Goal: Task Accomplishment & Management: Manage account settings

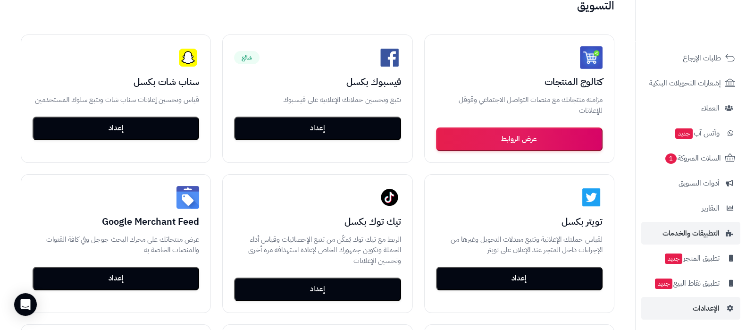
scroll to position [127, 0]
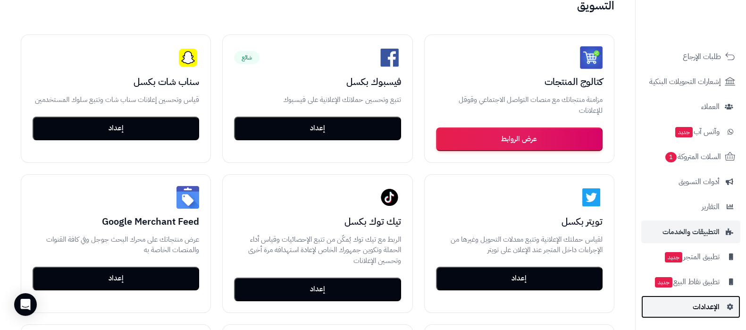
click at [689, 310] on link "الإعدادات" at bounding box center [690, 306] width 99 height 23
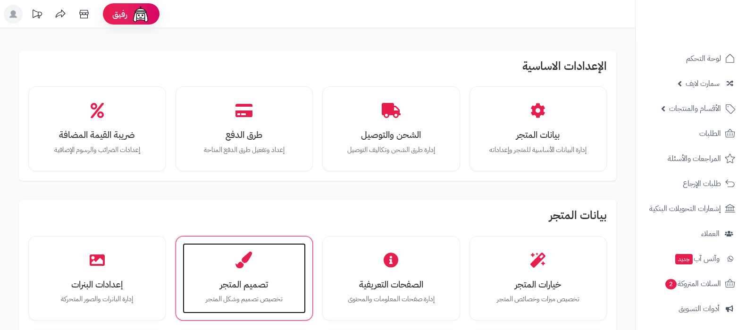
click at [218, 246] on div "تصميم المتجر تخصيص تصميم وشكل المتجر" at bounding box center [245, 278] width 124 height 71
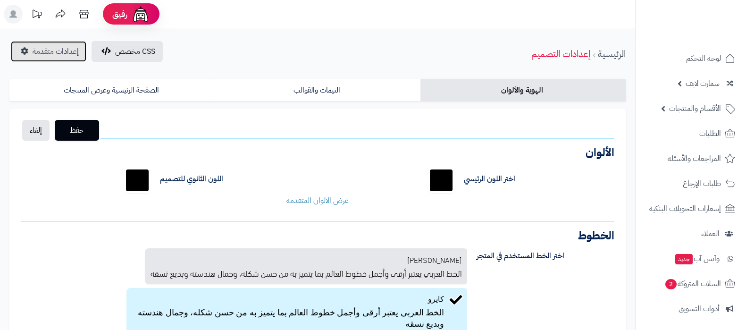
click at [37, 52] on span "إعدادات متقدمة" at bounding box center [56, 51] width 46 height 11
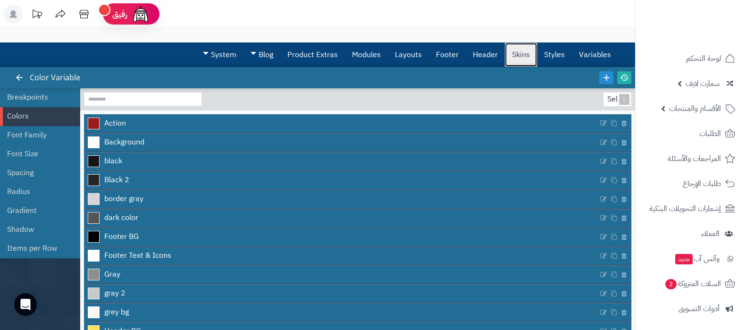
click at [519, 53] on link "Skins" at bounding box center [521, 55] width 32 height 24
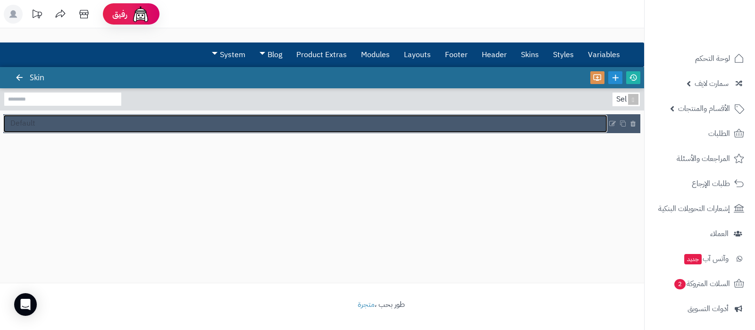
click at [59, 123] on link "Default" at bounding box center [305, 124] width 604 height 18
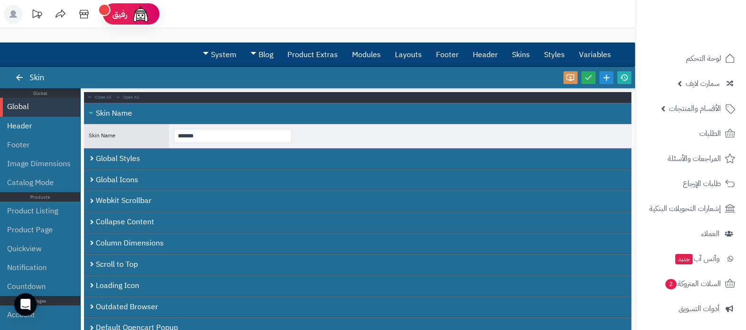
click at [25, 126] on li "Header" at bounding box center [40, 126] width 80 height 19
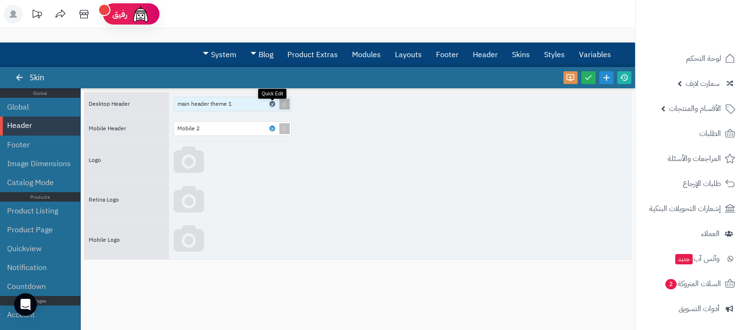
click at [273, 102] on icon at bounding box center [271, 104] width 3 height 4
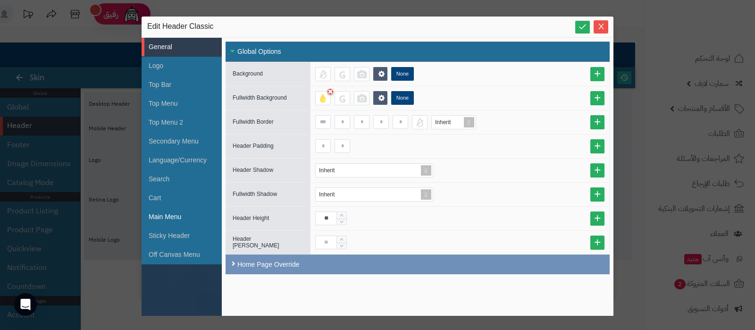
click at [168, 217] on li "Main Menu" at bounding box center [182, 217] width 80 height 19
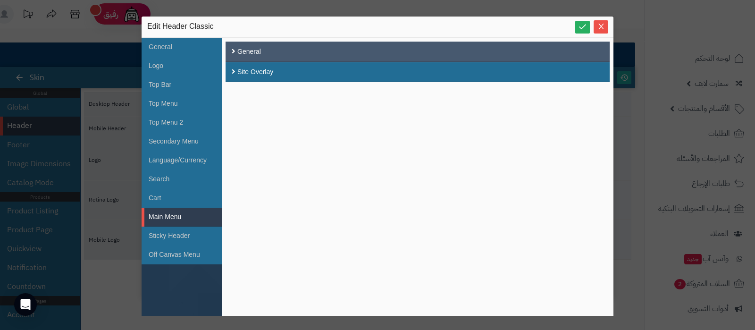
click at [296, 51] on div "General" at bounding box center [418, 52] width 384 height 20
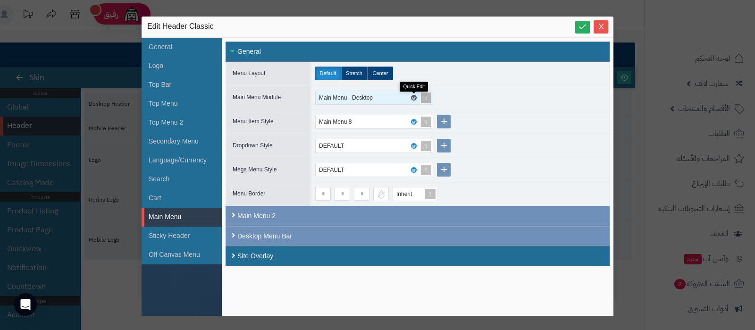
click at [413, 96] on icon at bounding box center [413, 98] width 3 height 4
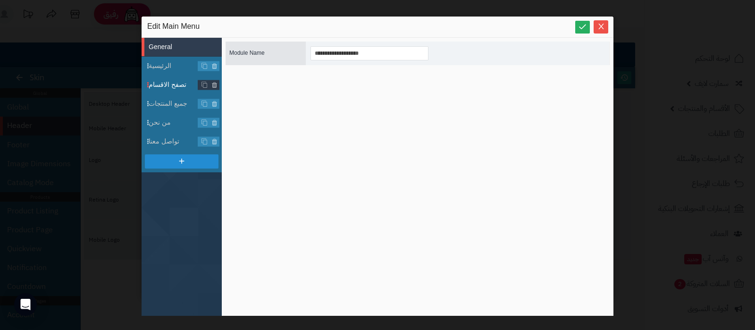
click at [161, 84] on span "تصفح الاقسام" at bounding box center [185, 85] width 73 height 10
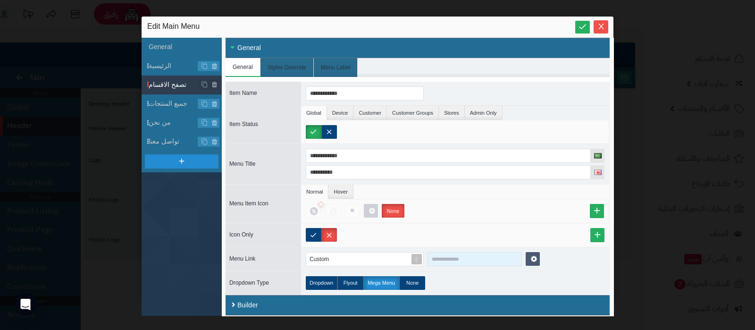
scroll to position [6, 0]
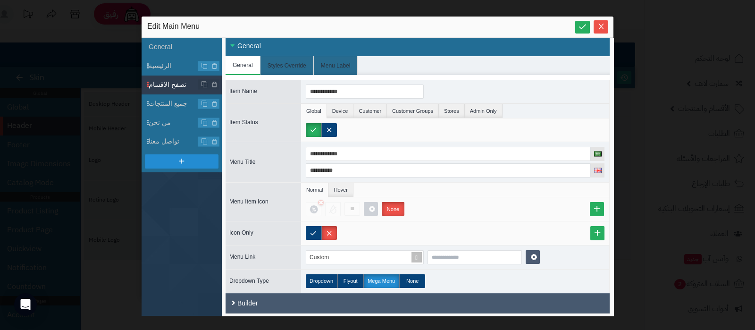
click at [302, 297] on div "Builder" at bounding box center [418, 303] width 384 height 20
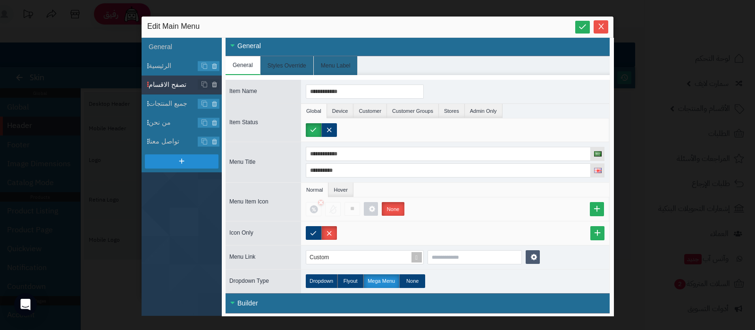
scroll to position [80, 0]
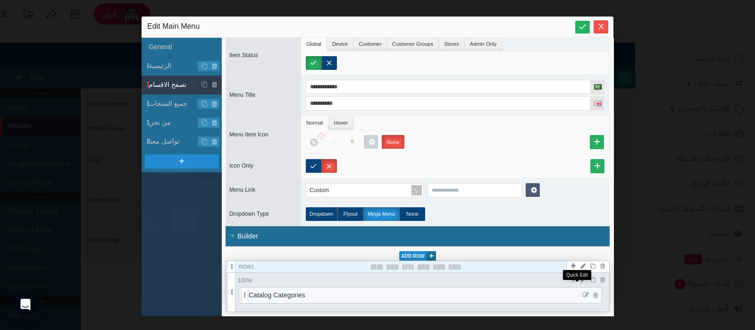
click at [583, 292] on icon at bounding box center [586, 295] width 6 height 7
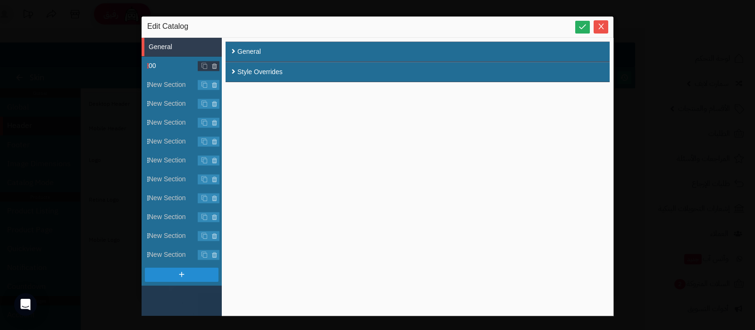
click at [160, 67] on span "00" at bounding box center [185, 66] width 73 height 10
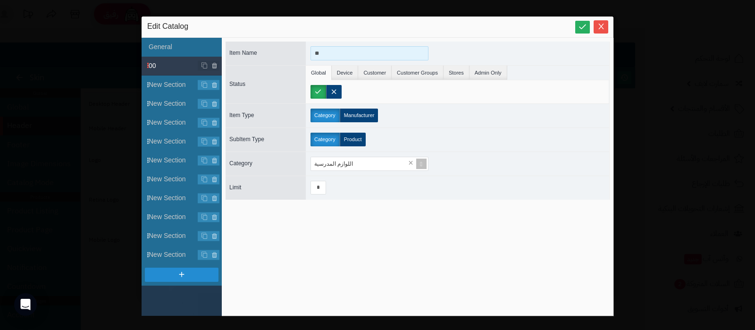
click at [339, 53] on input "**" at bounding box center [370, 53] width 118 height 14
type input "**********"
click at [170, 84] on span "New Section" at bounding box center [185, 85] width 73 height 10
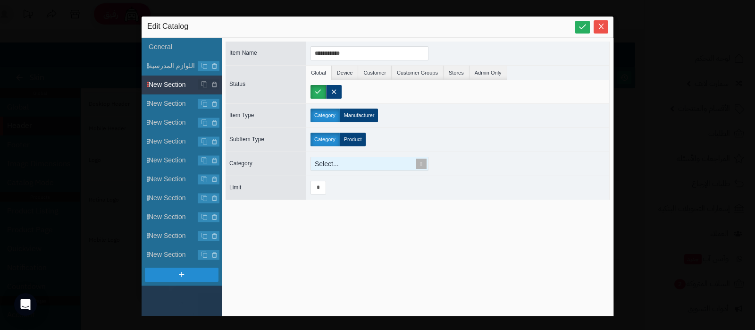
click at [420, 166] on span at bounding box center [421, 163] width 13 height 13
type input "*"
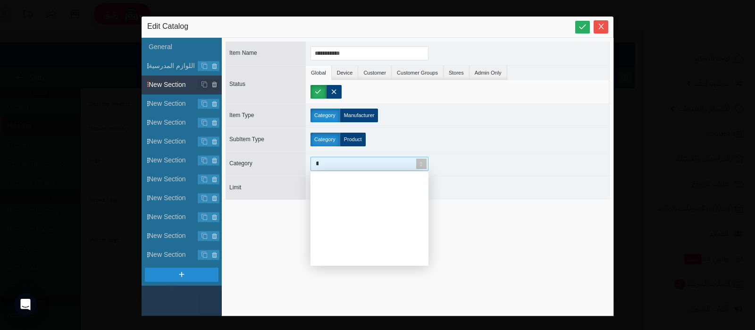
scroll to position [0, 0]
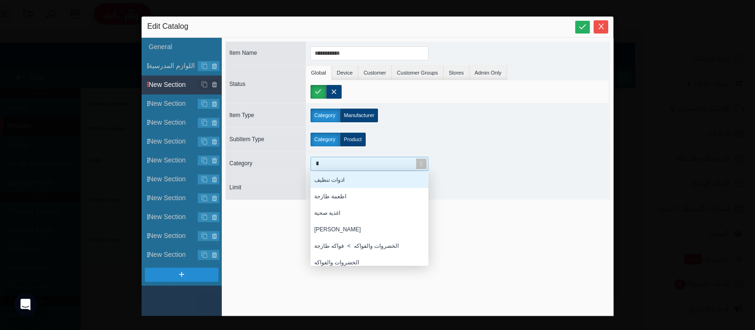
click at [344, 185] on div "ادوات تنظيف" at bounding box center [370, 179] width 118 height 17
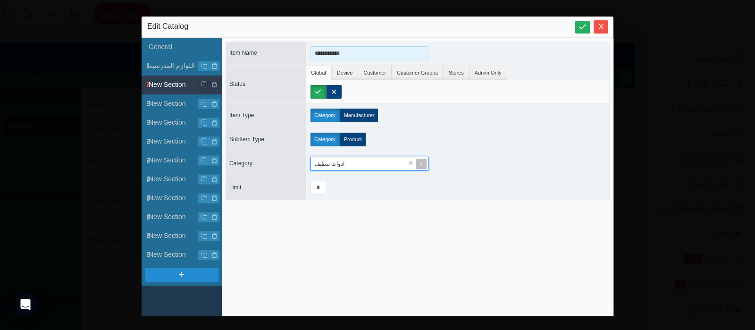
click at [347, 57] on input "**********" at bounding box center [370, 53] width 118 height 14
type input "**********"
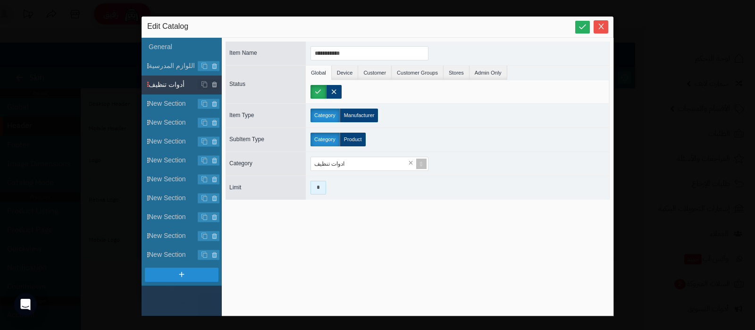
click at [316, 186] on input "*" at bounding box center [319, 188] width 16 height 14
type input "*"
click at [172, 106] on span "New Section" at bounding box center [185, 104] width 73 height 10
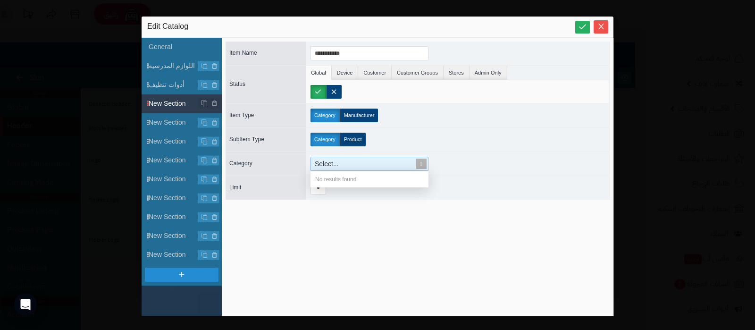
click at [358, 163] on div "Select..." at bounding box center [365, 163] width 109 height 13
type input "*"
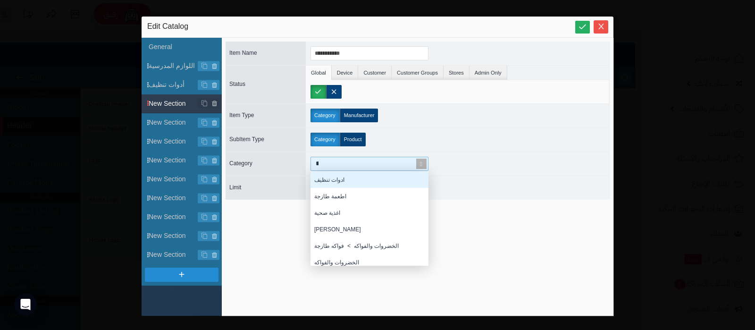
scroll to position [85, 109]
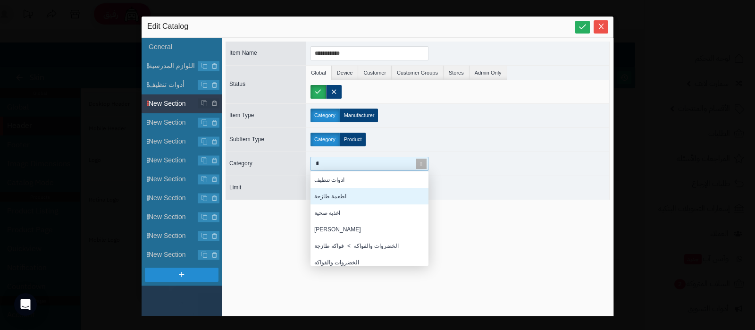
click at [349, 194] on div "اطعمة طازجة" at bounding box center [370, 196] width 118 height 17
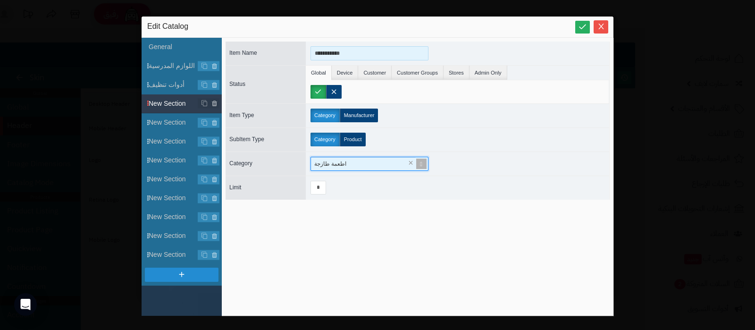
click at [344, 54] on input "**********" at bounding box center [370, 53] width 118 height 14
type input "**********"
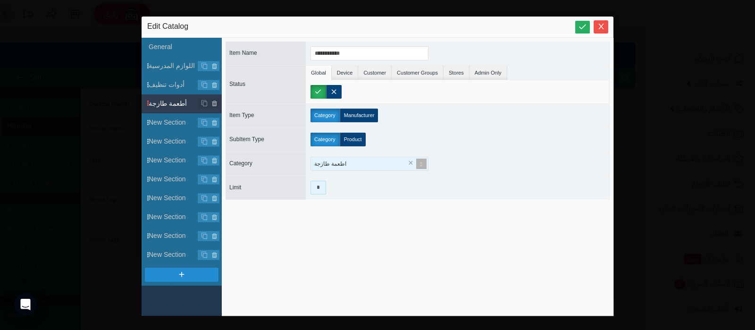
click at [317, 192] on input "*" at bounding box center [319, 188] width 16 height 14
type input "*"
click at [176, 69] on span "اللوازم المدرسية" at bounding box center [185, 66] width 73 height 10
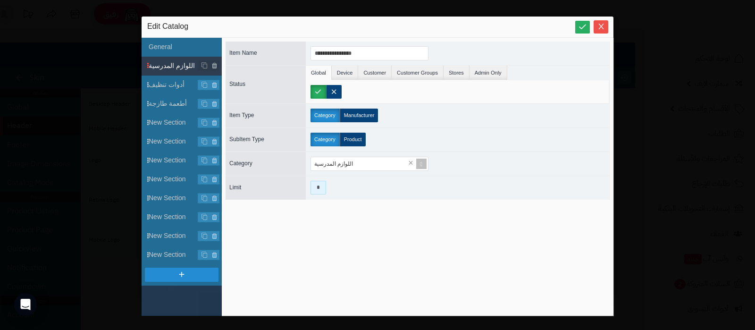
click at [319, 182] on input "*" at bounding box center [319, 188] width 16 height 14
type input "*"
click at [170, 86] on span "أدوات تنظيف" at bounding box center [185, 85] width 73 height 10
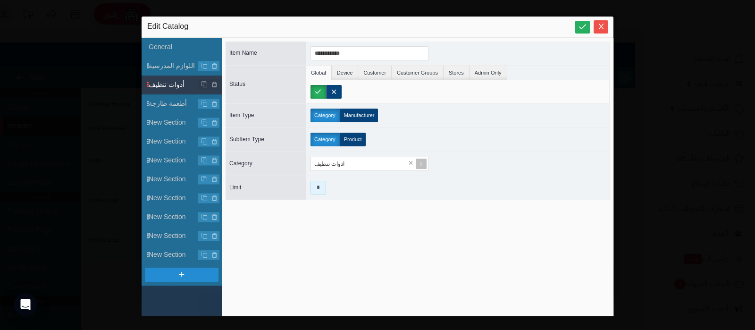
click at [324, 185] on input "*" at bounding box center [319, 188] width 16 height 14
type input "*"
click at [168, 121] on span "New Section" at bounding box center [185, 123] width 73 height 10
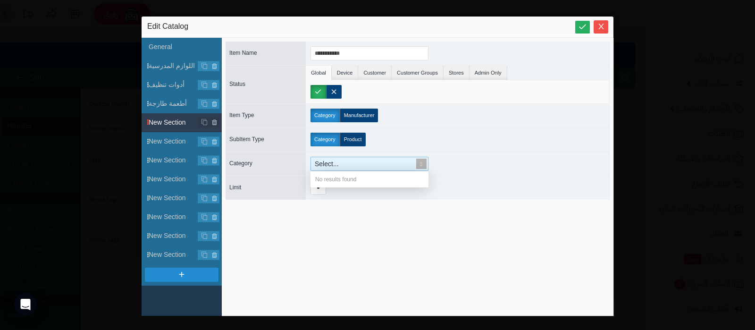
click at [384, 166] on div "Select..." at bounding box center [365, 163] width 109 height 13
type input "*"
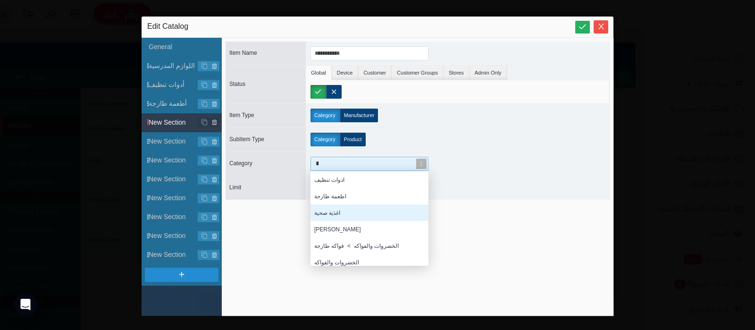
click at [358, 212] on div "اغذية صحية" at bounding box center [370, 212] width 118 height 17
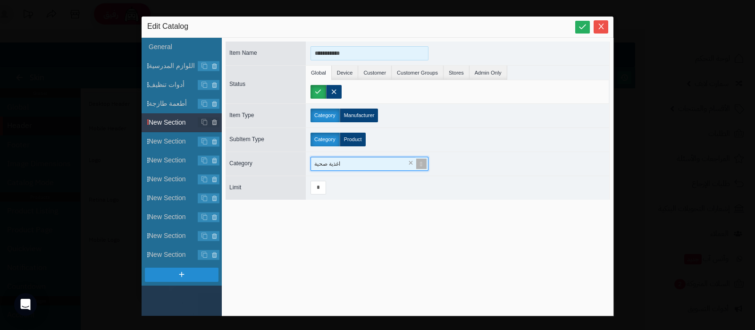
click at [344, 55] on input "**********" at bounding box center [370, 53] width 118 height 14
type input "**********"
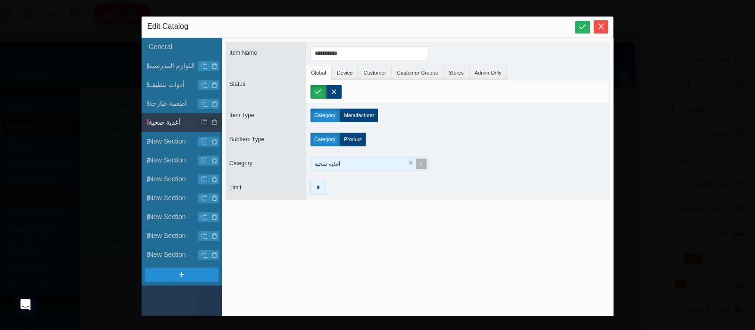
click at [321, 189] on input "*" at bounding box center [319, 188] width 16 height 14
type input "*"
click at [173, 144] on span "New Section" at bounding box center [185, 141] width 73 height 10
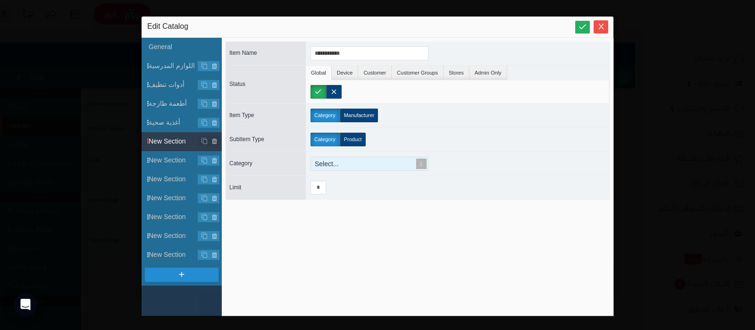
click at [337, 164] on div "Select..." at bounding box center [365, 163] width 109 height 13
type input "*"
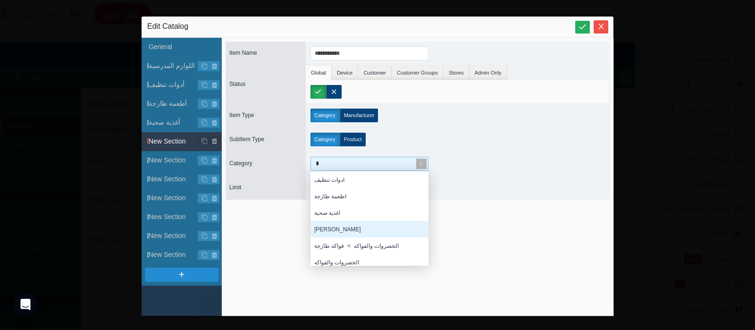
click at [342, 229] on div "الايس كريم" at bounding box center [370, 229] width 118 height 17
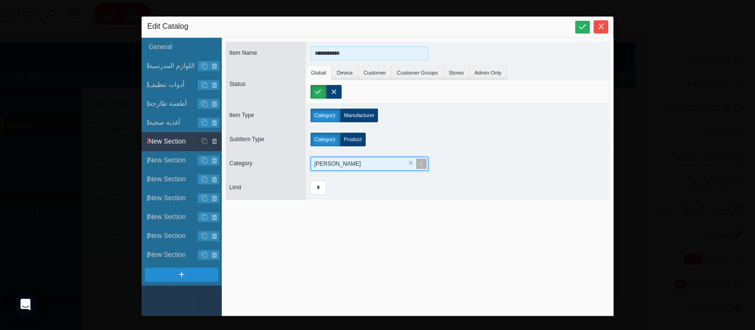
click at [352, 54] on input "**********" at bounding box center [370, 53] width 118 height 14
type input "********"
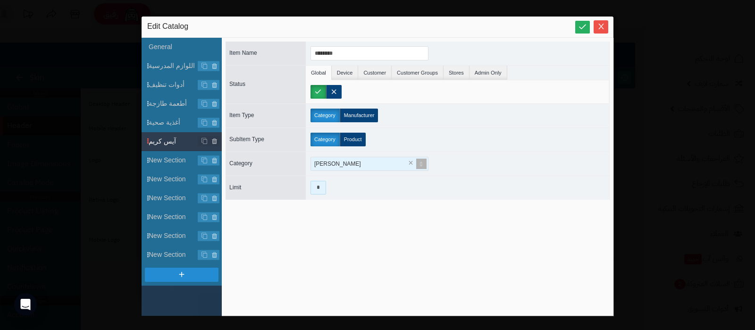
click at [321, 192] on input "*" at bounding box center [319, 188] width 16 height 14
type input "*"
click at [179, 161] on span "New Section" at bounding box center [185, 160] width 73 height 10
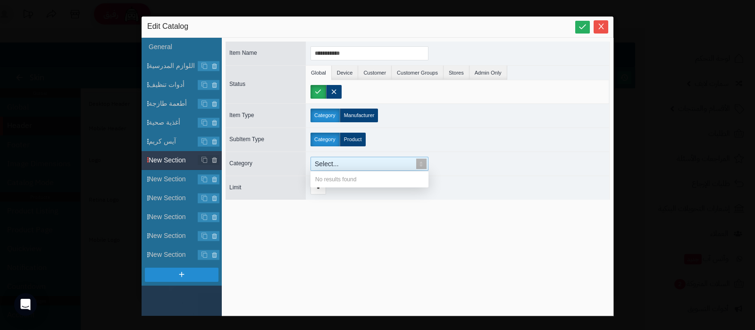
click at [420, 163] on span at bounding box center [421, 163] width 13 height 13
click at [328, 164] on div "Select..." at bounding box center [365, 163] width 109 height 13
type input "*"
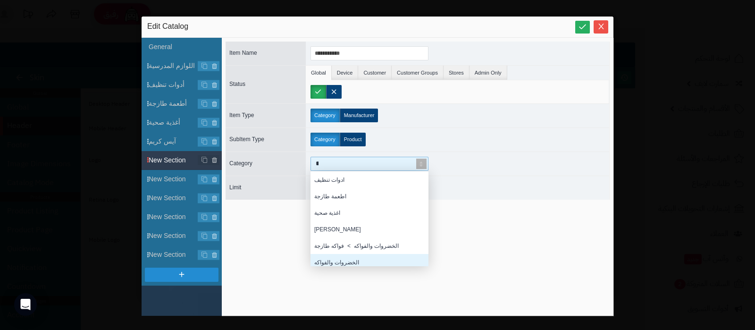
scroll to position [5, 0]
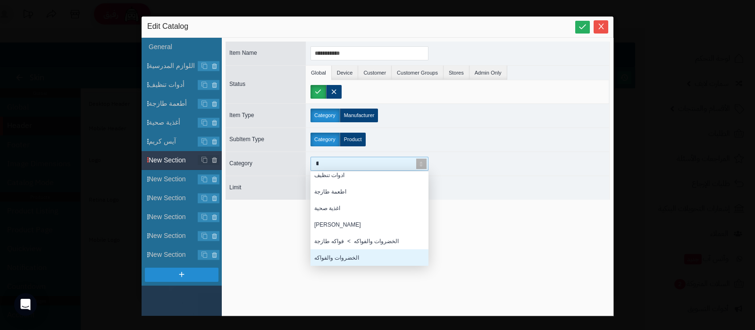
click at [368, 259] on div "الخضروات والفواكه" at bounding box center [370, 257] width 118 height 17
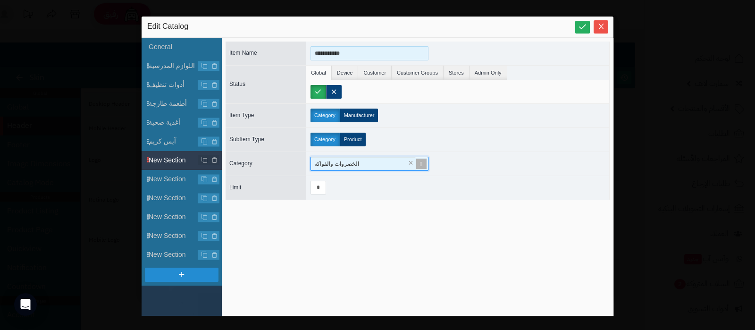
click at [354, 55] on input "**********" at bounding box center [370, 53] width 118 height 14
type input "**********"
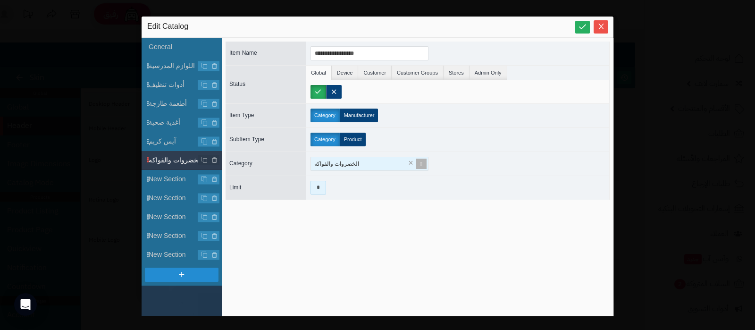
click at [317, 190] on input "*" at bounding box center [319, 188] width 16 height 14
type input "*"
click at [179, 182] on span "New Section" at bounding box center [185, 179] width 73 height 10
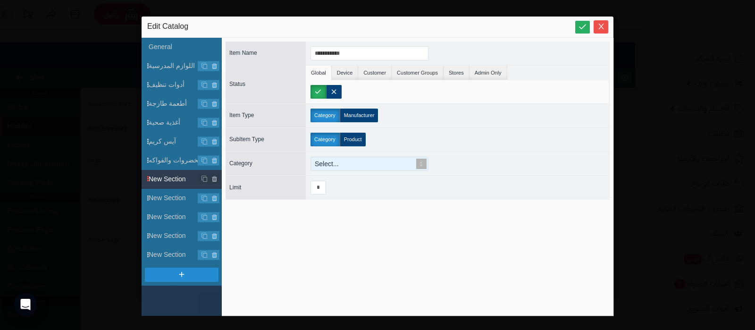
click at [347, 165] on div "Select..." at bounding box center [365, 163] width 109 height 13
type input "*"
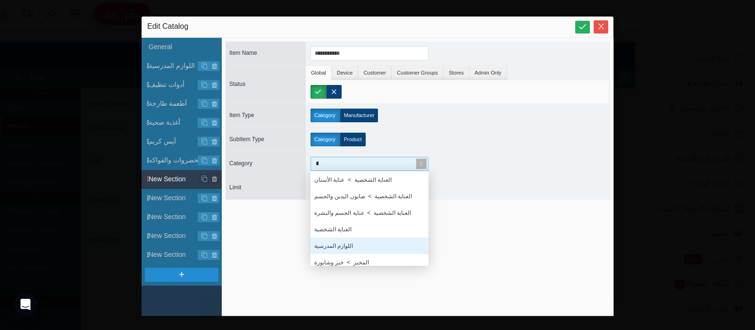
scroll to position [170, 0]
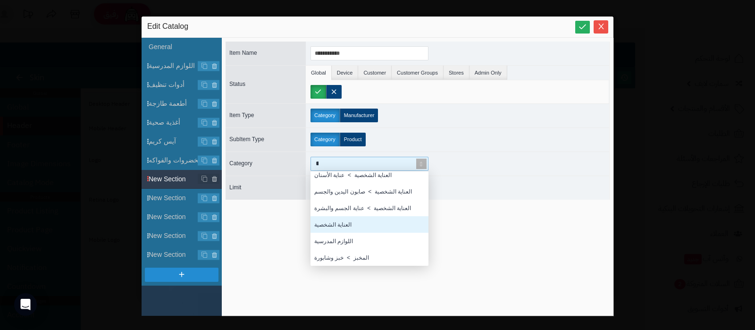
click at [344, 219] on div "العناية الشخصية" at bounding box center [370, 224] width 118 height 17
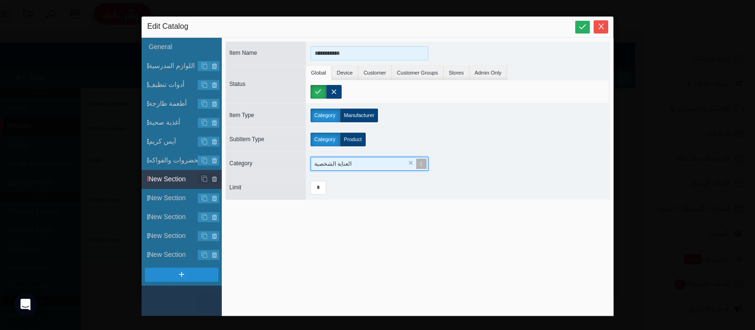
click at [341, 53] on input "**********" at bounding box center [370, 53] width 118 height 14
type input "**********"
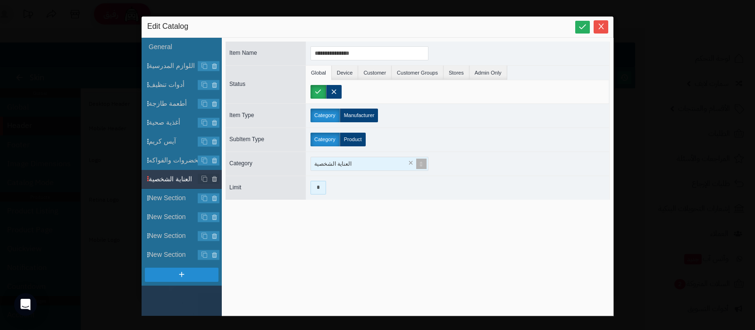
click at [317, 185] on input "*" at bounding box center [319, 188] width 16 height 14
type input "*"
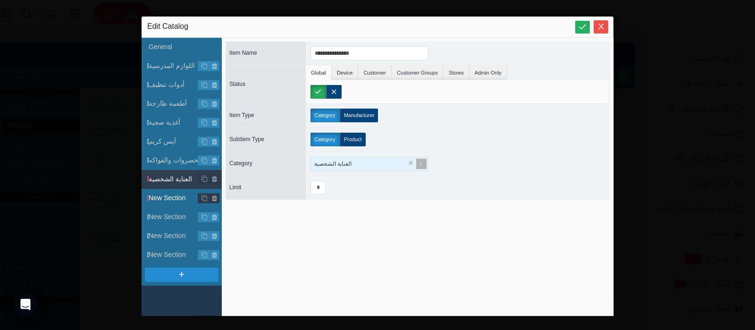
click at [163, 196] on span "New Section" at bounding box center [185, 198] width 73 height 10
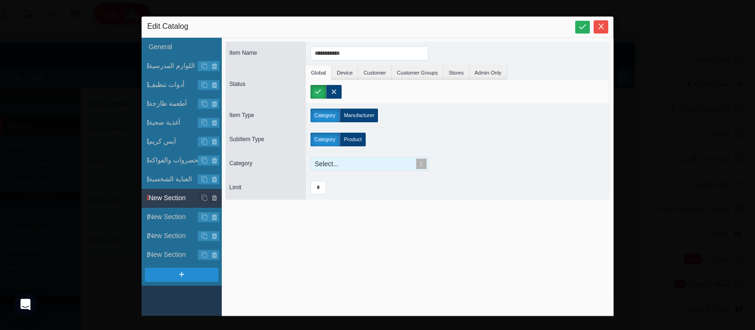
click at [420, 163] on span at bounding box center [421, 163] width 13 height 13
type input "*"
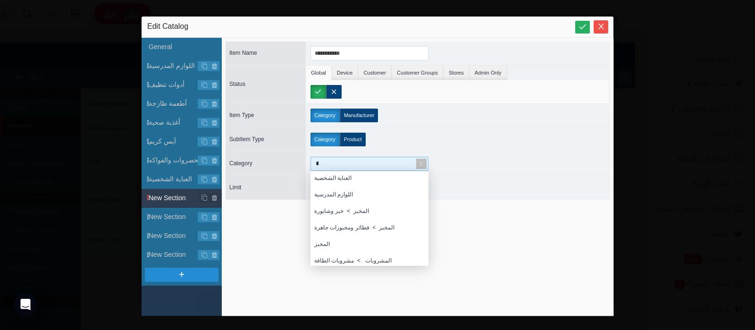
scroll to position [219, 0]
click at [354, 235] on div "المخبز" at bounding box center [370, 241] width 118 height 17
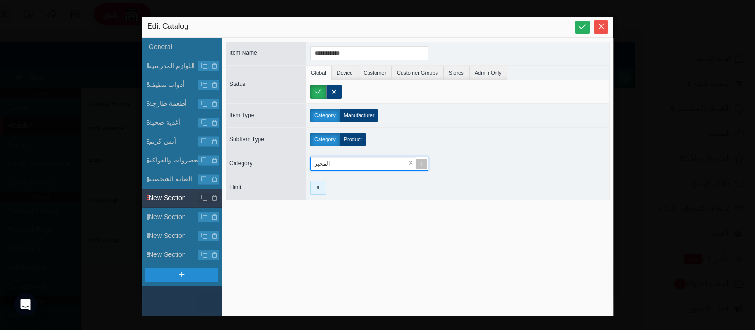
click at [321, 190] on input "*" at bounding box center [319, 188] width 16 height 14
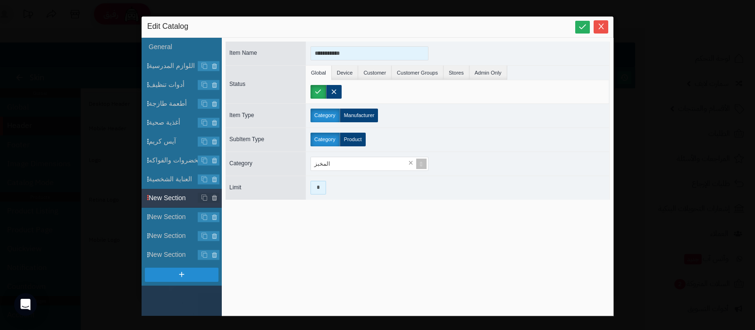
type input "*"
click at [340, 53] on input "**********" at bounding box center [370, 53] width 118 height 14
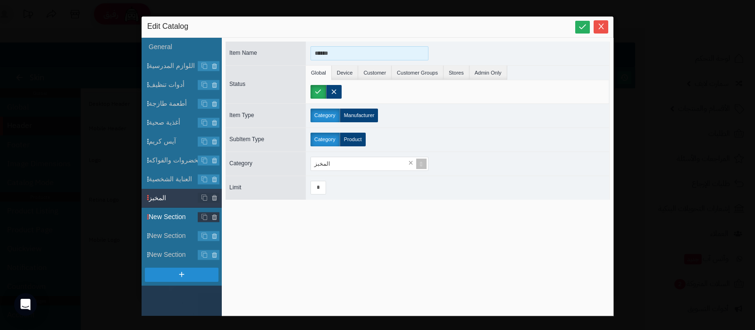
type input "******"
click at [172, 214] on span "New Section" at bounding box center [185, 217] width 73 height 10
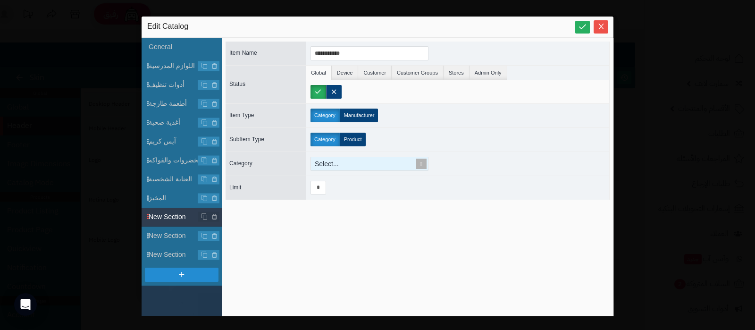
click at [420, 162] on span at bounding box center [421, 163] width 13 height 13
type input "*"
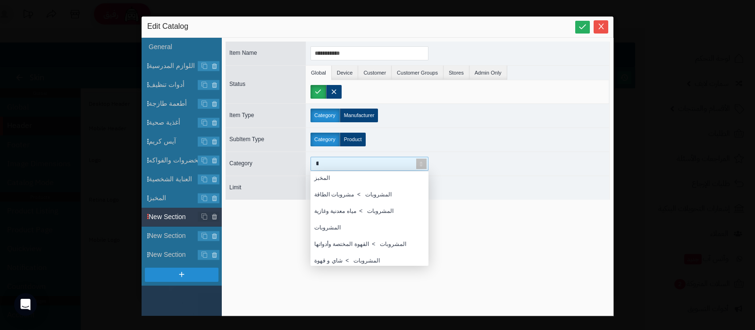
scroll to position [283, 0]
click at [349, 220] on div "المشروبات" at bounding box center [370, 226] width 118 height 17
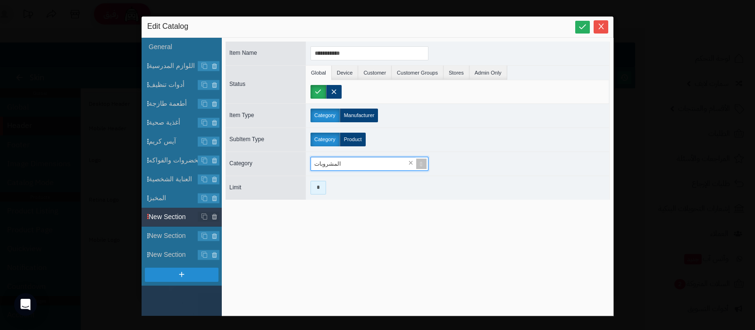
click at [314, 189] on input "*" at bounding box center [319, 188] width 16 height 14
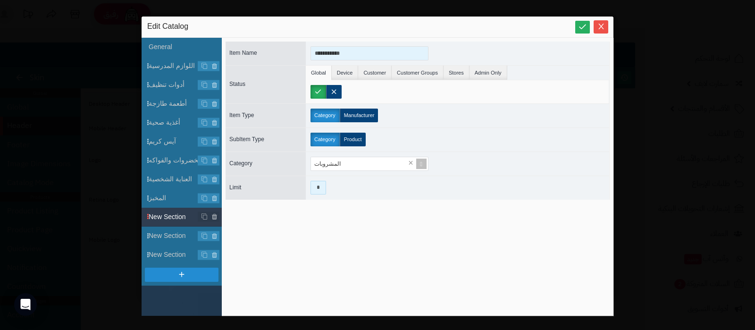
type input "*"
click at [341, 50] on input "**********" at bounding box center [370, 53] width 118 height 14
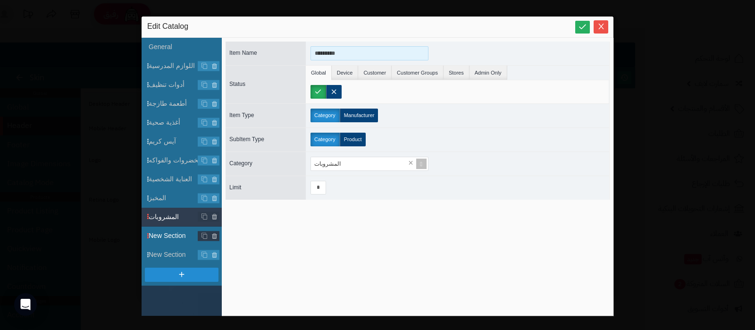
type input "*********"
click at [164, 235] on span "New Section" at bounding box center [185, 236] width 73 height 10
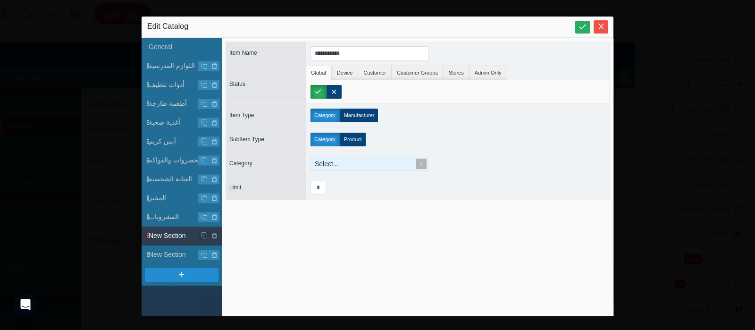
click at [423, 166] on span at bounding box center [421, 163] width 13 height 13
type input "*"
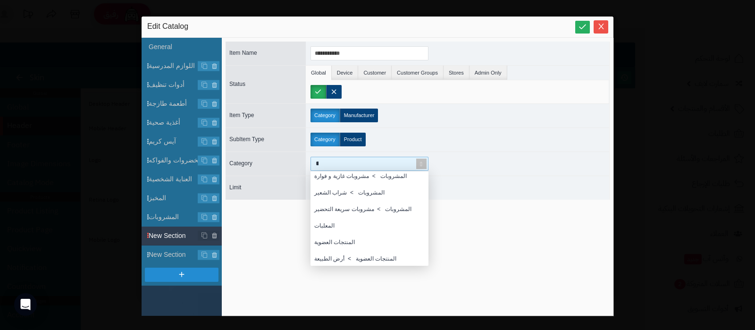
scroll to position [417, 0]
click at [344, 220] on div "المعلبات" at bounding box center [370, 225] width 118 height 17
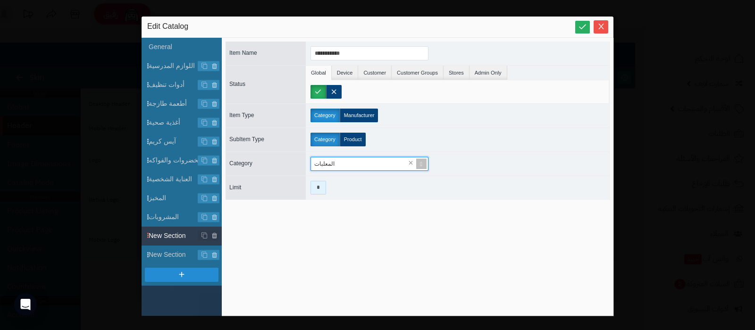
click at [321, 187] on input "*" at bounding box center [319, 188] width 16 height 14
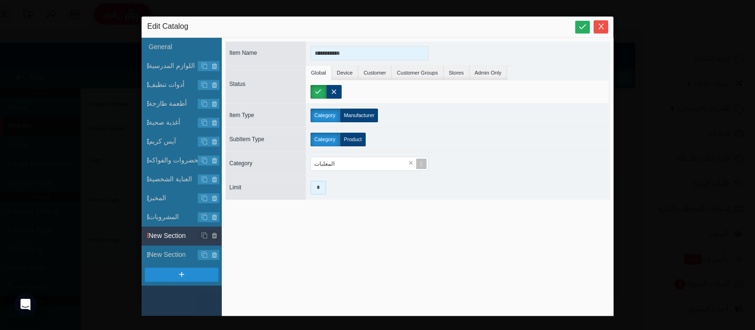
type input "*"
click at [349, 55] on input "**********" at bounding box center [370, 53] width 118 height 14
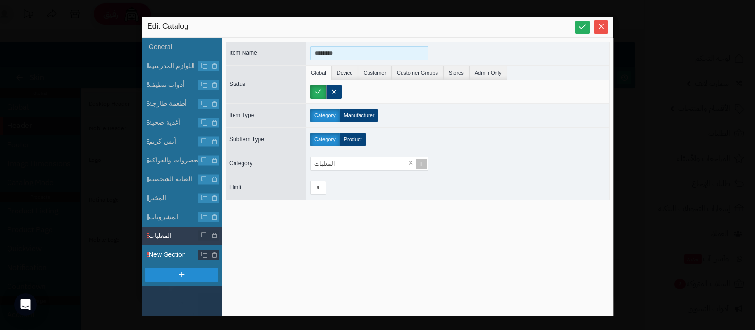
type input "********"
click at [176, 257] on span "New Section" at bounding box center [185, 255] width 73 height 10
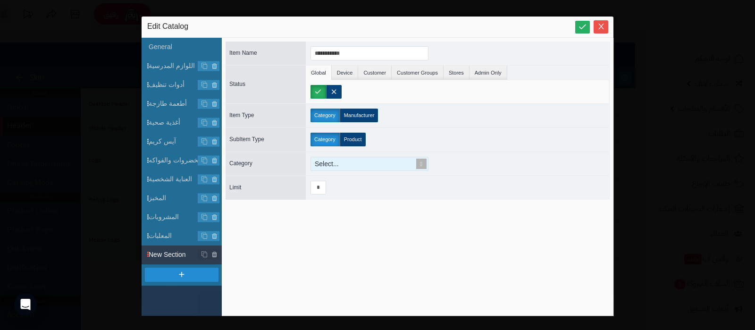
click at [421, 162] on span at bounding box center [421, 163] width 13 height 13
type input "****"
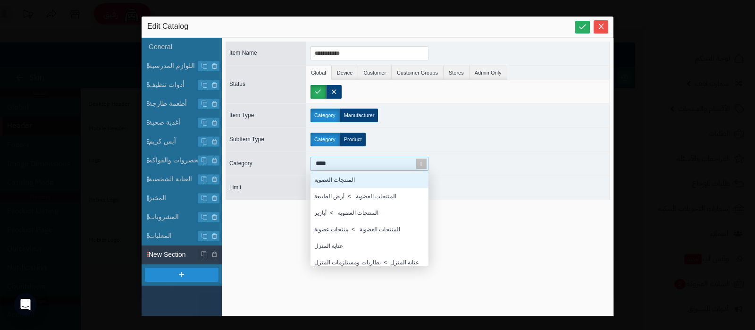
scroll to position [40, 109]
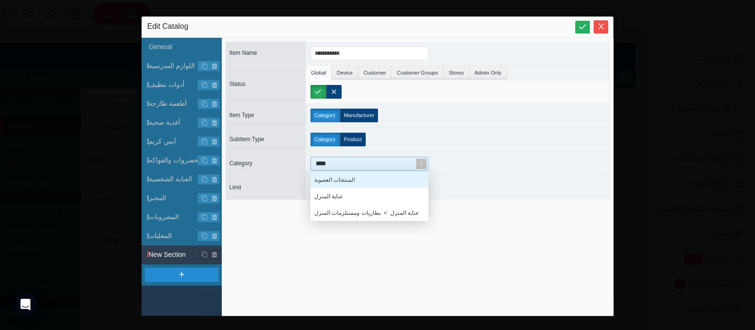
click at [360, 181] on div "المنتجات العضوية" at bounding box center [370, 179] width 118 height 17
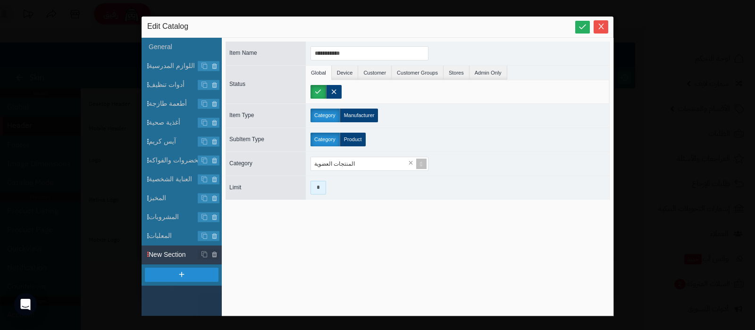
click at [321, 192] on input "*" at bounding box center [319, 188] width 16 height 14
type input "*"
click at [346, 50] on input "**********" at bounding box center [370, 53] width 118 height 14
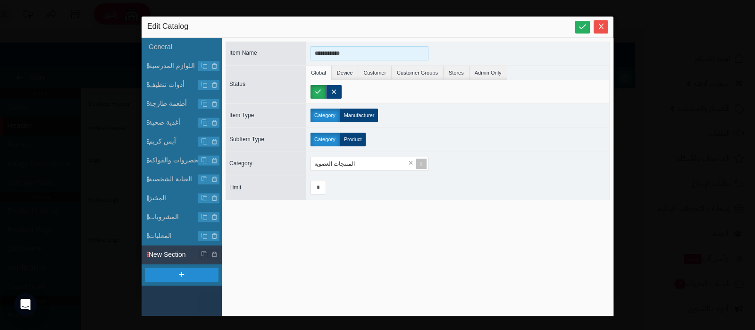
click at [346, 50] on input "**********" at bounding box center [370, 53] width 118 height 14
type input "**********"
click at [202, 252] on icon at bounding box center [204, 254] width 7 height 7
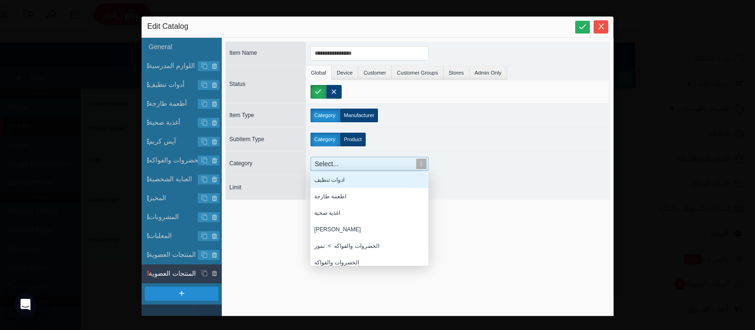
click at [357, 168] on div "Select..." at bounding box center [365, 163] width 109 height 13
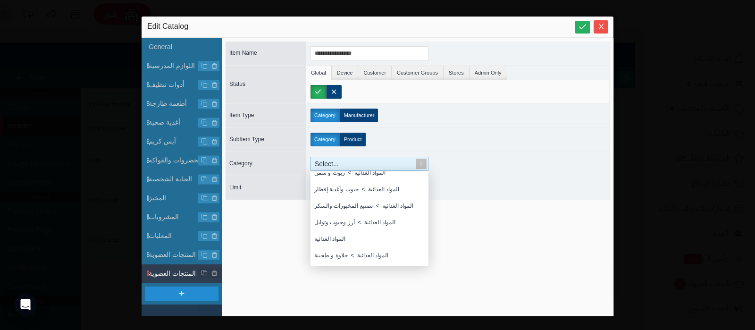
scroll to position [658, 0]
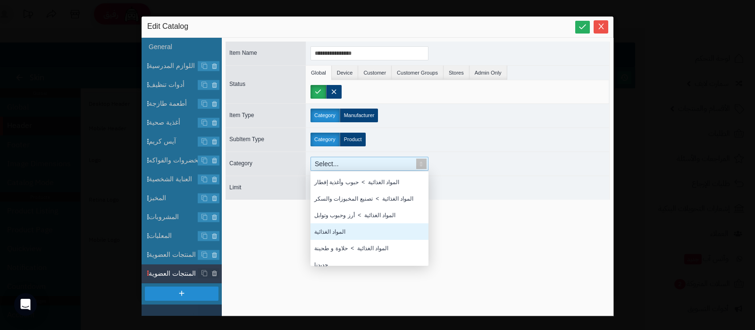
click at [350, 227] on div "المواد الغذائية" at bounding box center [370, 231] width 118 height 17
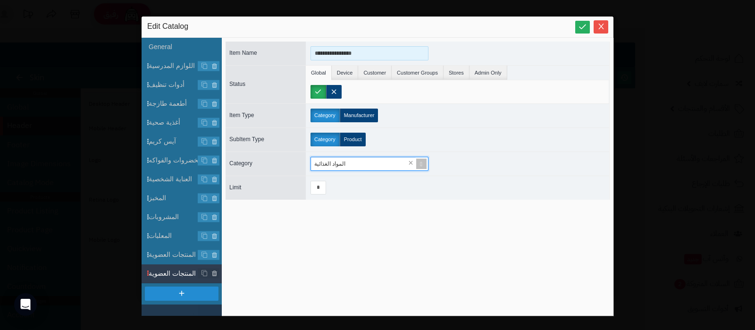
click at [341, 48] on input "**********" at bounding box center [370, 53] width 118 height 14
type input "**********"
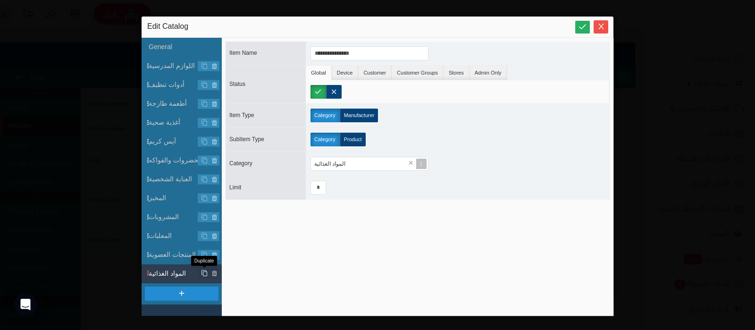
click at [206, 275] on icon at bounding box center [204, 273] width 7 height 7
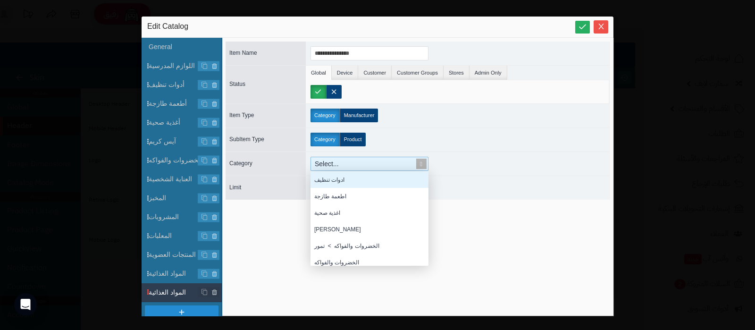
click at [392, 165] on div "Select..." at bounding box center [365, 163] width 109 height 13
type input "*"
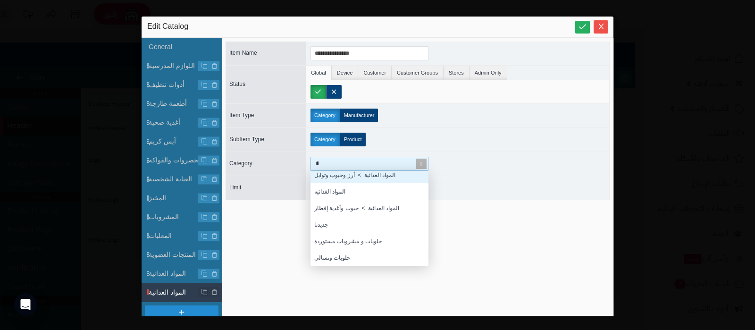
scroll to position [661, 0]
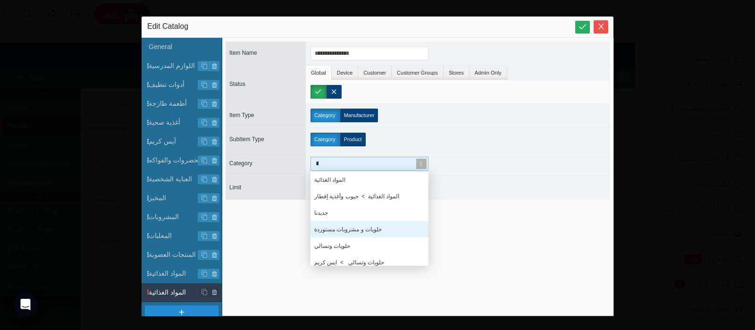
click at [357, 229] on div "حلويات و مشروبات مستوردة" at bounding box center [370, 229] width 118 height 17
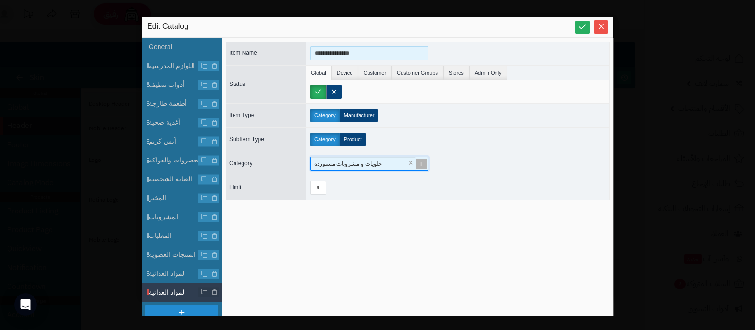
click at [347, 56] on input "**********" at bounding box center [370, 53] width 118 height 14
type input "**********"
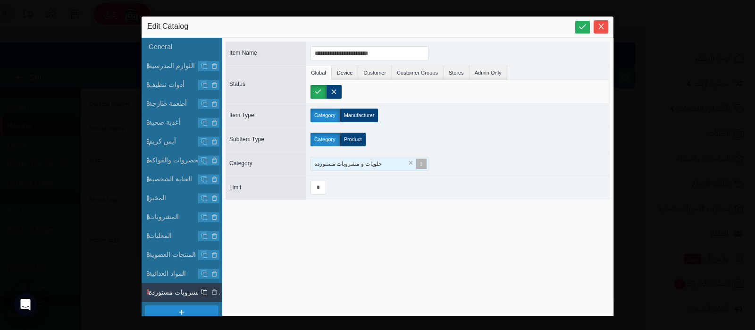
click at [201, 290] on icon at bounding box center [204, 292] width 7 height 7
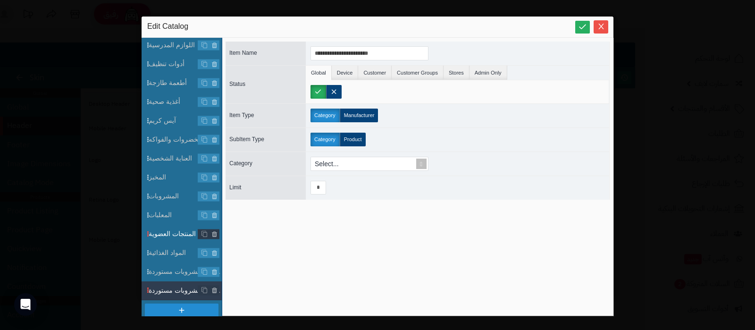
scroll to position [26, 0]
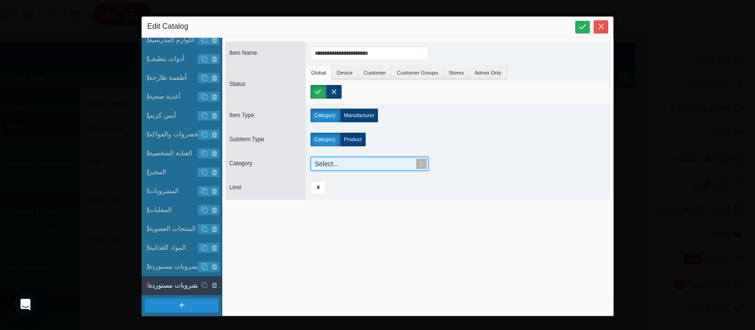
click at [366, 166] on div "Select..." at bounding box center [365, 163] width 109 height 13
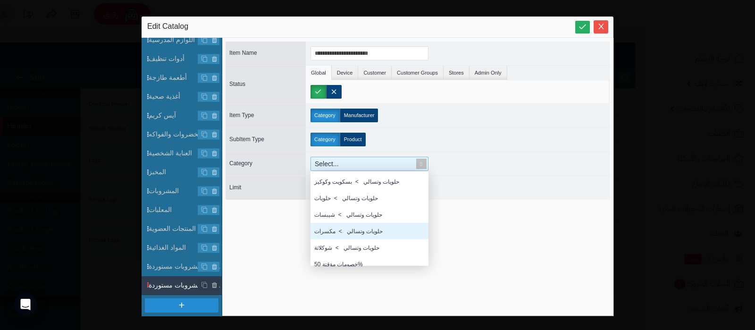
scroll to position [748, 0]
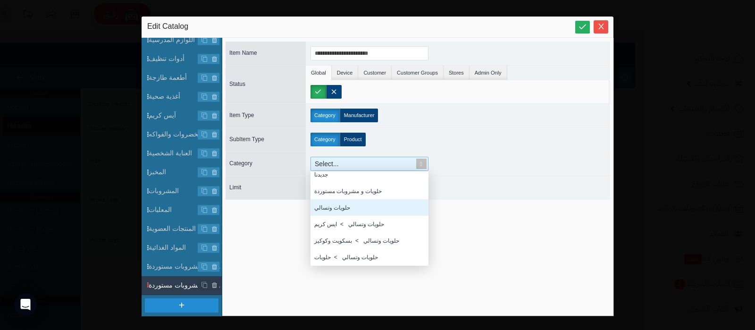
click at [352, 204] on div "حلويات وتسالي" at bounding box center [370, 207] width 118 height 17
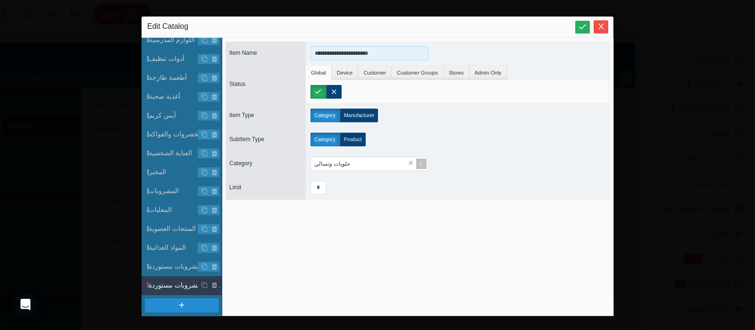
drag, startPoint x: 357, startPoint y: 54, endPoint x: 230, endPoint y: 55, distance: 126.9
click at [230, 55] on div "**********" at bounding box center [418, 54] width 384 height 24
click at [328, 51] on input "**********" at bounding box center [370, 53] width 118 height 14
click at [328, 54] on input "**********" at bounding box center [370, 53] width 118 height 14
click at [329, 53] on input "**********" at bounding box center [370, 53] width 118 height 14
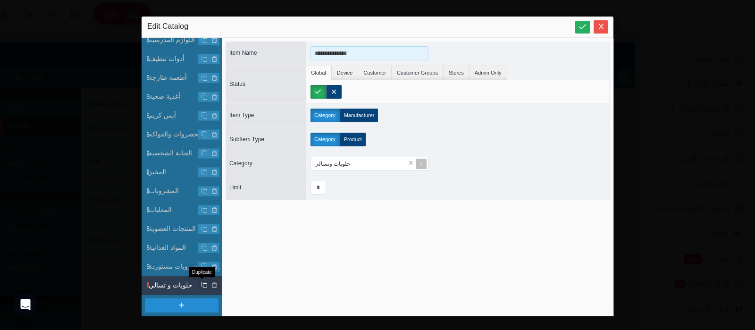
type input "**********"
click at [201, 283] on icon at bounding box center [204, 285] width 7 height 7
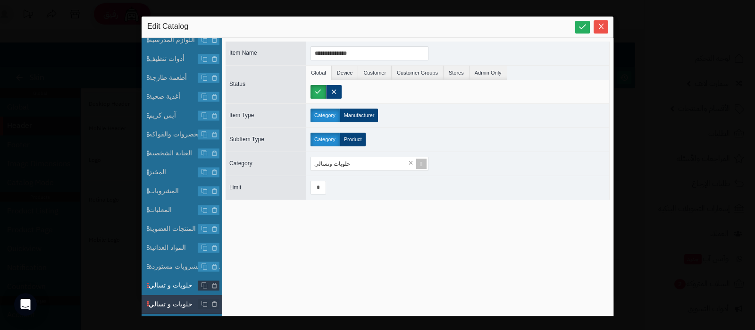
scroll to position [45, 0]
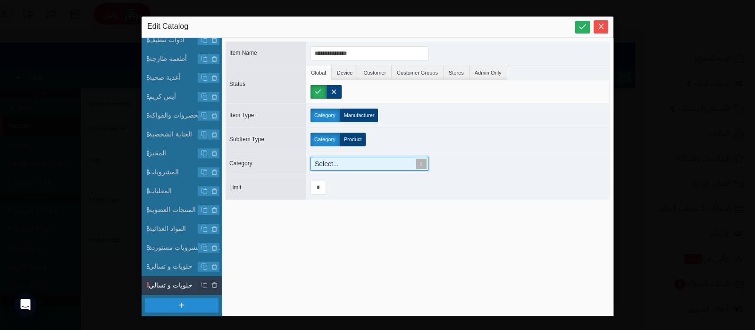
click at [386, 164] on div "Select..." at bounding box center [365, 163] width 109 height 13
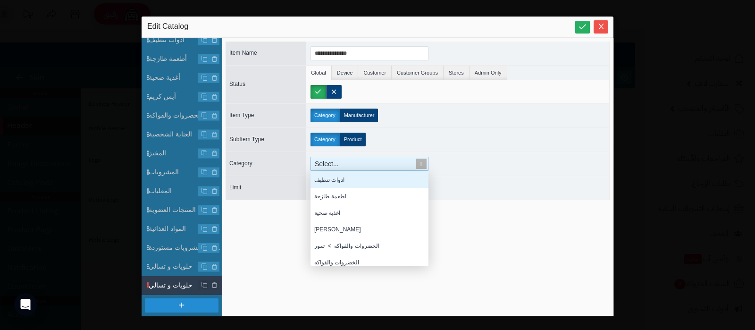
scroll to position [85, 109]
type input "*"
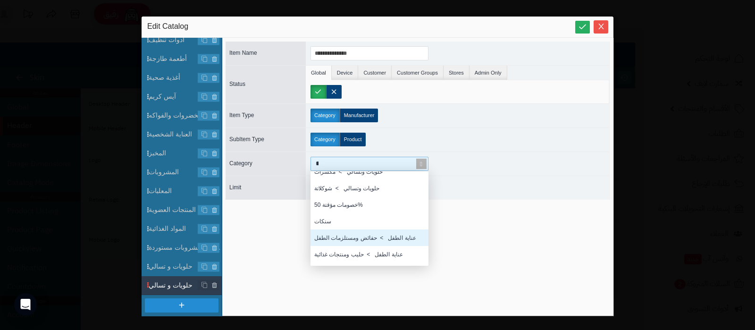
scroll to position [797, 0]
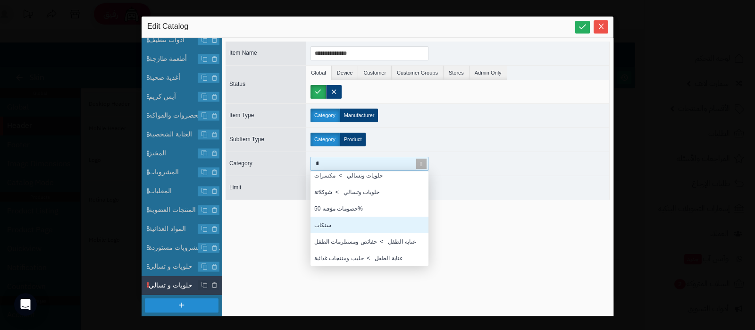
click at [347, 227] on div "سنكات" at bounding box center [370, 225] width 118 height 17
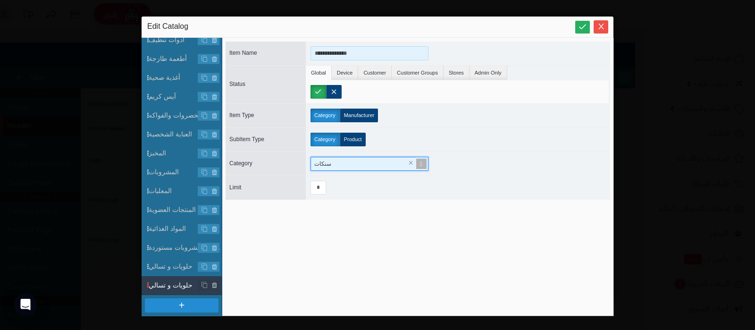
click at [337, 55] on input "**********" at bounding box center [370, 53] width 118 height 14
type input "*****"
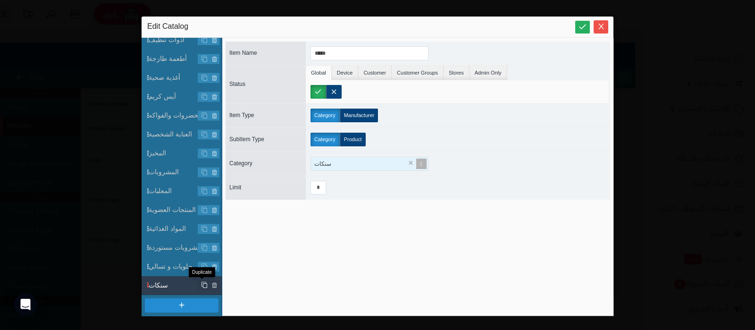
click at [202, 282] on icon at bounding box center [204, 285] width 7 height 7
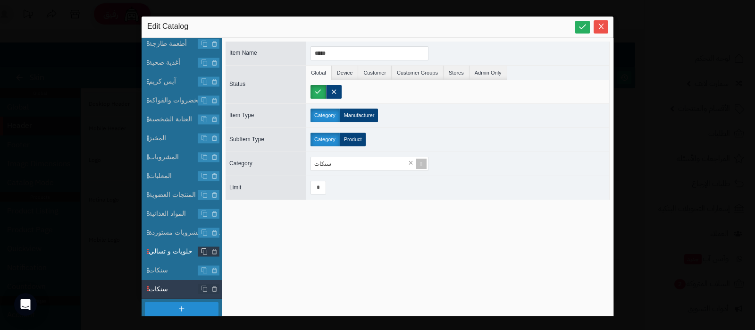
scroll to position [64, 0]
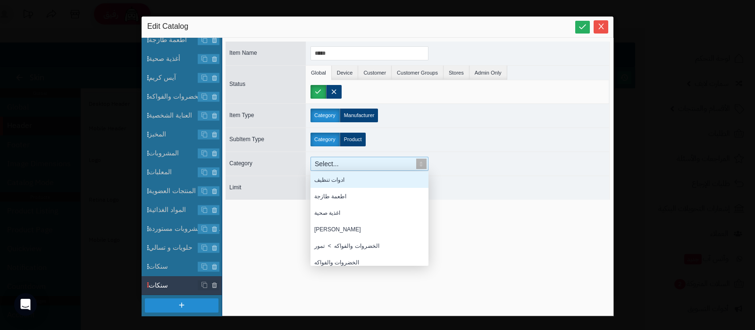
click at [378, 166] on div "Select..." at bounding box center [365, 163] width 109 height 13
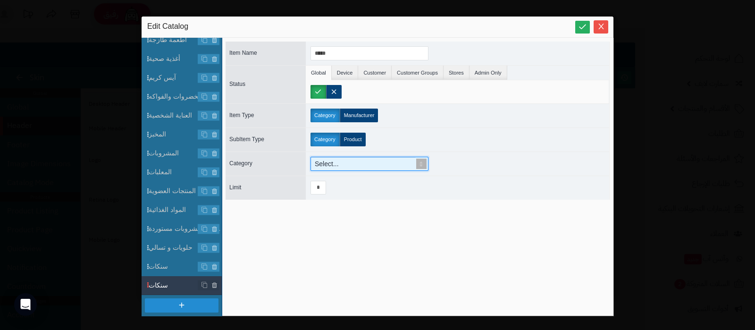
click at [420, 163] on span at bounding box center [421, 163] width 13 height 13
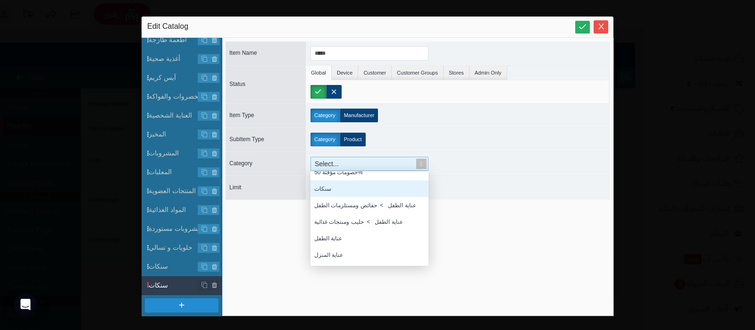
scroll to position [912, 0]
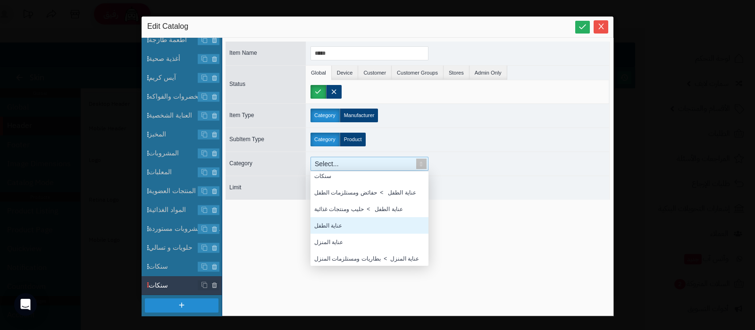
click at [356, 228] on div "عناية الطفل" at bounding box center [370, 225] width 118 height 17
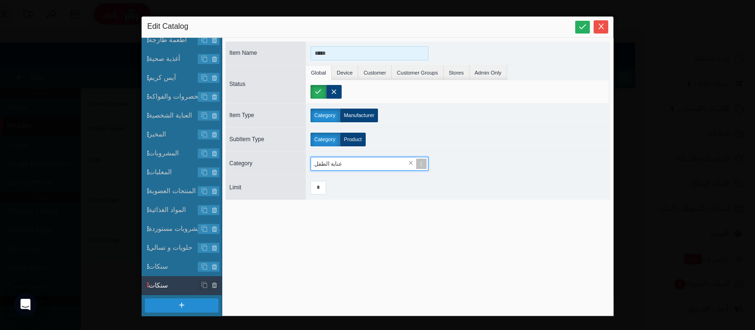
click at [342, 55] on input "*****" at bounding box center [370, 53] width 118 height 14
type input "**********"
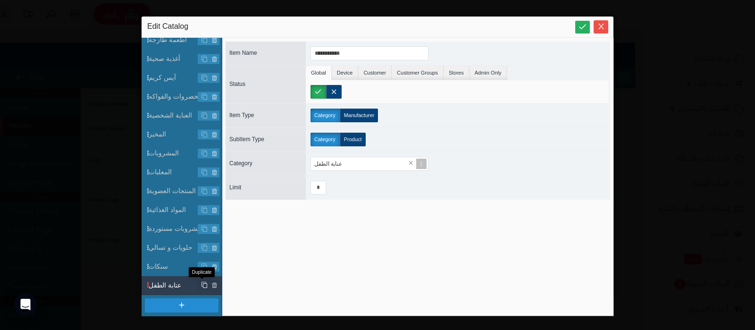
click at [203, 285] on icon at bounding box center [204, 285] width 7 height 7
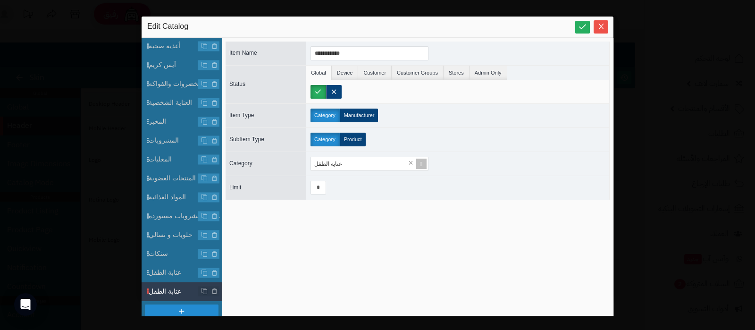
scroll to position [83, 0]
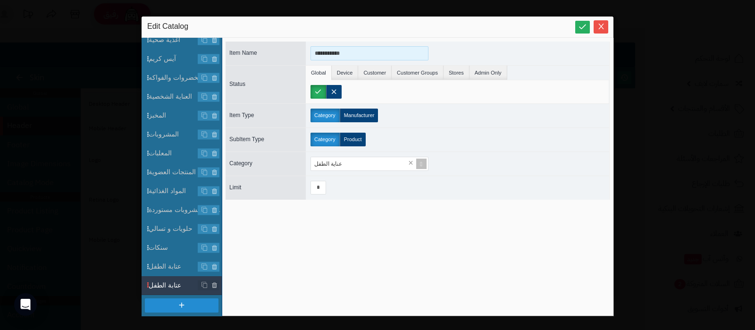
click at [337, 53] on input "**********" at bounding box center [370, 53] width 118 height 14
click at [333, 54] on input "**********" at bounding box center [370, 53] width 118 height 14
click at [336, 50] on input "**********" at bounding box center [370, 53] width 118 height 14
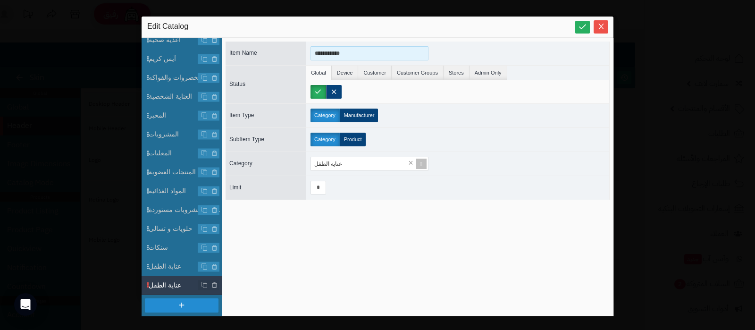
click at [336, 50] on input "**********" at bounding box center [370, 53] width 118 height 14
type input "**********"
click at [168, 267] on span "عتابة الطفل" at bounding box center [185, 266] width 73 height 10
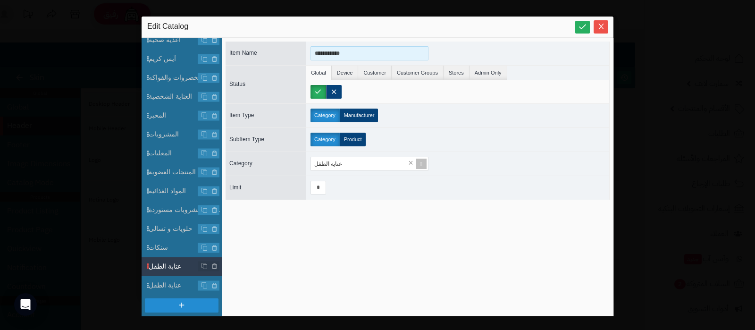
click at [336, 51] on input "**********" at bounding box center [370, 53] width 118 height 14
paste input
type input "**********"
click at [177, 284] on span "عناية الطفل" at bounding box center [185, 285] width 73 height 10
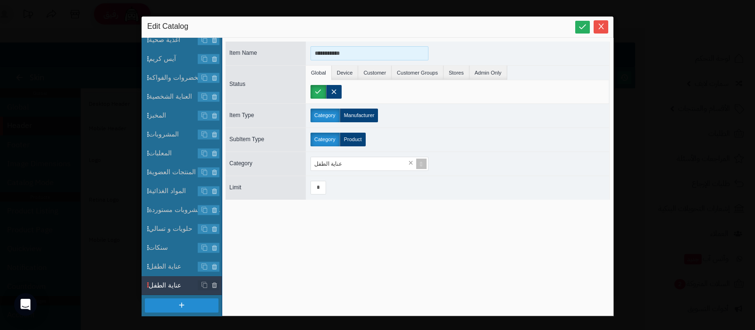
click at [325, 54] on input "**********" at bounding box center [370, 53] width 118 height 14
type input "**********"
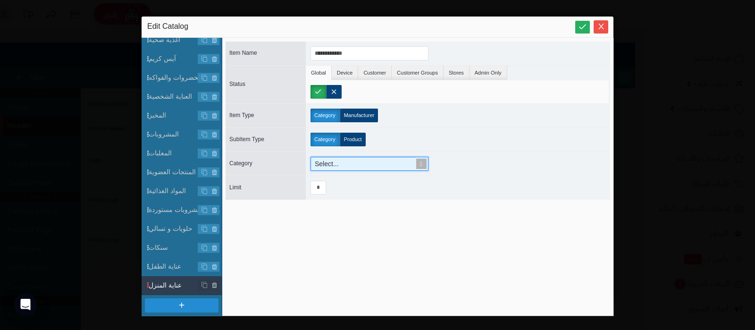
click at [379, 168] on div "Select..." at bounding box center [365, 163] width 109 height 13
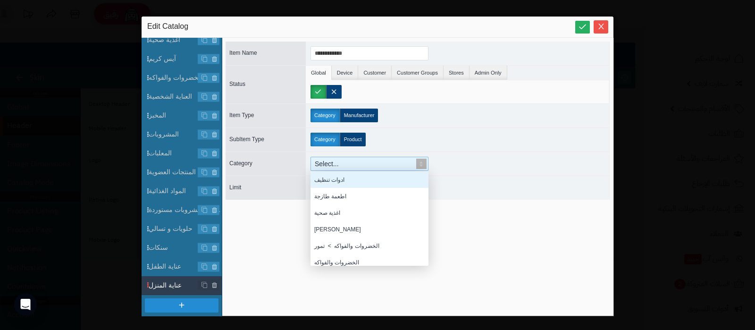
scroll to position [85, 109]
type input "***"
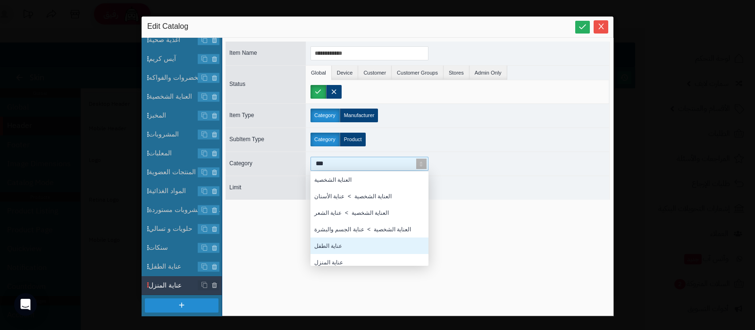
scroll to position [5, 0]
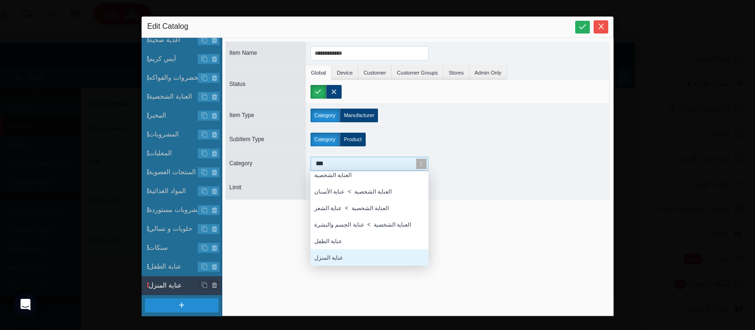
click at [344, 256] on div "عناية المنزل" at bounding box center [370, 257] width 118 height 17
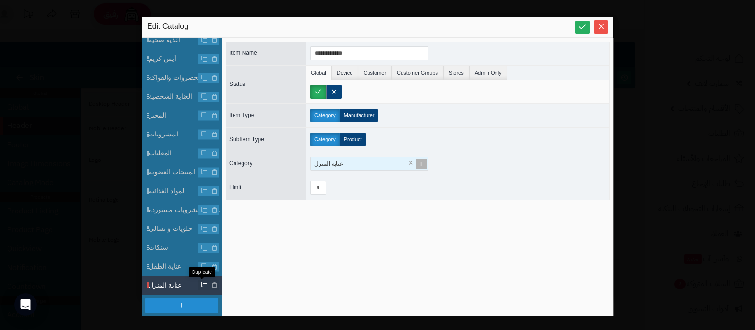
click at [201, 284] on icon at bounding box center [204, 285] width 7 height 7
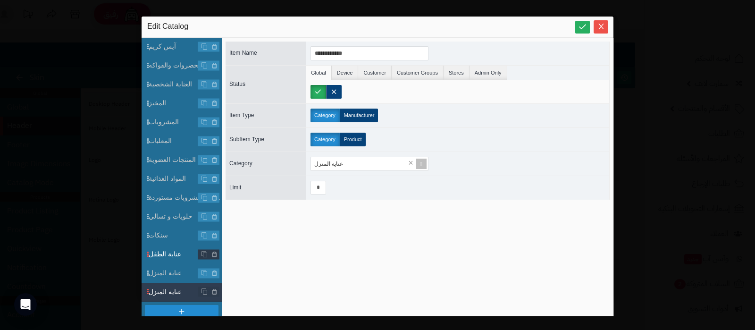
scroll to position [101, 0]
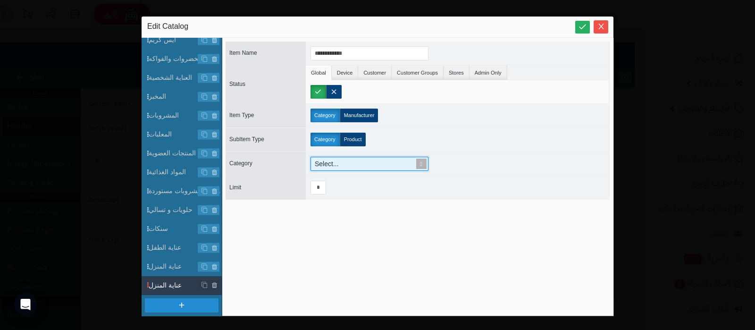
click at [422, 162] on span at bounding box center [421, 163] width 13 height 13
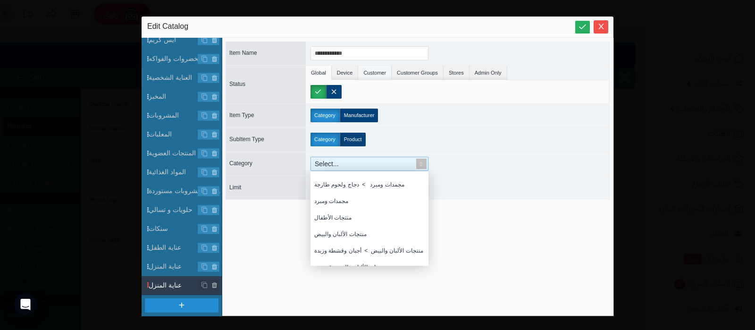
scroll to position [1123, 0]
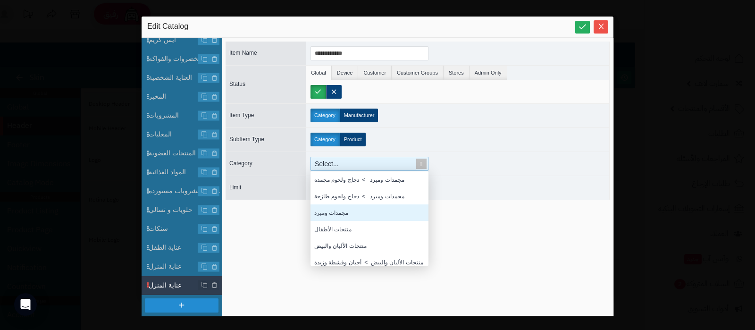
click at [342, 214] on div "مجمدات ومبرد" at bounding box center [370, 212] width 118 height 17
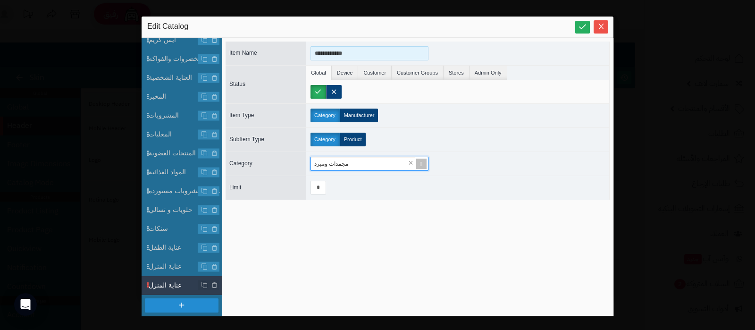
click at [345, 49] on input "**********" at bounding box center [370, 53] width 118 height 14
type input "**********"
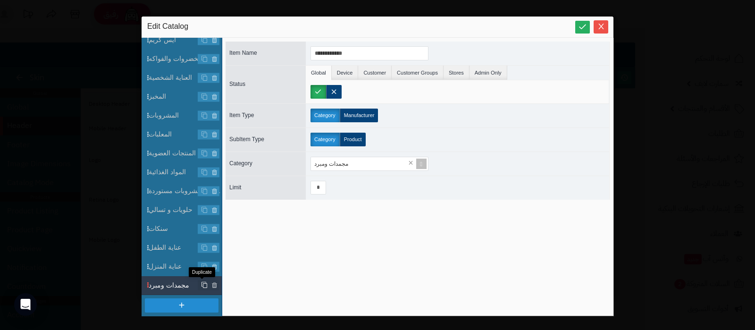
click at [202, 282] on icon at bounding box center [204, 285] width 7 height 7
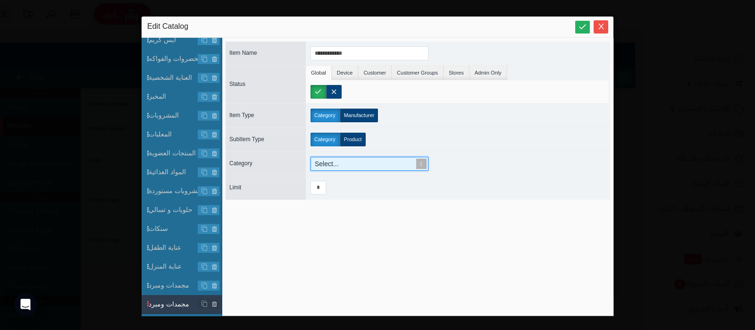
click at [419, 161] on span at bounding box center [421, 163] width 13 height 13
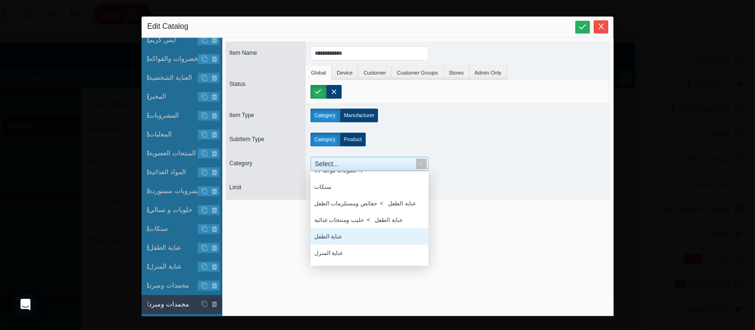
scroll to position [1019, 0]
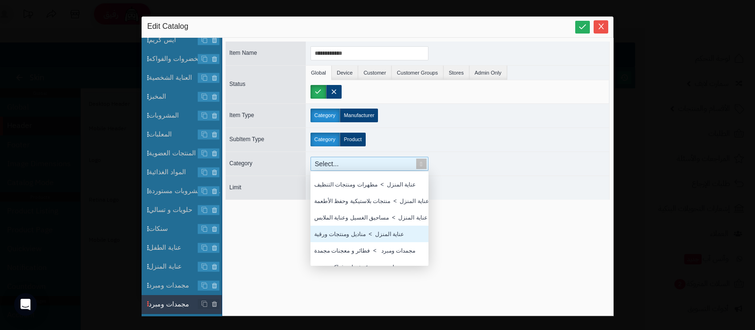
click at [474, 227] on div "**********" at bounding box center [418, 177] width 384 height 270
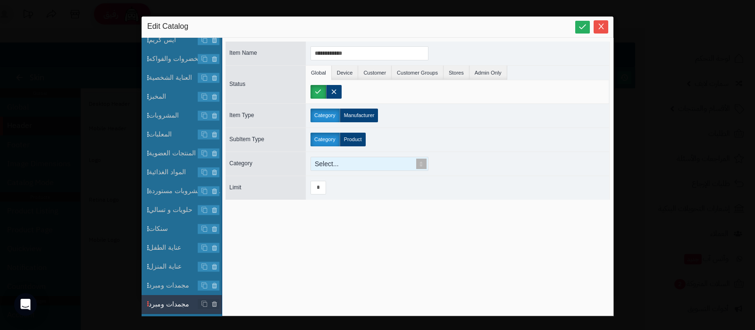
click at [423, 159] on span at bounding box center [421, 163] width 13 height 13
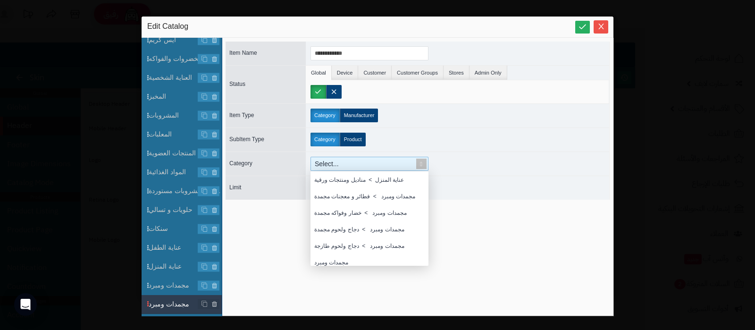
scroll to position [1097, 0]
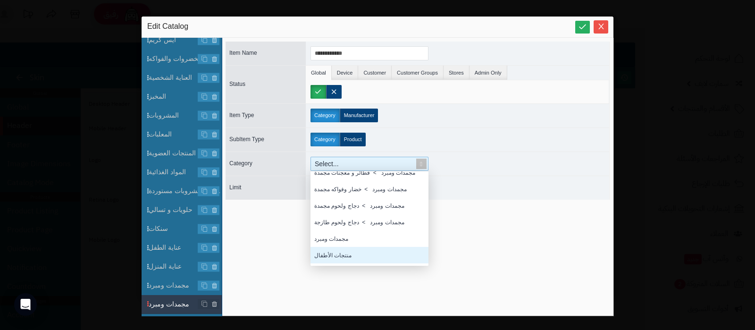
click at [367, 257] on div "منتجات الأطفال" at bounding box center [370, 255] width 118 height 17
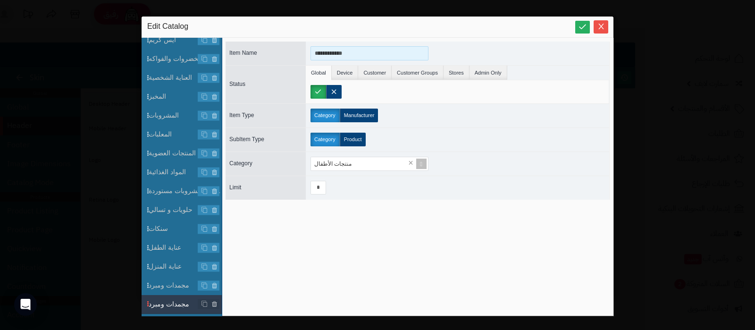
click at [335, 53] on input "**********" at bounding box center [370, 53] width 118 height 14
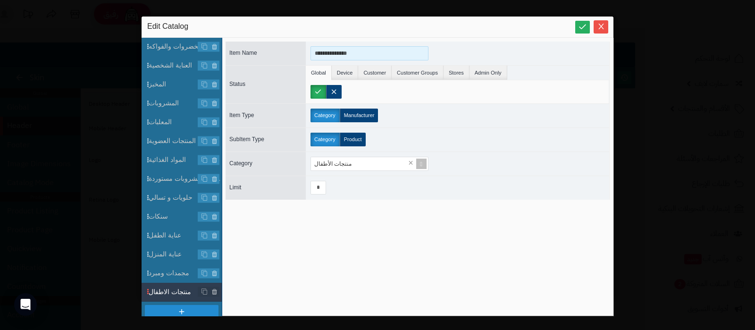
scroll to position [120, 0]
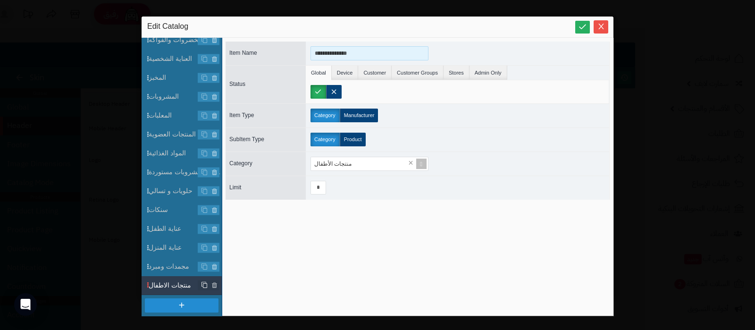
type input "**********"
click at [203, 285] on icon at bounding box center [204, 285] width 7 height 7
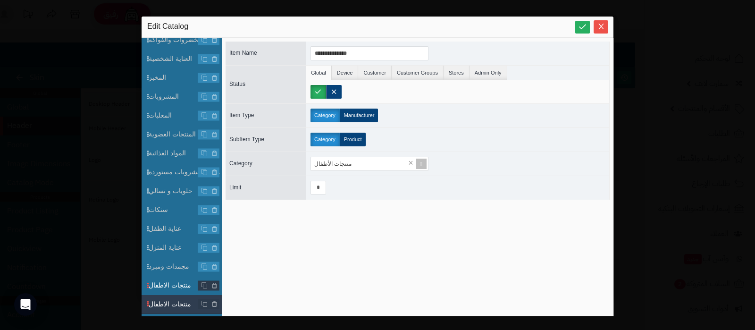
scroll to position [139, 0]
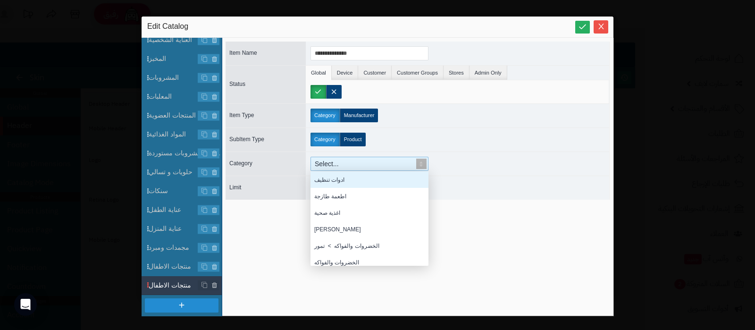
click at [420, 162] on span at bounding box center [421, 163] width 13 height 13
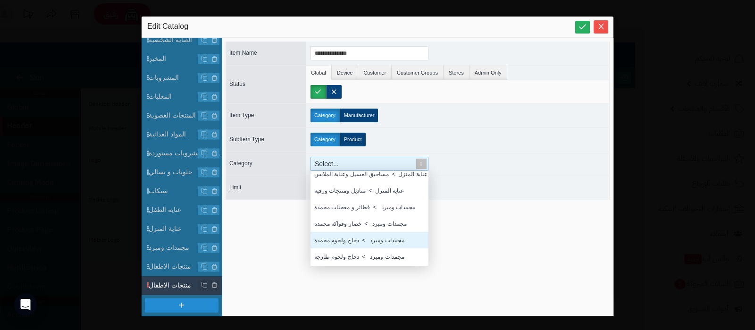
scroll to position [1122, 0]
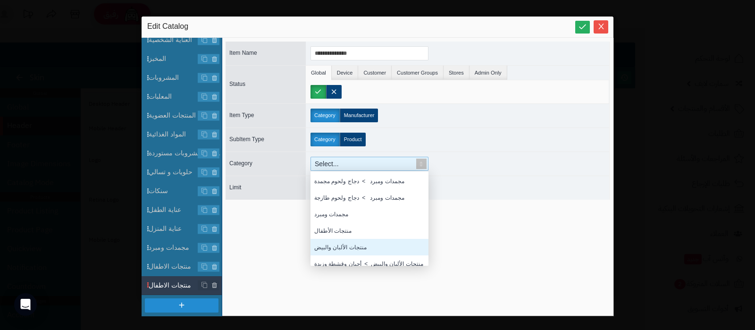
click at [351, 247] on div "منتجات الألبان والبيض" at bounding box center [370, 247] width 118 height 17
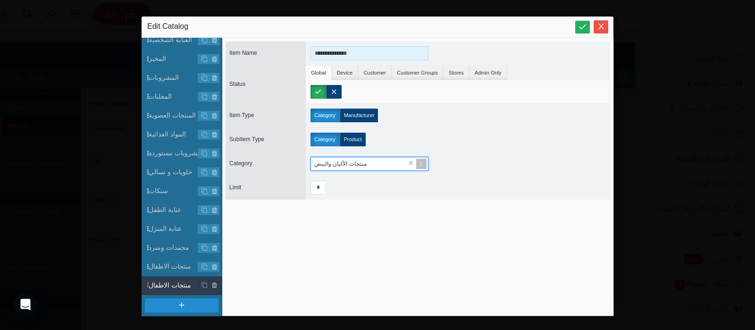
click at [323, 54] on input "**********" at bounding box center [370, 53] width 118 height 14
type input "**********"
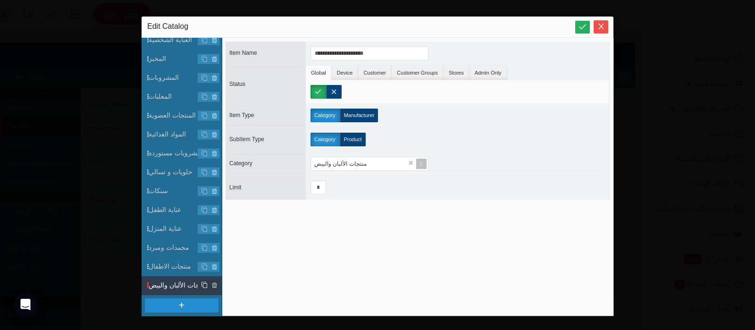
click at [201, 282] on icon at bounding box center [204, 285] width 7 height 7
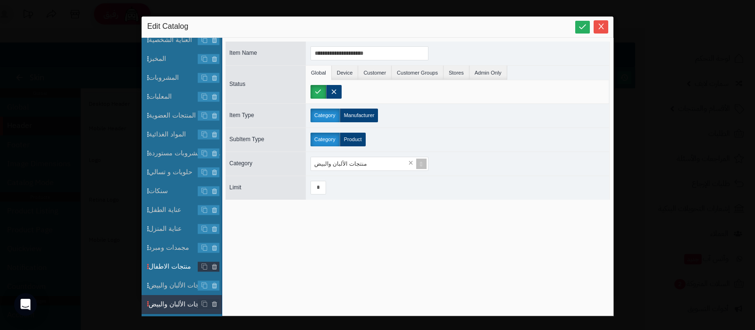
scroll to position [158, 0]
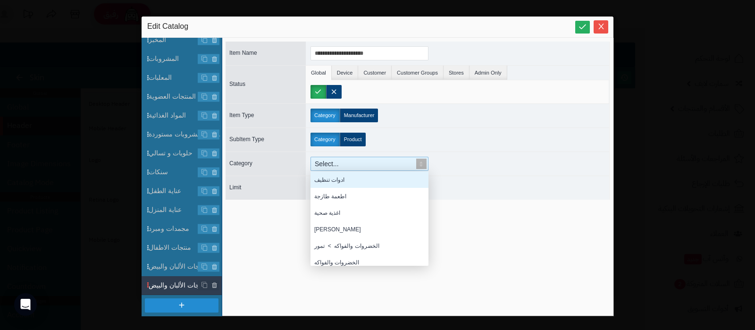
click at [422, 163] on span at bounding box center [421, 163] width 13 height 13
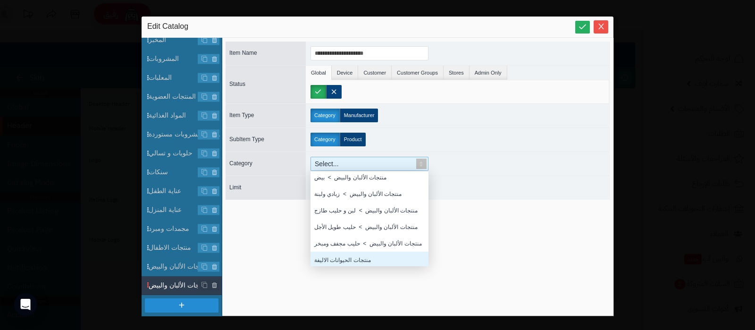
scroll to position [1227, 0]
click at [367, 256] on div "منتجات الحيوانات الاليفة" at bounding box center [370, 257] width 118 height 17
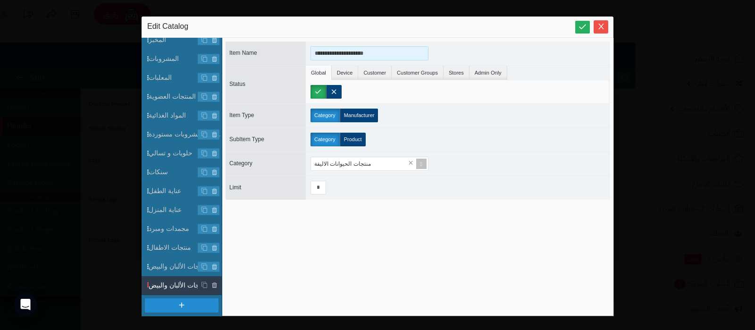
drag, startPoint x: 344, startPoint y: 53, endPoint x: 267, endPoint y: 53, distance: 77.9
click at [267, 53] on div "**********" at bounding box center [418, 54] width 384 height 24
type input "**********"
click at [202, 285] on icon at bounding box center [204, 285] width 7 height 7
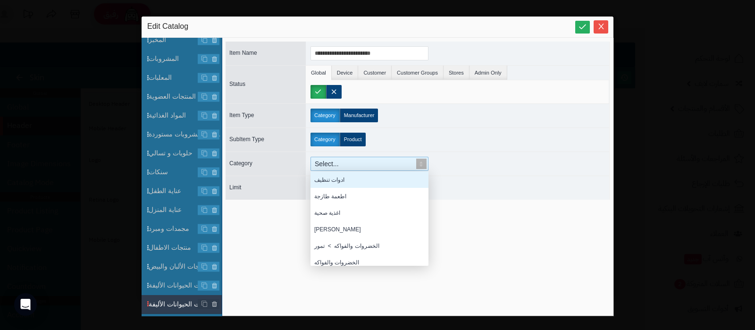
click at [422, 161] on span at bounding box center [421, 163] width 13 height 13
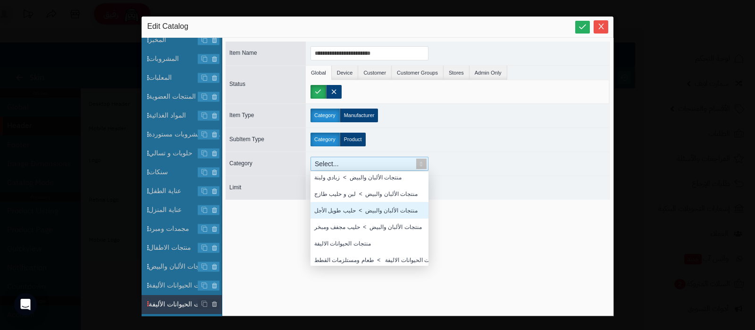
scroll to position [1293, 0]
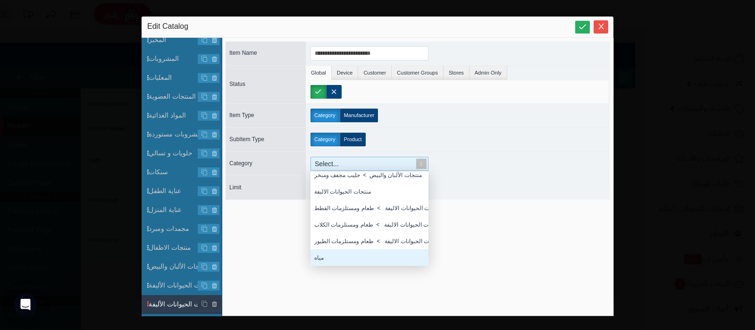
click at [364, 251] on div "مياه" at bounding box center [370, 257] width 118 height 17
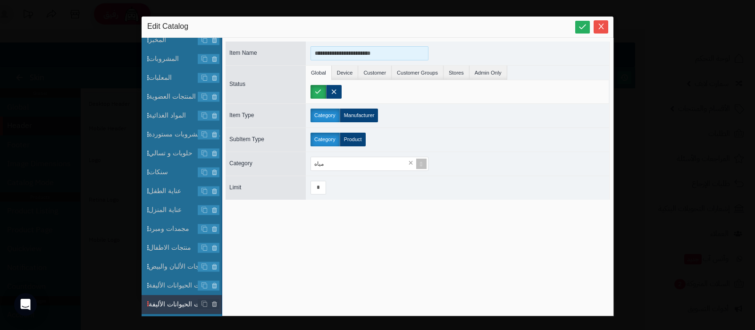
click at [358, 53] on input "**********" at bounding box center [370, 53] width 118 height 14
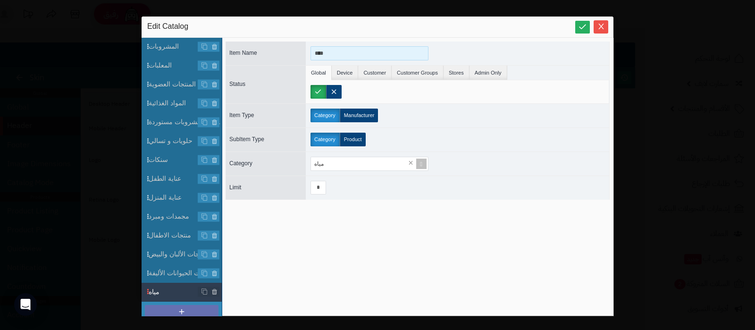
scroll to position [177, 0]
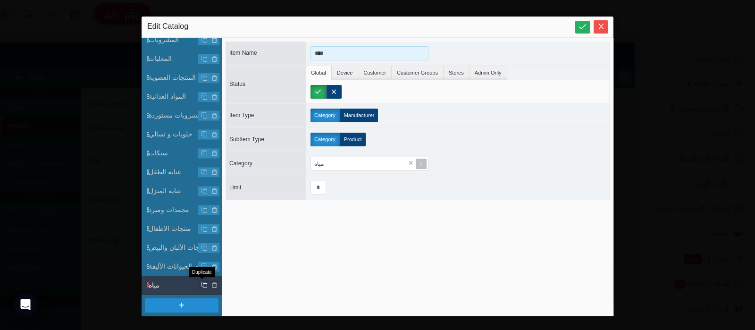
type input "****"
click at [202, 286] on icon at bounding box center [204, 285] width 7 height 7
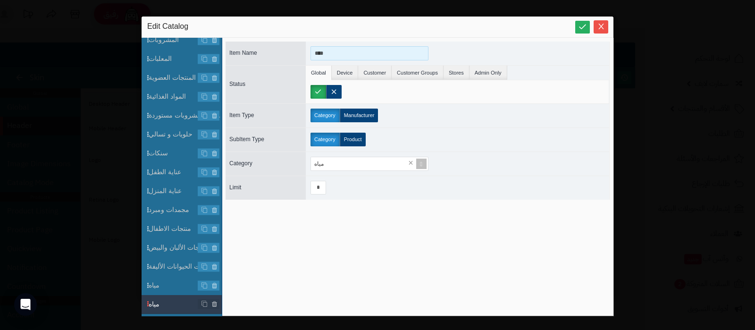
click at [330, 54] on input "****" at bounding box center [370, 53] width 118 height 14
type input "******"
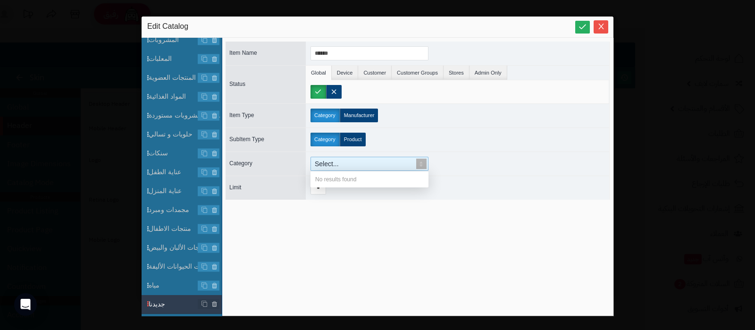
click at [361, 161] on div "Select..." at bounding box center [365, 163] width 109 height 13
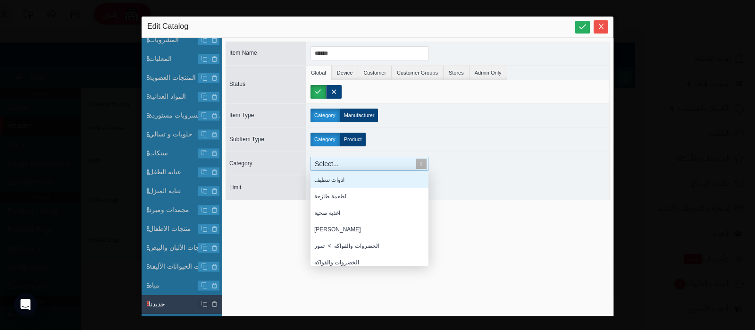
scroll to position [9, 9]
type input "**"
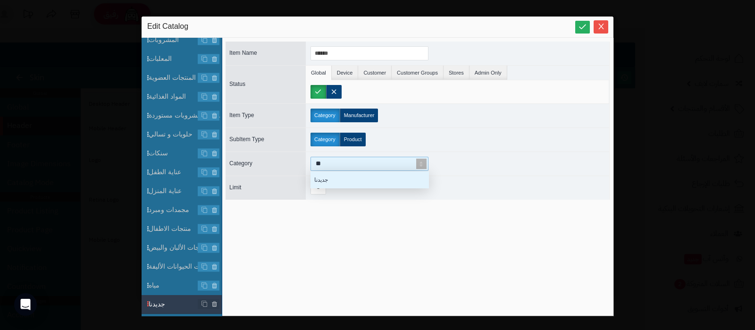
scroll to position [7, 109]
click at [344, 183] on div "جديدنا" at bounding box center [370, 179] width 118 height 17
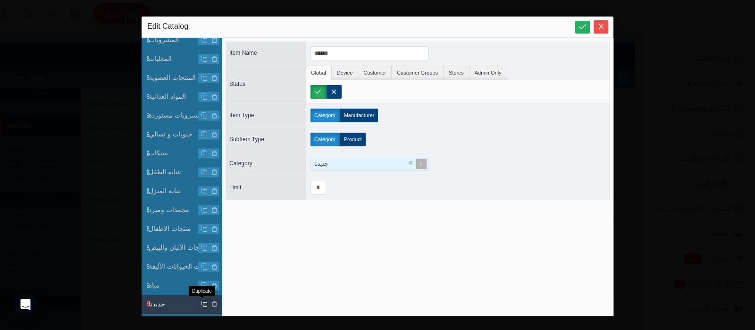
click at [205, 299] on link at bounding box center [204, 304] width 10 height 10
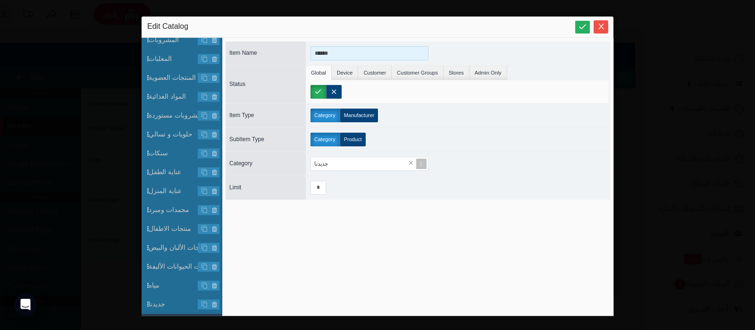
click at [347, 54] on input "******" at bounding box center [370, 53] width 118 height 14
type input "**********"
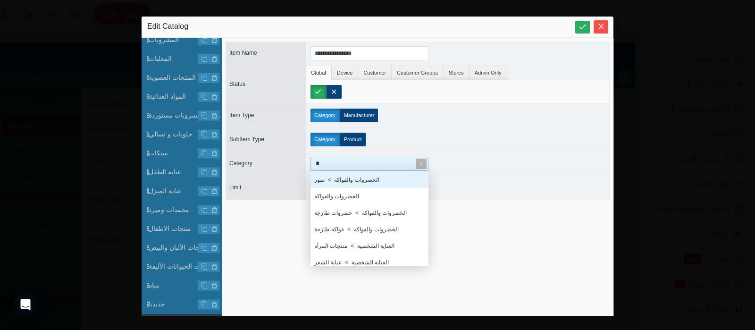
scroll to position [85, 109]
type input "**"
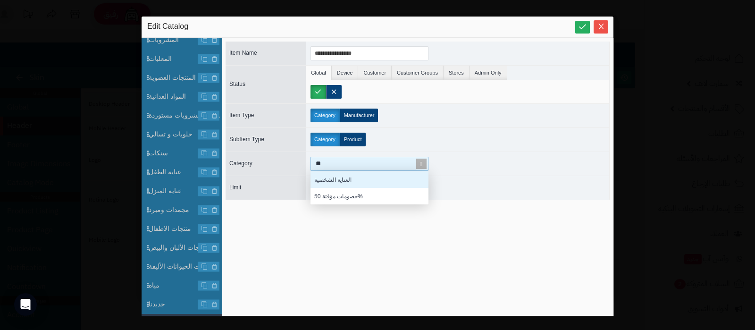
scroll to position [24, 109]
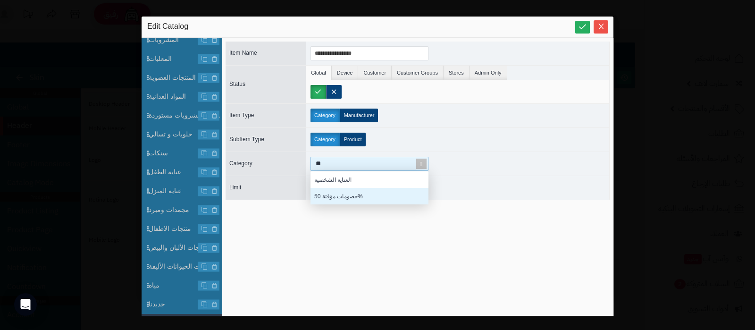
click at [366, 195] on div "خصومات مؤقتة 50%" at bounding box center [370, 196] width 118 height 17
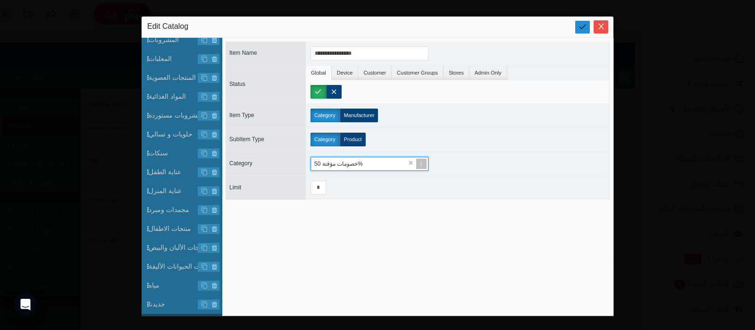
click at [584, 27] on icon at bounding box center [582, 26] width 9 height 9
click at [602, 26] on icon "Close" at bounding box center [601, 26] width 8 height 8
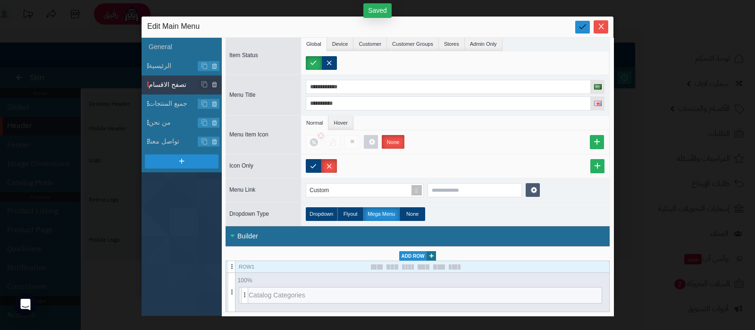
click at [579, 29] on icon at bounding box center [582, 26] width 9 height 9
click at [598, 27] on icon "Close" at bounding box center [601, 26] width 8 height 8
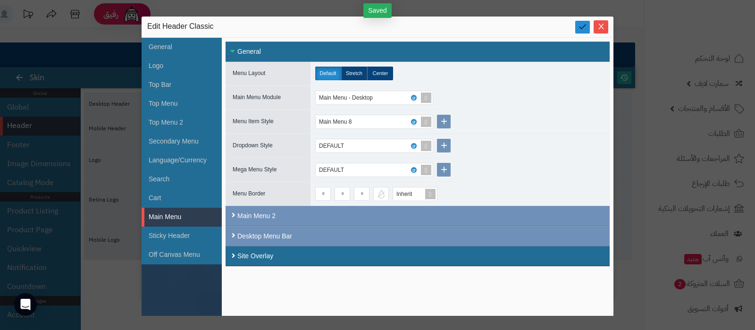
click at [585, 32] on link at bounding box center [582, 27] width 15 height 13
click at [599, 28] on icon "Close" at bounding box center [601, 26] width 8 height 8
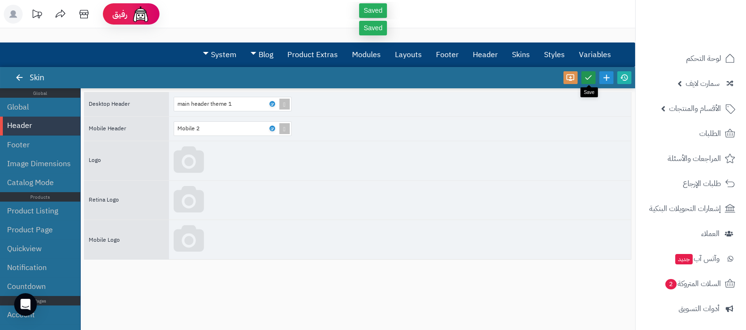
click at [588, 76] on icon at bounding box center [588, 77] width 8 height 8
click at [623, 79] on icon at bounding box center [624, 77] width 8 height 8
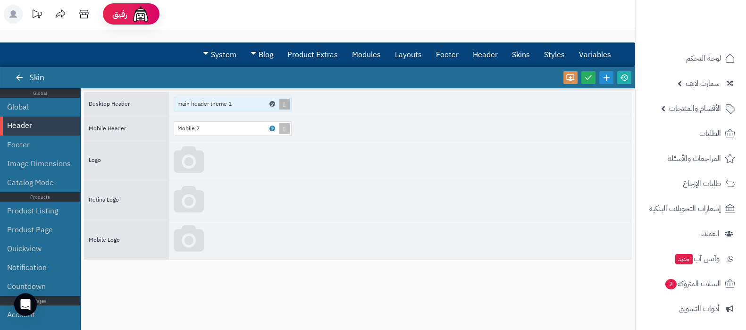
click at [272, 101] on link at bounding box center [272, 104] width 6 height 6
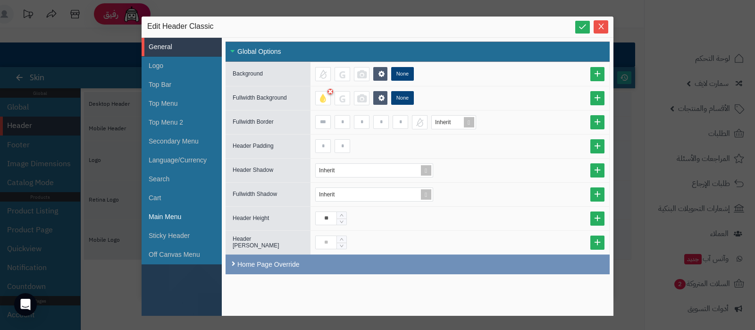
click at [180, 215] on li "Main Menu" at bounding box center [182, 217] width 80 height 19
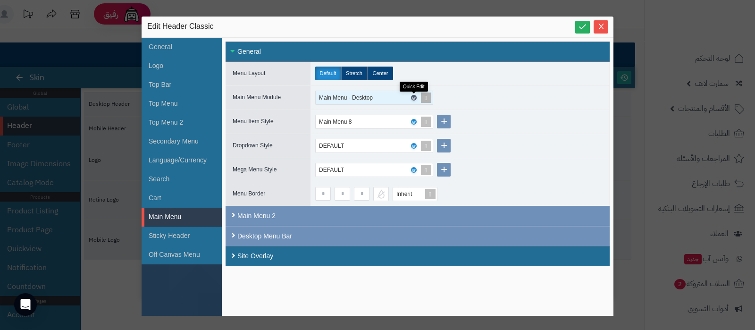
click at [413, 96] on icon at bounding box center [413, 98] width 3 height 4
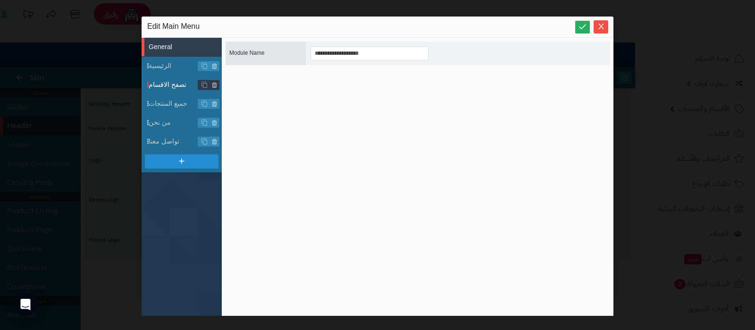
click at [177, 88] on span "تصفح الاقسام" at bounding box center [185, 85] width 73 height 10
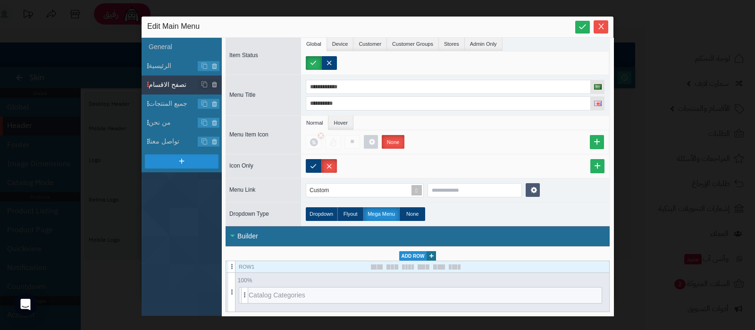
scroll to position [80, 0]
click at [583, 292] on icon at bounding box center [586, 295] width 6 height 7
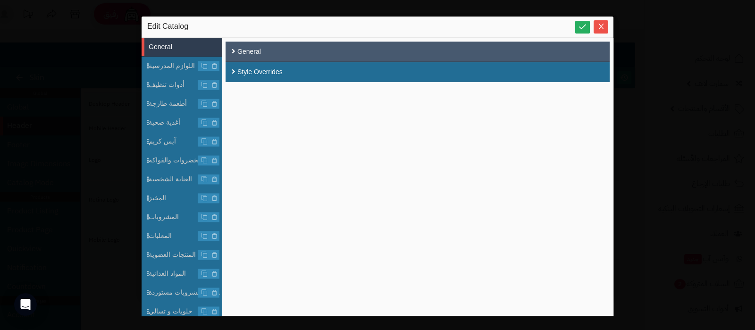
click at [280, 50] on div "General" at bounding box center [418, 52] width 384 height 20
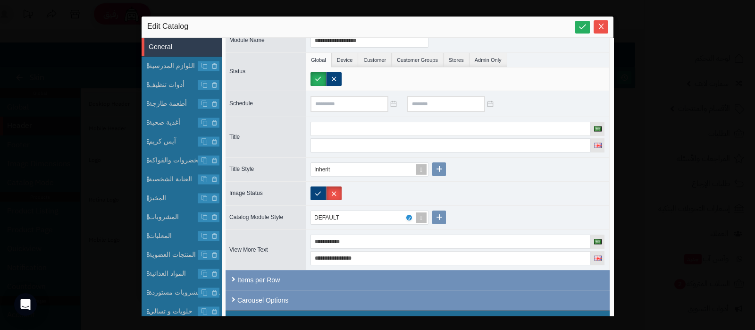
scroll to position [50, 0]
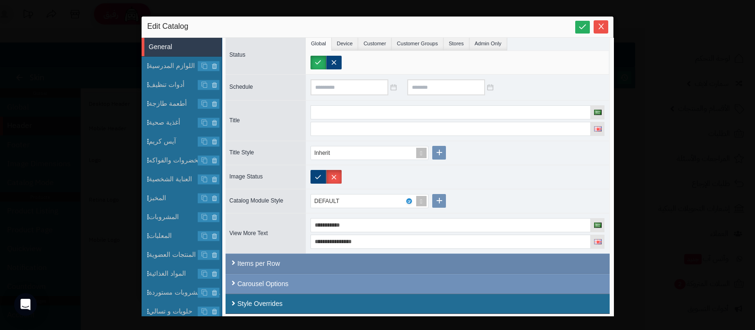
click at [399, 262] on div "Items per Row" at bounding box center [418, 263] width 384 height 20
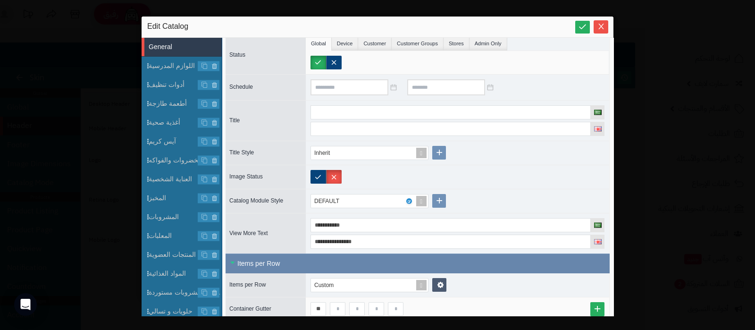
scroll to position [97, 0]
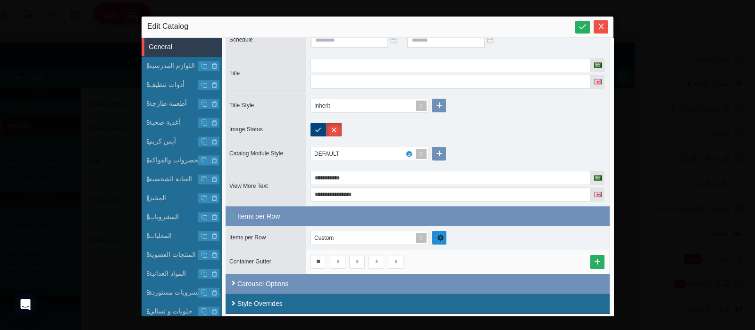
click at [438, 235] on icon at bounding box center [440, 238] width 7 height 8
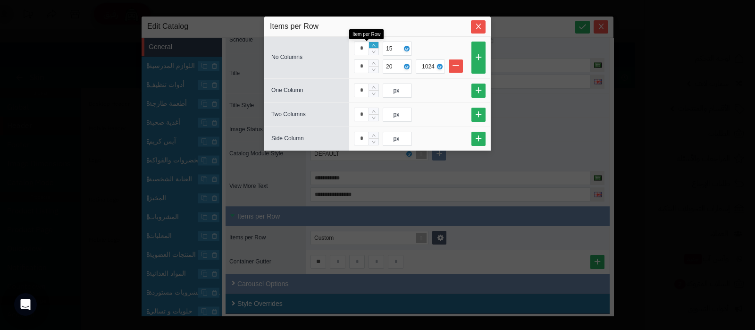
click at [376, 44] on icon "Increase Value" at bounding box center [374, 45] width 6 height 6
type input "*"
click at [376, 44] on icon "Increase Value" at bounding box center [374, 45] width 6 height 6
click at [483, 25] on span "Close" at bounding box center [478, 26] width 15 height 8
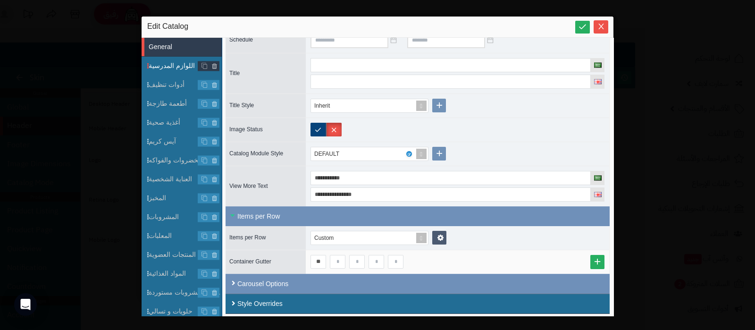
click at [169, 65] on span "اللوازم المدرسية" at bounding box center [185, 66] width 73 height 10
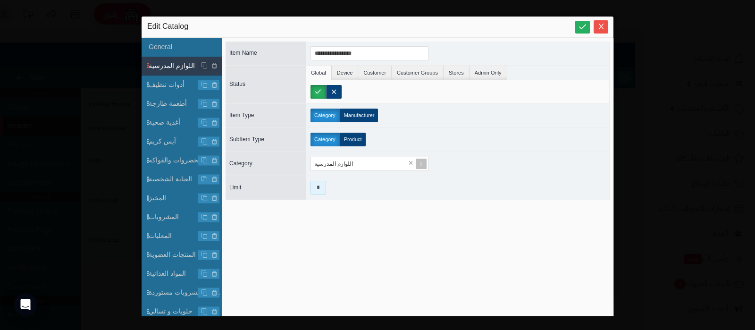
click at [320, 192] on input "*" at bounding box center [319, 188] width 16 height 14
type input "*"
click at [170, 83] on span "أدوات تنظيف" at bounding box center [185, 85] width 73 height 10
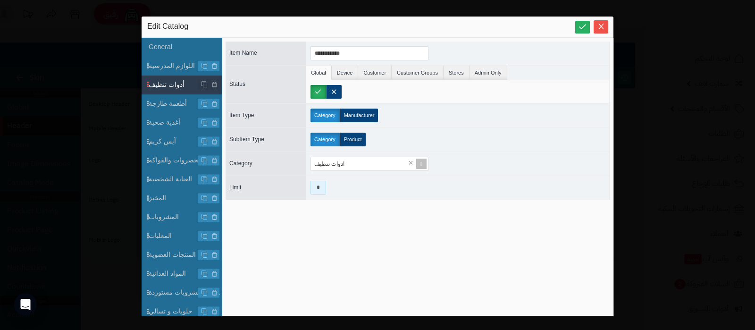
click at [324, 186] on input "*" at bounding box center [319, 188] width 16 height 14
type input "*"
click at [175, 104] on span "أطعمة طازجة" at bounding box center [185, 104] width 73 height 10
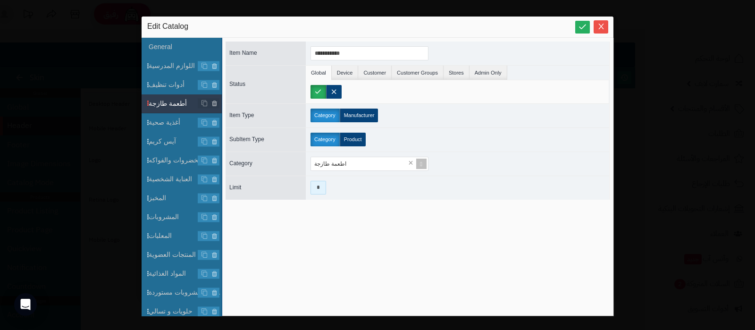
click at [319, 187] on input "*" at bounding box center [319, 188] width 16 height 14
type input "*"
click at [174, 122] on span "أغذية صحية" at bounding box center [185, 123] width 73 height 10
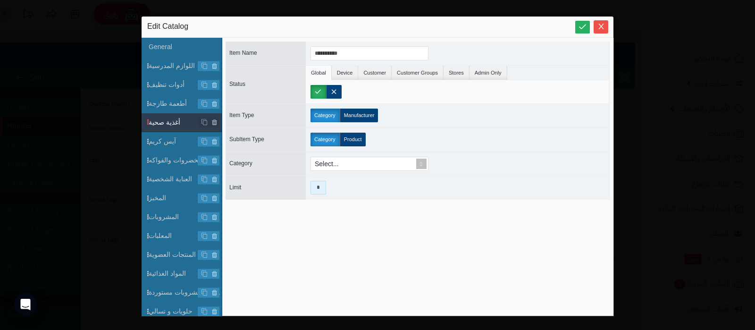
click at [323, 189] on input "*" at bounding box center [319, 188] width 16 height 14
type input "*"
click at [177, 141] on span "آيس كريم" at bounding box center [185, 141] width 73 height 10
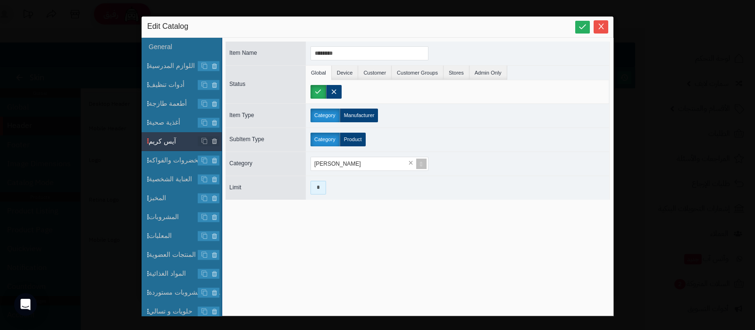
click at [314, 192] on input "*" at bounding box center [319, 188] width 16 height 14
type input "*"
click at [157, 160] on span "الخضروات والفواكه" at bounding box center [185, 160] width 73 height 10
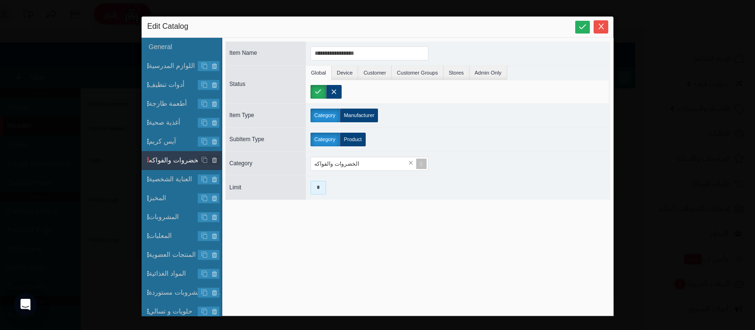
click at [321, 188] on input "*" at bounding box center [319, 188] width 16 height 14
type input "*"
click at [156, 172] on li "العناية الشخصية" at bounding box center [182, 179] width 80 height 19
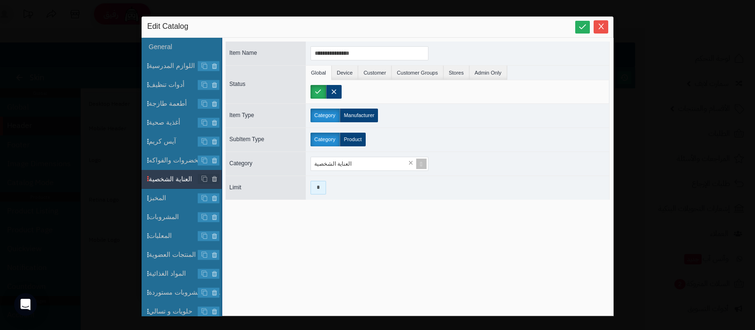
click at [317, 186] on input "*" at bounding box center [319, 188] width 16 height 14
type input "*"
click at [168, 196] on span "المخبز" at bounding box center [185, 198] width 73 height 10
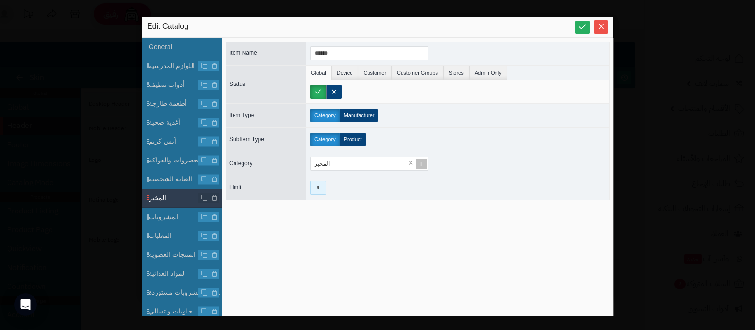
click at [321, 187] on input "*" at bounding box center [319, 188] width 16 height 14
type input "*"
click at [166, 218] on span "المشروبات" at bounding box center [185, 217] width 73 height 10
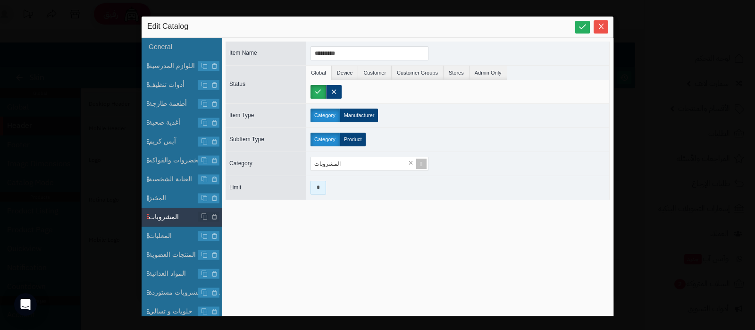
click at [315, 188] on input "*" at bounding box center [319, 188] width 16 height 14
type input "*"
click at [168, 239] on span "المعلبات" at bounding box center [185, 236] width 73 height 10
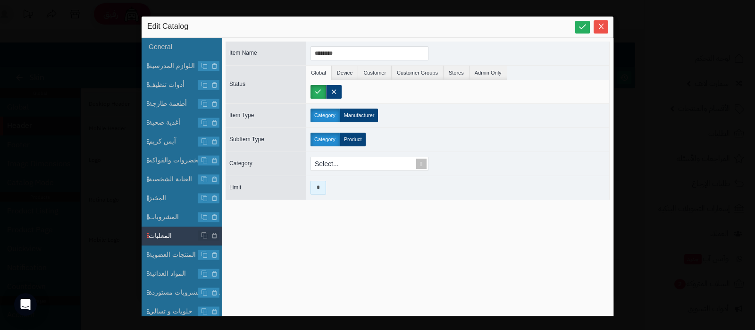
click at [319, 189] on input "*" at bounding box center [319, 188] width 16 height 14
type input "*"
click at [164, 258] on span "المنتجات العضوية" at bounding box center [185, 255] width 73 height 10
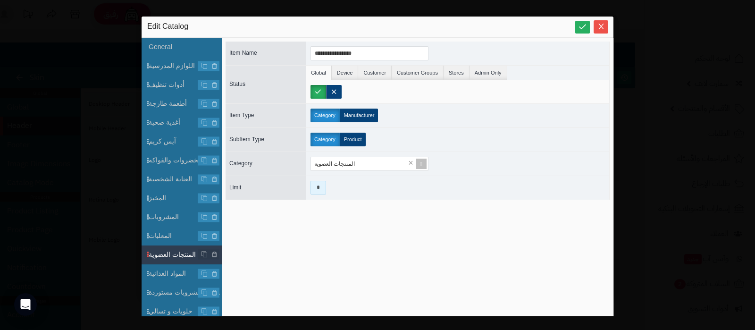
click at [318, 190] on input "*" at bounding box center [319, 188] width 16 height 14
type input "*"
click at [165, 272] on span "المواد الغذائية" at bounding box center [185, 274] width 73 height 10
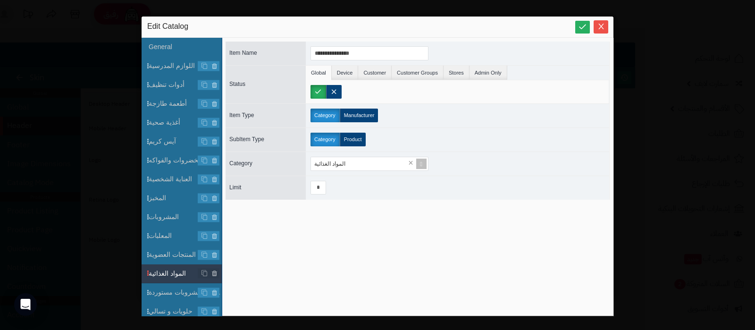
click at [328, 185] on div "*" at bounding box center [457, 188] width 303 height 24
click at [314, 186] on input "*" at bounding box center [319, 188] width 16 height 14
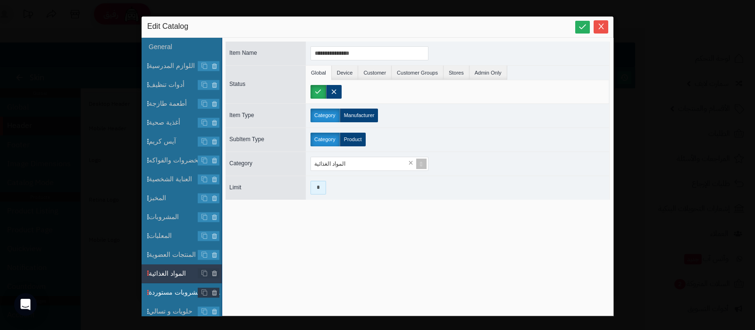
type input "*"
click at [173, 285] on li "حلويات ومشروبات مستوردة" at bounding box center [182, 292] width 80 height 19
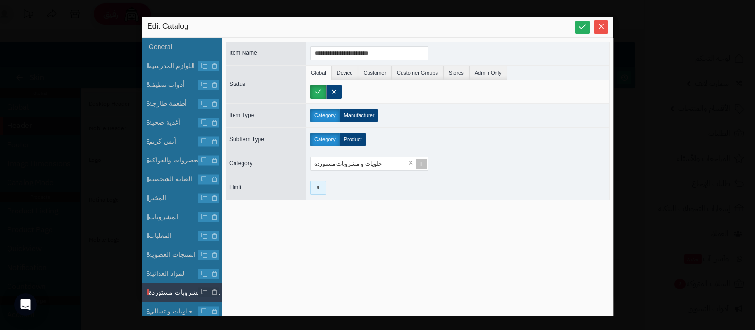
click at [315, 188] on input "*" at bounding box center [319, 188] width 16 height 14
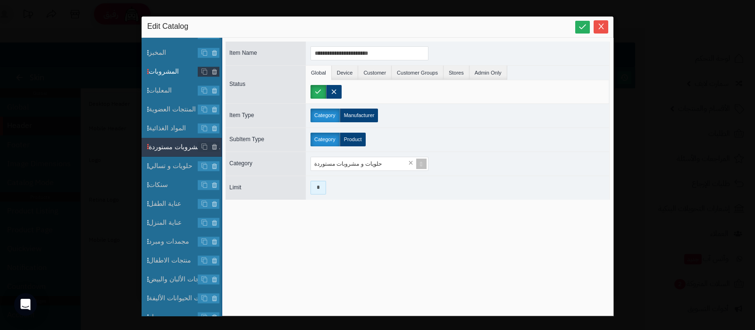
scroll to position [177, 0]
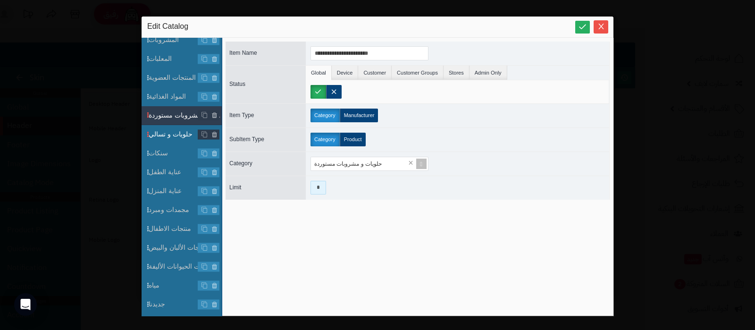
type input "*"
click at [172, 142] on li "حلويات و تسالي" at bounding box center [182, 134] width 80 height 19
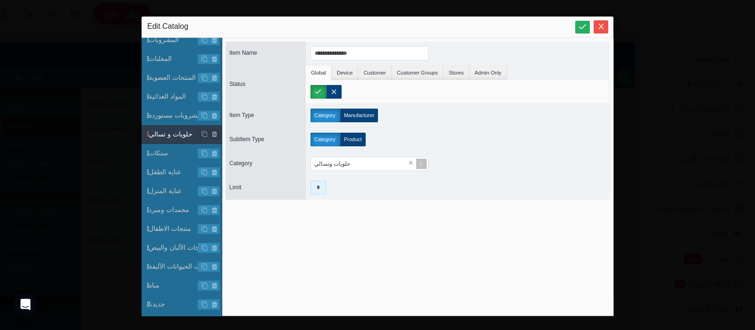
click at [319, 189] on input "*" at bounding box center [319, 188] width 16 height 14
type input "*"
click at [165, 156] on span "سنكات" at bounding box center [185, 153] width 73 height 10
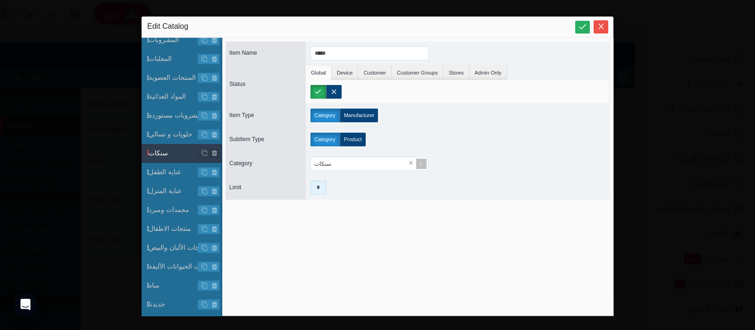
click at [321, 188] on input "*" at bounding box center [319, 188] width 16 height 14
type input "*"
click at [167, 171] on span "عناية الطفل" at bounding box center [185, 172] width 73 height 10
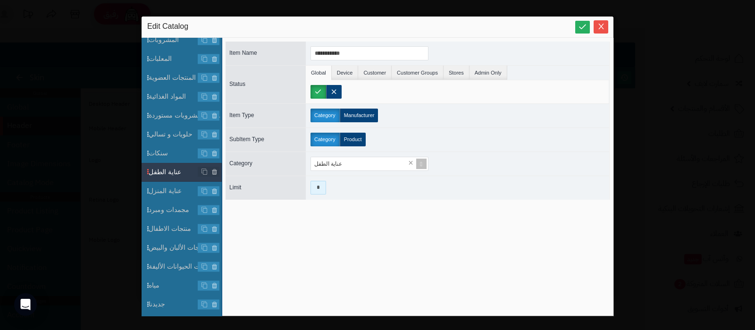
click at [317, 185] on input "*" at bounding box center [319, 188] width 16 height 14
type input "*"
click at [176, 191] on span "عناية المنزل" at bounding box center [185, 191] width 73 height 10
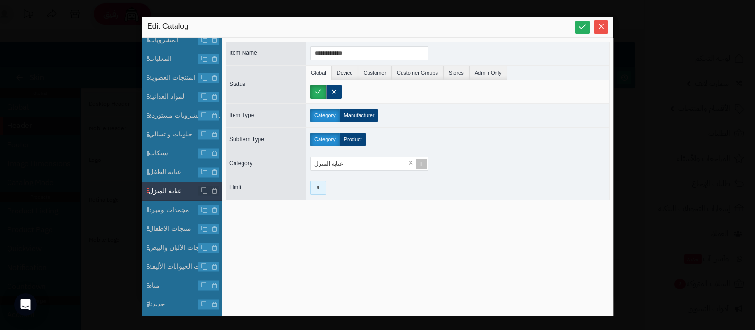
click at [319, 186] on input "*" at bounding box center [319, 188] width 16 height 14
type input "*"
click at [162, 207] on span "مجمدات ومبرد" at bounding box center [185, 210] width 73 height 10
click at [322, 190] on input "*" at bounding box center [319, 188] width 16 height 14
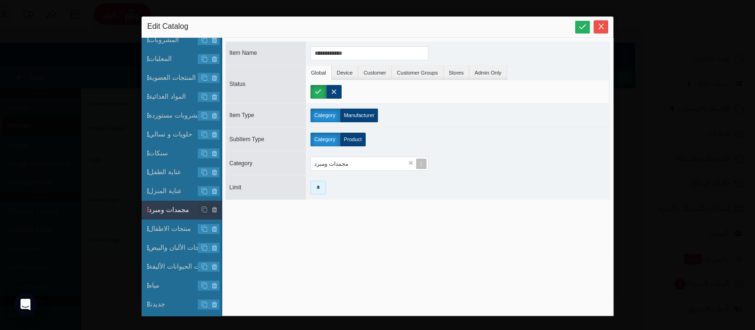
click at [322, 190] on input "*" at bounding box center [319, 188] width 16 height 14
type input "*"
click at [177, 227] on span "منتجات الاطفال" at bounding box center [185, 229] width 73 height 10
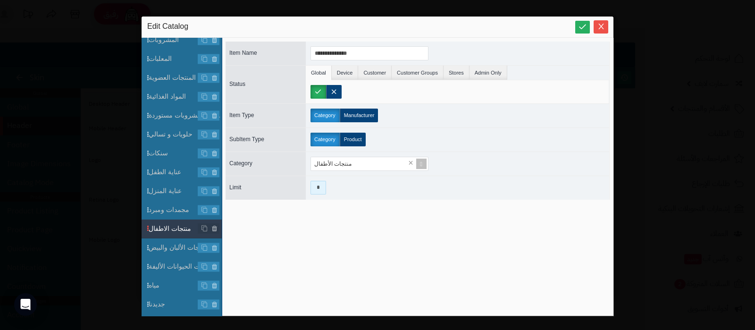
click at [324, 186] on input "*" at bounding box center [319, 188] width 16 height 14
type input "*"
click at [184, 245] on span "منتجات الألبان والبيض" at bounding box center [185, 248] width 73 height 10
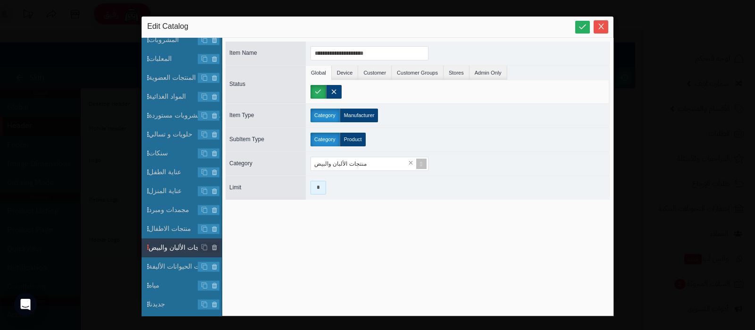
click at [319, 185] on input "*" at bounding box center [319, 188] width 16 height 14
type input "*"
click at [177, 262] on span "منتجات الحيوانات الأليفة" at bounding box center [185, 266] width 73 height 10
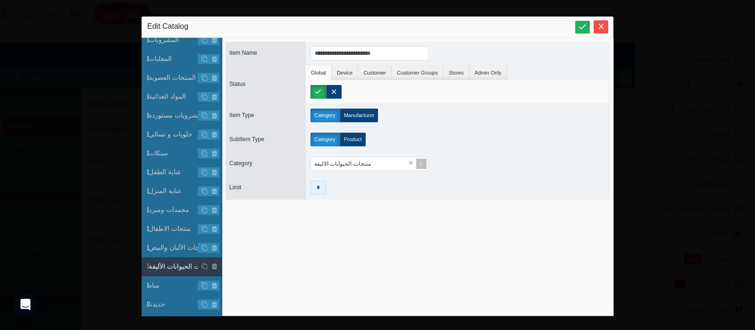
click at [320, 185] on input "*" at bounding box center [319, 188] width 16 height 14
type input "*"
click at [165, 282] on span "مياه" at bounding box center [185, 285] width 73 height 10
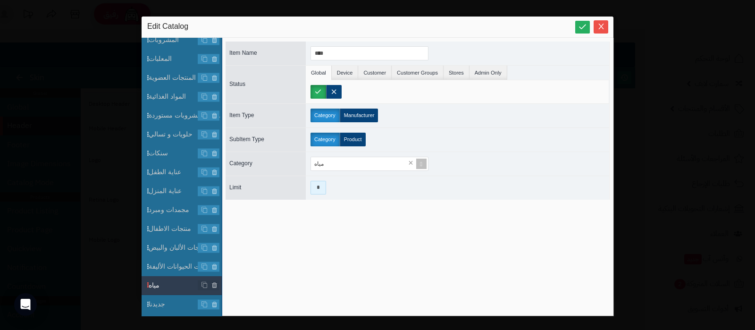
click at [323, 181] on input "*" at bounding box center [319, 188] width 16 height 14
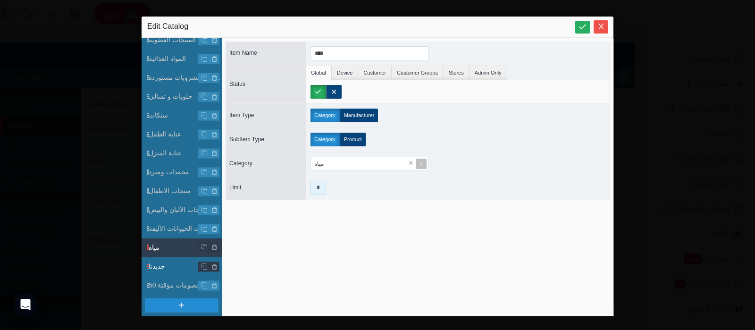
type input "*"
click at [179, 264] on span "جديدنا" at bounding box center [185, 266] width 73 height 10
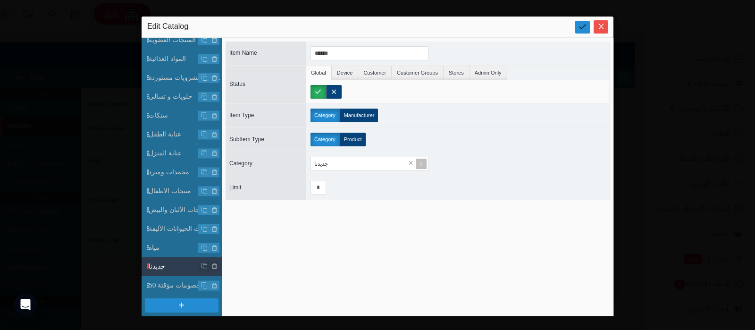
click at [580, 32] on link at bounding box center [582, 27] width 15 height 13
click at [580, 28] on icon at bounding box center [582, 26] width 9 height 9
click at [602, 25] on icon "Close" at bounding box center [601, 26] width 8 height 8
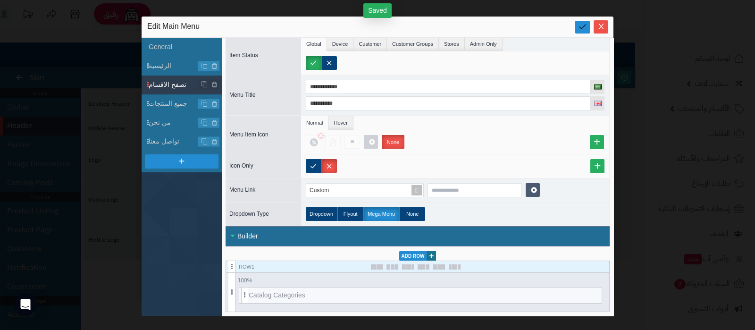
click at [581, 28] on icon at bounding box center [582, 26] width 9 height 9
click at [603, 29] on icon "Close" at bounding box center [601, 26] width 8 height 8
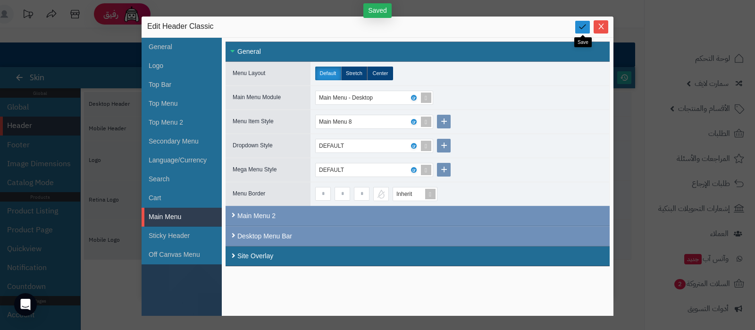
click at [585, 32] on link at bounding box center [582, 27] width 15 height 13
click at [599, 29] on icon "Close" at bounding box center [601, 26] width 8 height 8
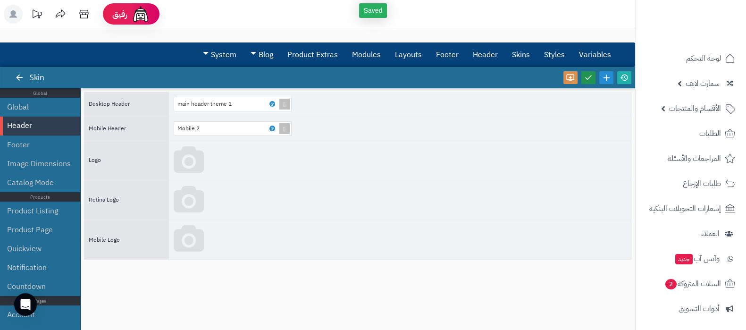
click at [584, 76] on icon at bounding box center [588, 77] width 8 height 8
click at [622, 77] on icon at bounding box center [624, 77] width 8 height 8
click at [271, 104] on icon at bounding box center [271, 104] width 3 height 4
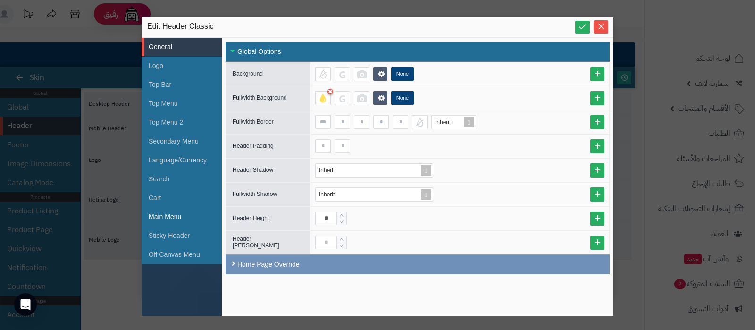
click at [171, 215] on li "Main Menu" at bounding box center [182, 217] width 80 height 19
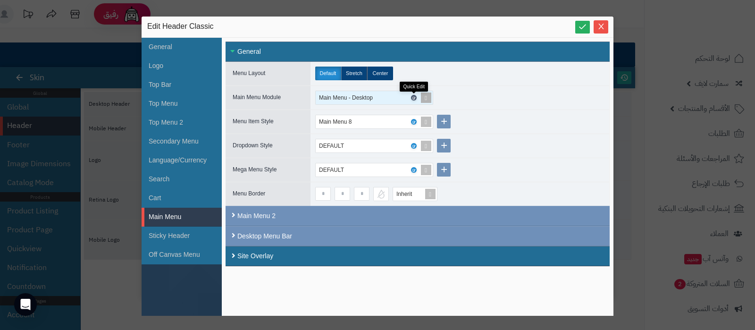
click at [413, 96] on icon at bounding box center [413, 98] width 3 height 4
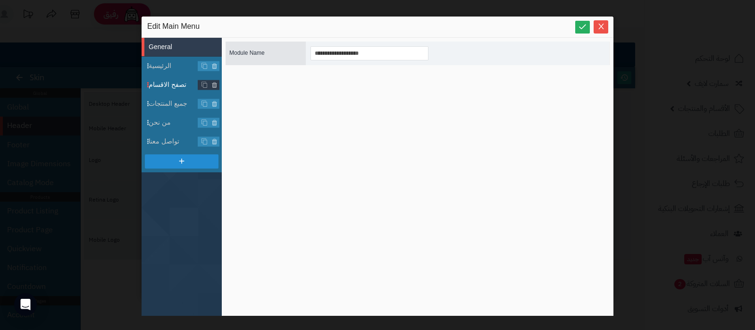
click at [173, 90] on li "تصفح الاقسام" at bounding box center [182, 85] width 80 height 19
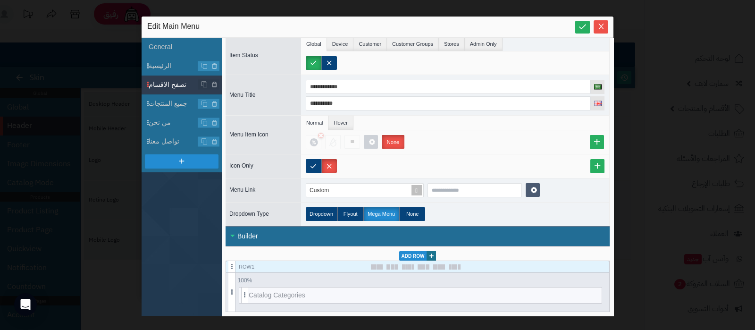
scroll to position [80, 0]
click at [583, 292] on icon at bounding box center [586, 295] width 6 height 7
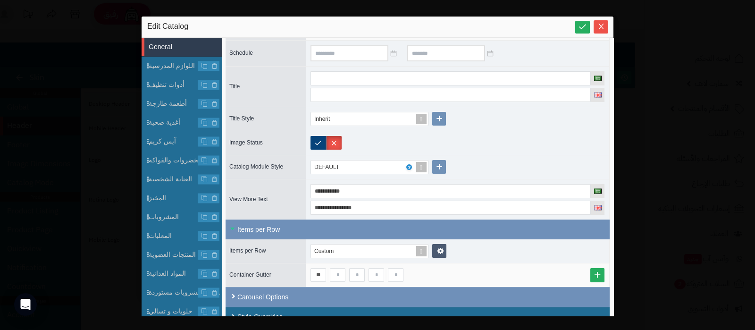
scroll to position [97, 0]
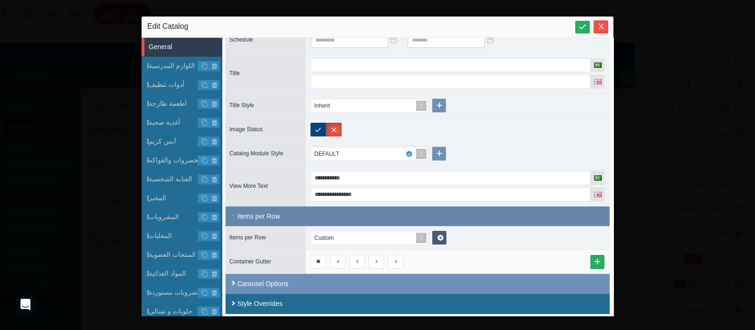
click at [297, 218] on div "Items per Row" at bounding box center [418, 216] width 384 height 20
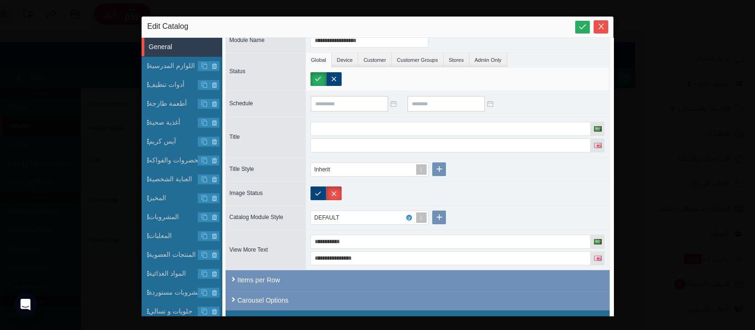
scroll to position [50, 0]
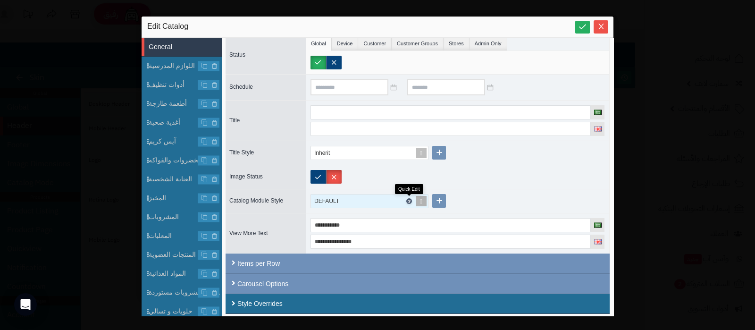
click at [407, 199] on icon at bounding box center [408, 201] width 3 height 4
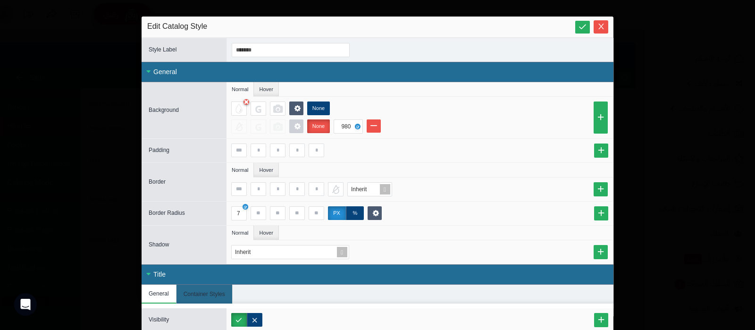
click at [309, 71] on div "General" at bounding box center [378, 72] width 472 height 20
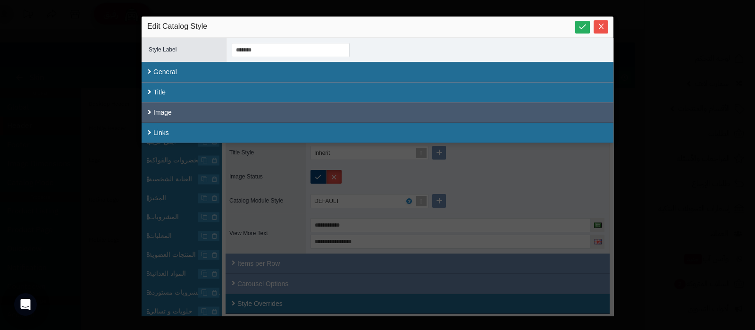
click at [234, 109] on div "Image" at bounding box center [378, 112] width 472 height 20
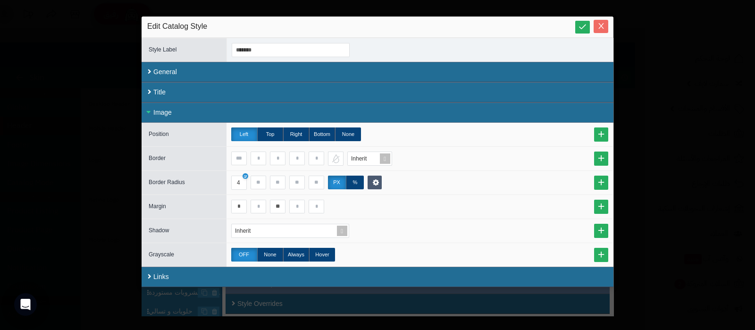
click at [605, 29] on icon "Close" at bounding box center [601, 26] width 8 height 8
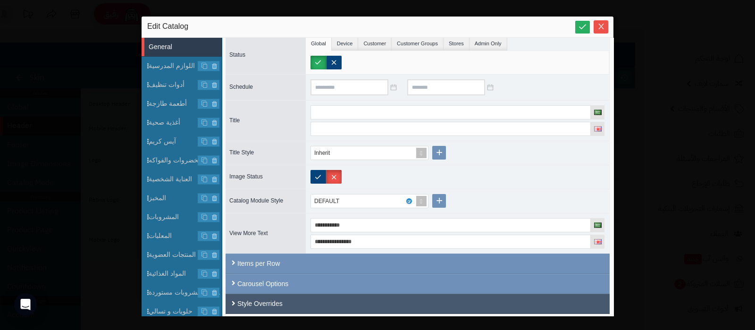
click at [317, 296] on div "Style Overrides" at bounding box center [418, 304] width 384 height 20
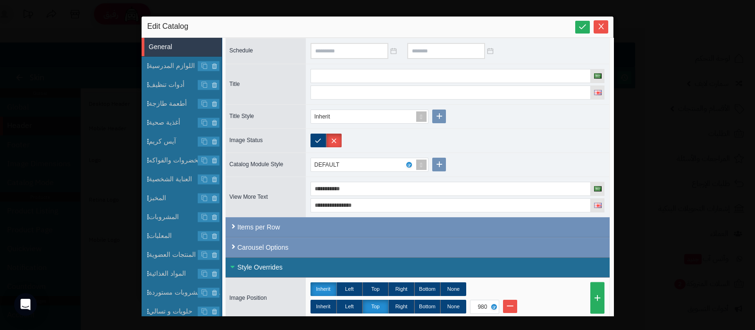
scroll to position [115, 0]
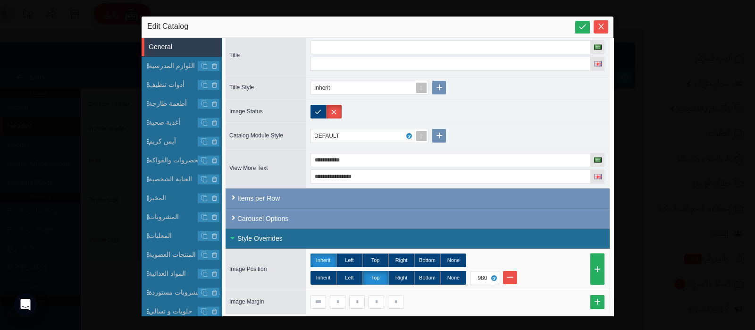
click at [276, 238] on div "Style Overrides" at bounding box center [418, 238] width 384 height 20
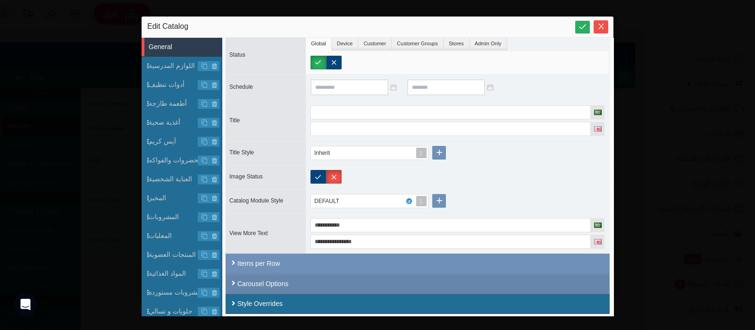
click at [286, 276] on div "Carousel Options" at bounding box center [418, 284] width 384 height 20
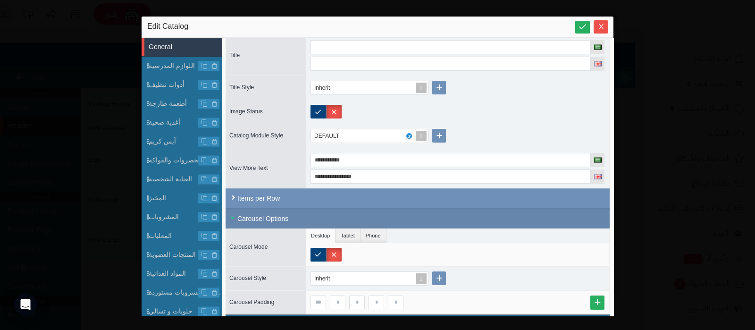
click at [293, 218] on div "Carousel Options" at bounding box center [418, 219] width 384 height 20
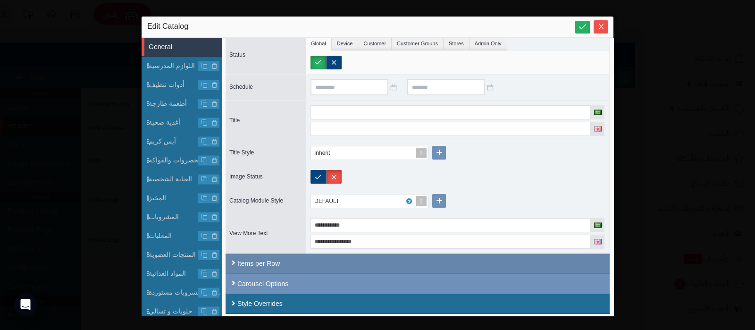
click at [287, 260] on div "Items per Row" at bounding box center [418, 263] width 384 height 20
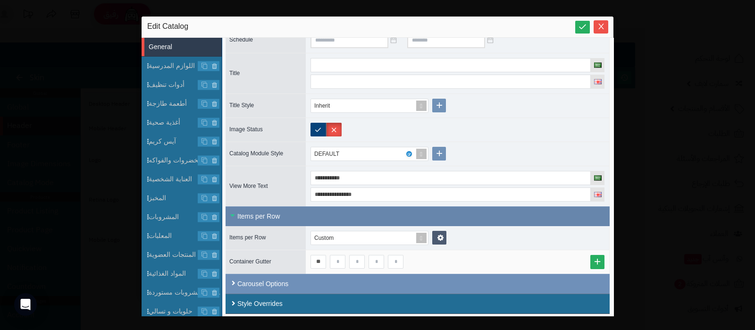
click at [280, 210] on div "Items per Row" at bounding box center [418, 216] width 384 height 20
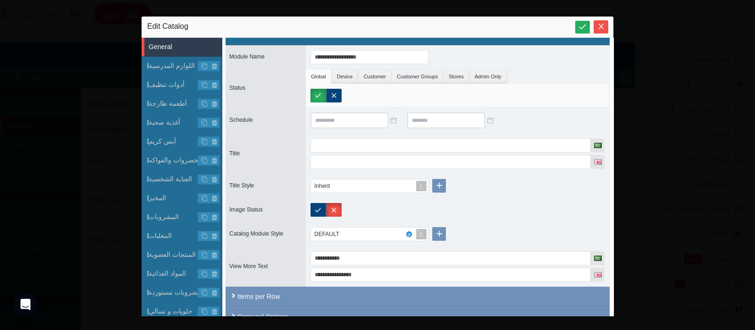
scroll to position [0, 0]
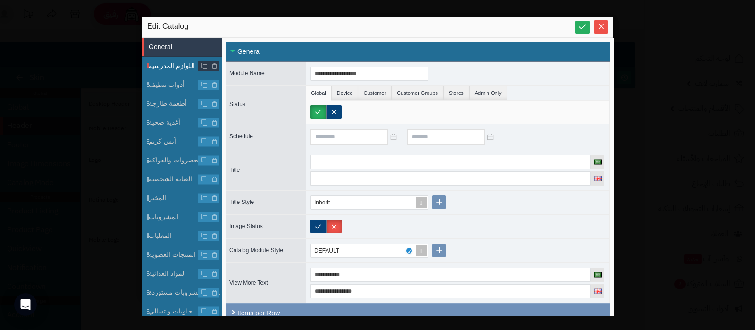
click at [172, 69] on span "اللوازم المدرسية" at bounding box center [185, 66] width 73 height 10
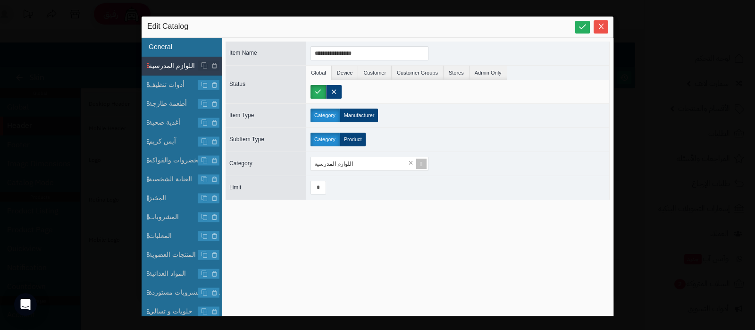
click at [170, 42] on li "General" at bounding box center [182, 47] width 80 height 19
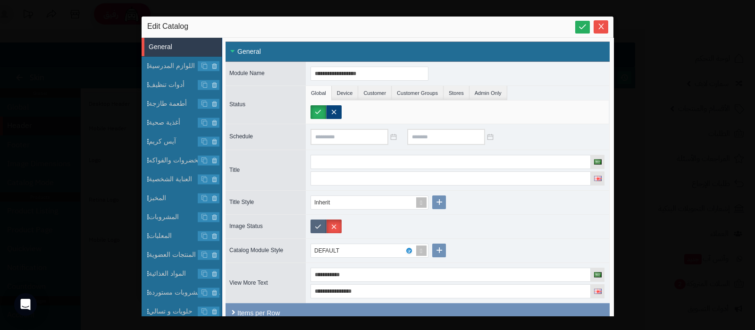
click at [315, 223] on label at bounding box center [319, 226] width 16 height 14
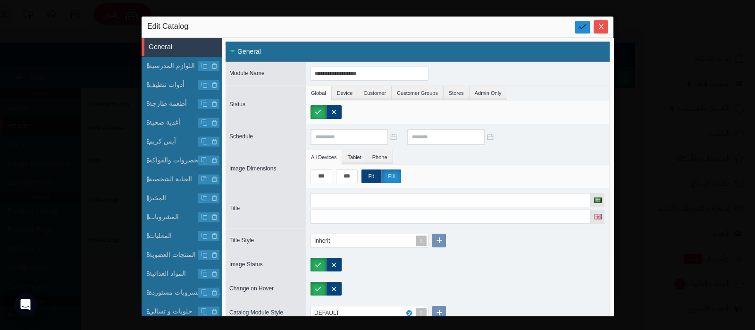
click at [580, 32] on link at bounding box center [582, 27] width 15 height 13
click at [604, 24] on icon "Close" at bounding box center [601, 26] width 8 height 8
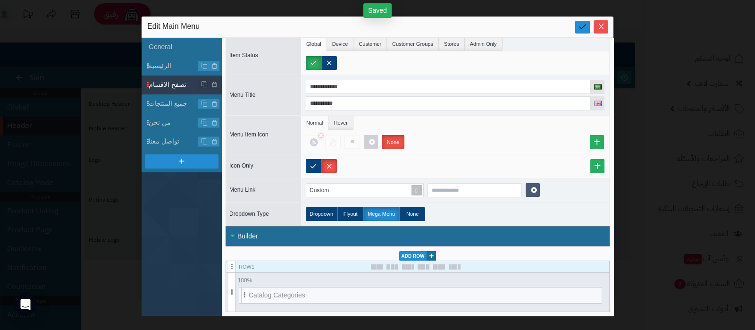
click at [583, 31] on icon at bounding box center [582, 26] width 9 height 9
click at [597, 29] on icon "Close" at bounding box center [601, 26] width 8 height 8
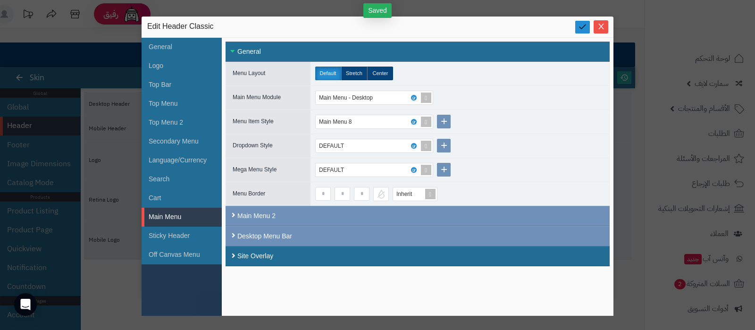
click at [585, 27] on icon at bounding box center [582, 26] width 9 height 9
click at [598, 28] on icon "Close" at bounding box center [601, 26] width 8 height 8
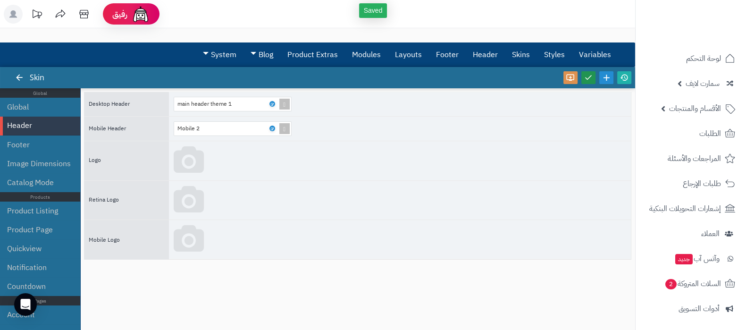
click at [583, 76] on link at bounding box center [588, 77] width 14 height 13
click at [624, 81] on link at bounding box center [624, 77] width 14 height 13
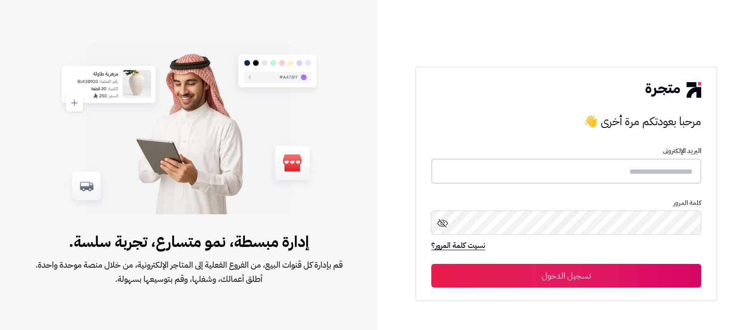
type input "**********"
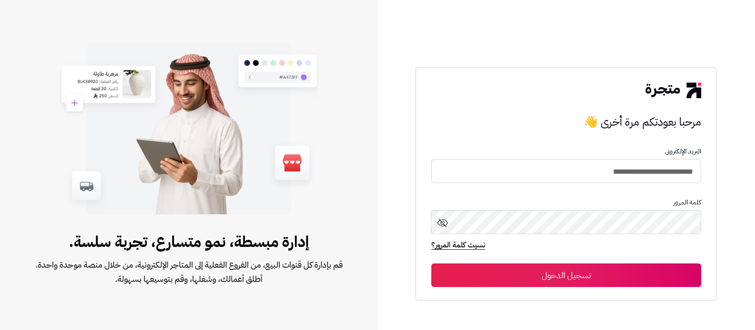
click at [606, 277] on button "تسجيل الدخول" at bounding box center [566, 275] width 270 height 24
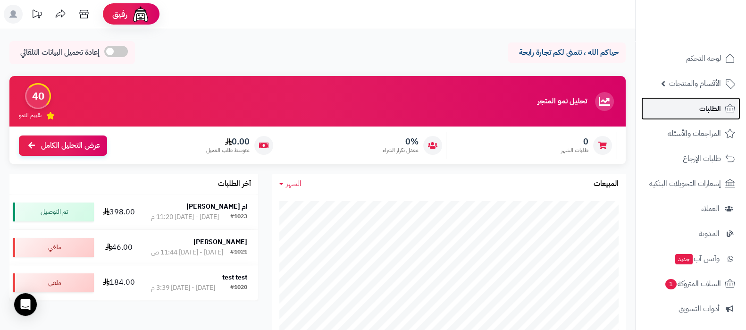
click at [706, 111] on span "الطلبات" at bounding box center [710, 108] width 22 height 13
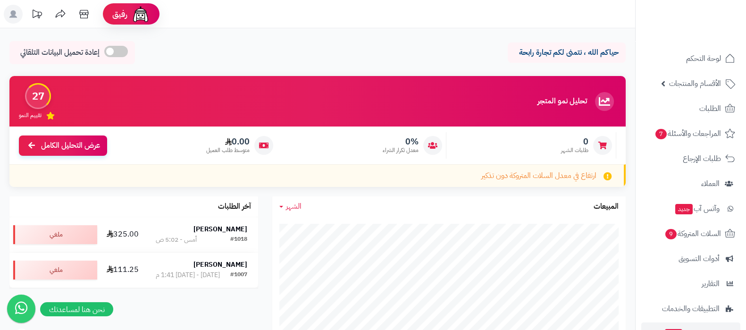
scroll to position [76, 0]
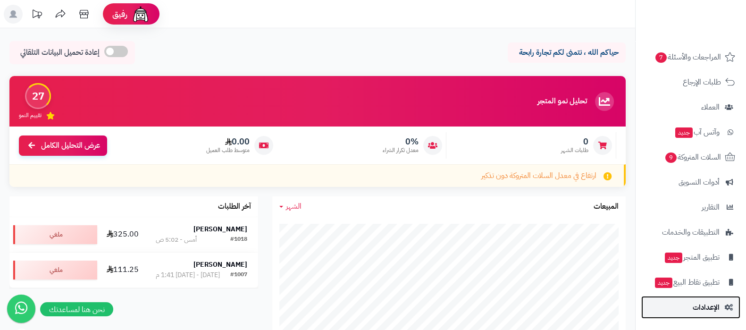
click at [699, 308] on span "الإعدادات" at bounding box center [706, 307] width 27 height 13
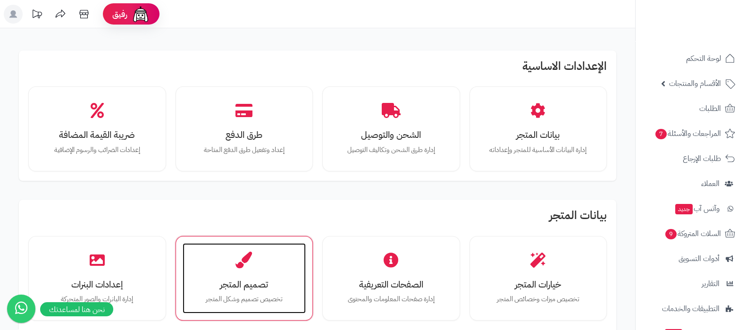
click at [250, 276] on div "تصميم المتجر تخصيص تصميم وشكل المتجر" at bounding box center [245, 278] width 124 height 71
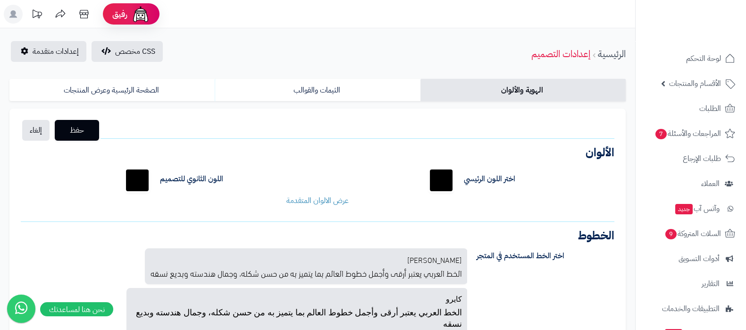
click at [131, 36] on div "CSS مخصص إعدادات متقدمة الرئيسية إعدادات التصميم الهوية والألوان الثيمات والقوا…" at bounding box center [317, 283] width 635 height 511
click at [134, 46] on span "CSS مخصص" at bounding box center [135, 50] width 40 height 11
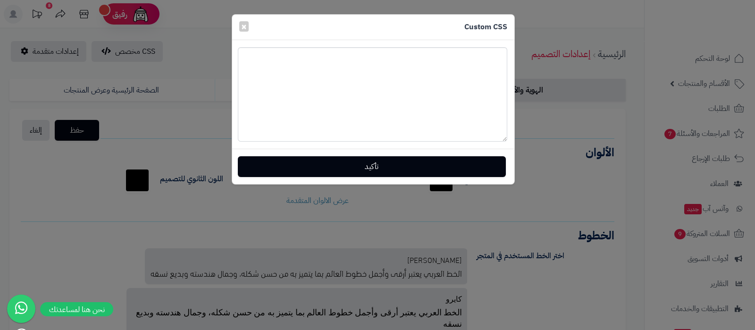
drag, startPoint x: 505, startPoint y: 65, endPoint x: 507, endPoint y: 139, distance: 74.1
click at [507, 139] on textarea at bounding box center [372, 94] width 269 height 94
click at [380, 101] on textarea at bounding box center [372, 94] width 269 height 94
paste textarea "**********"
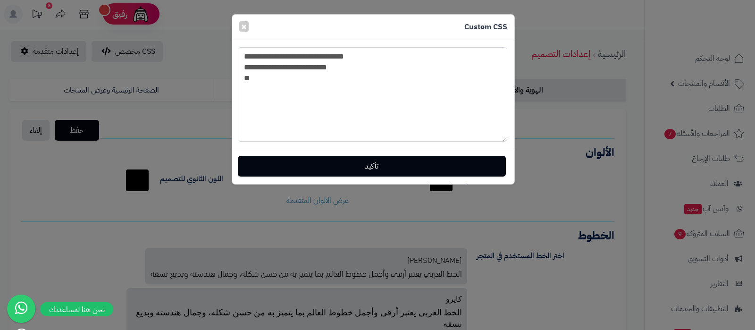
type textarea "**********"
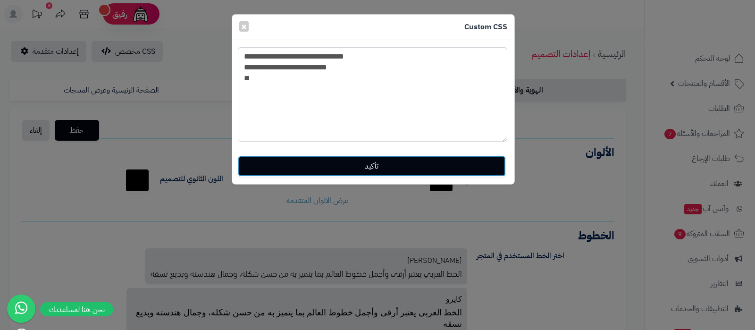
click at [379, 164] on button "تأكيد" at bounding box center [372, 166] width 268 height 21
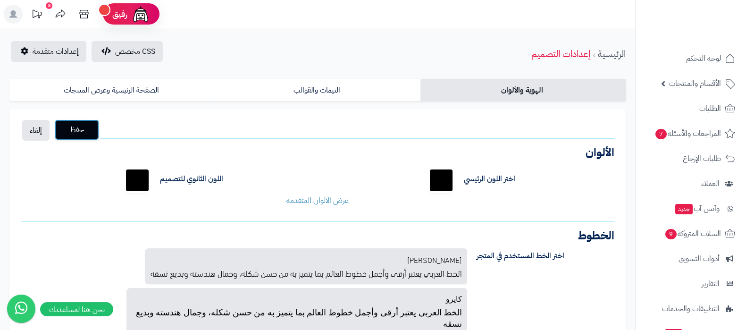
click at [73, 131] on span "حفظ" at bounding box center [76, 129] width 29 height 11
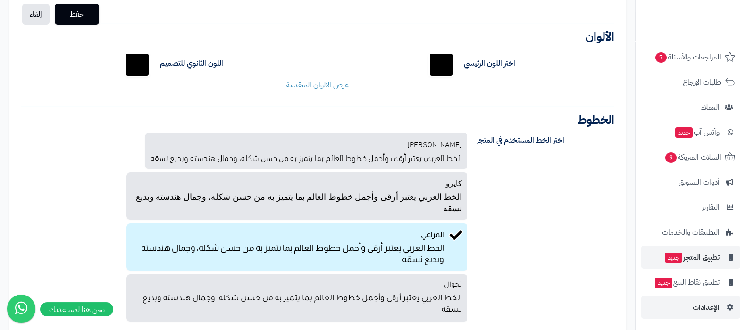
scroll to position [228, 0]
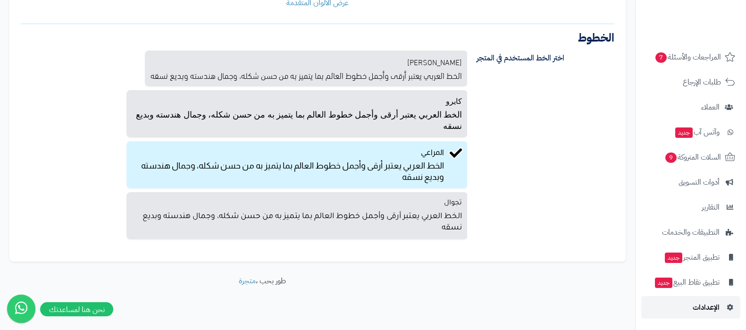
click at [705, 299] on link "الإعدادات" at bounding box center [690, 307] width 99 height 23
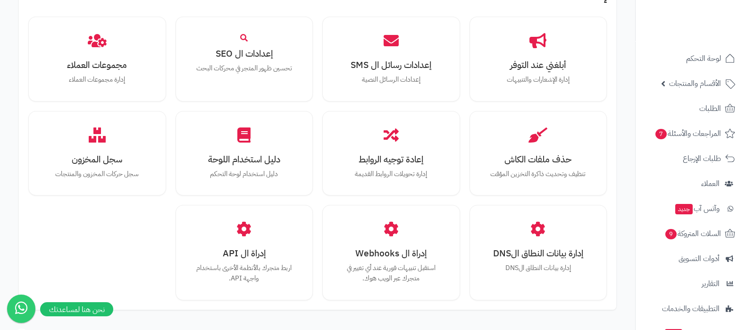
scroll to position [873, 0]
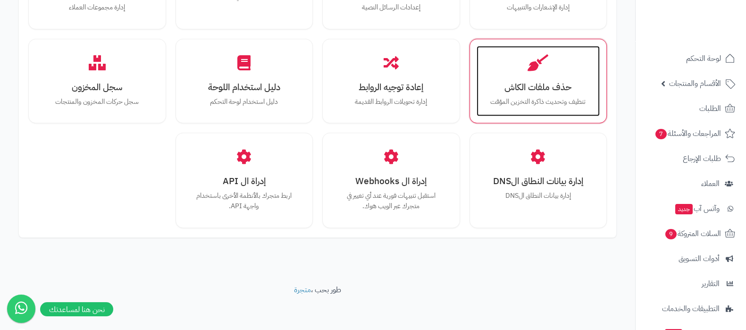
click at [556, 98] on p "تنظيف وتحديث ذاكرة التخزين المؤقت" at bounding box center [538, 102] width 105 height 10
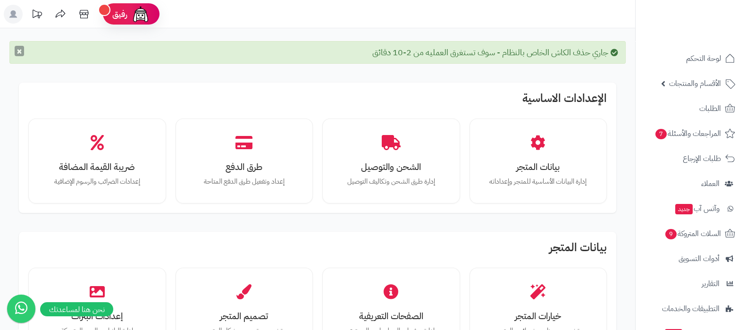
click at [17, 48] on button "×" at bounding box center [19, 51] width 9 height 10
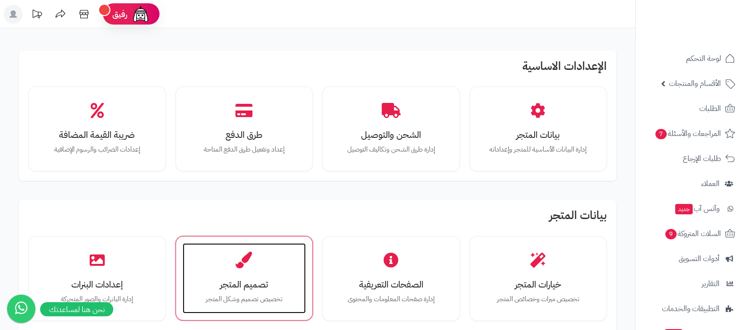
click at [254, 296] on p "تخصيص تصميم وشكل المتجر" at bounding box center [244, 299] width 105 height 10
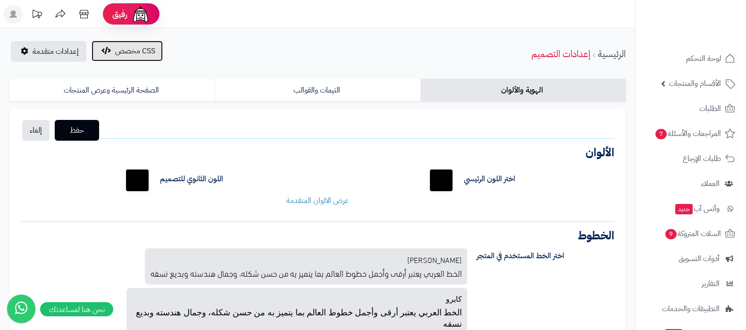
click at [104, 50] on icon "button" at bounding box center [105, 51] width 9 height 8
click at [247, 41] on div "CSS مخصص إعدادات متقدمة الرئيسية إعدادات التصميم" at bounding box center [317, 54] width 635 height 26
click at [123, 54] on span "CSS مخصص" at bounding box center [135, 50] width 40 height 11
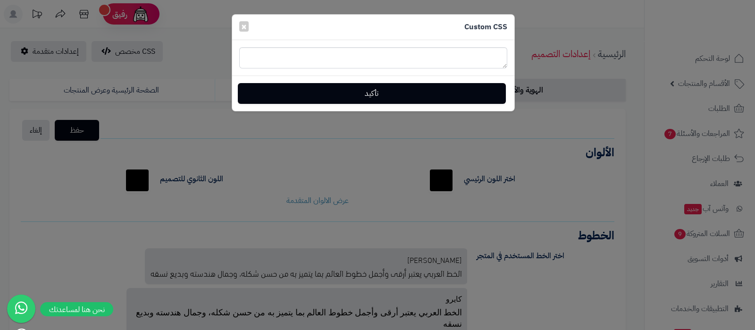
type textarea "**********"
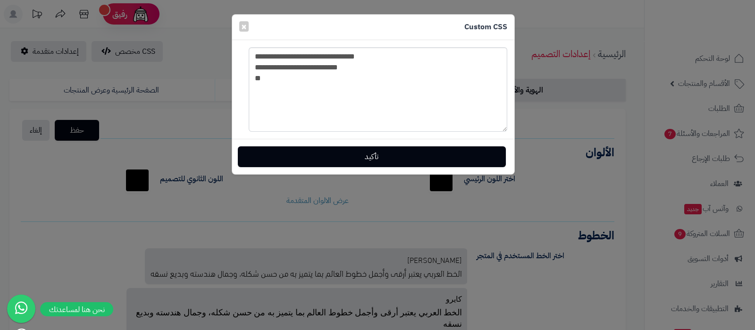
drag, startPoint x: 505, startPoint y: 65, endPoint x: 495, endPoint y: 127, distance: 63.5
click at [495, 127] on textarea "**********" at bounding box center [378, 89] width 259 height 84
drag, startPoint x: 265, startPoint y: 80, endPoint x: 255, endPoint y: 51, distance: 30.4
click at [255, 51] on textarea "**********" at bounding box center [378, 89] width 259 height 84
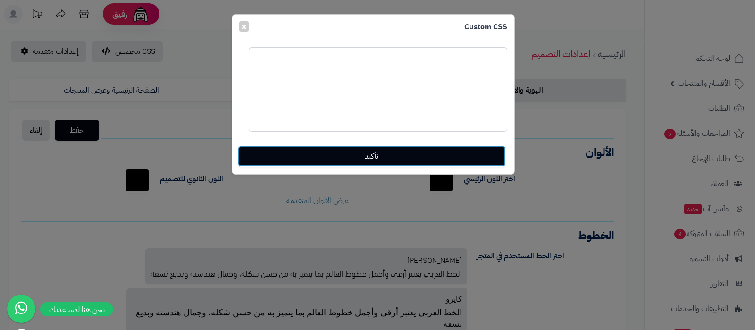
click at [405, 152] on button "تأكيد" at bounding box center [372, 156] width 268 height 21
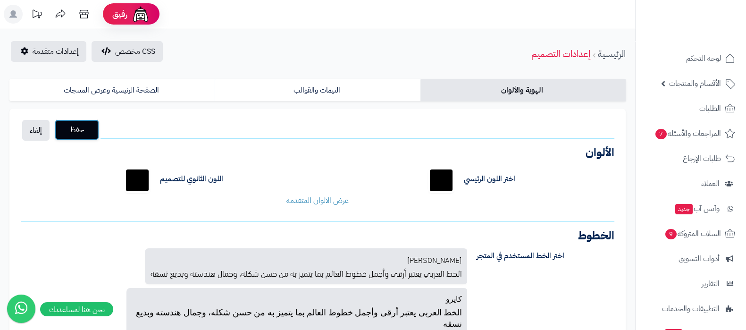
click at [90, 131] on span "حفظ" at bounding box center [76, 129] width 29 height 11
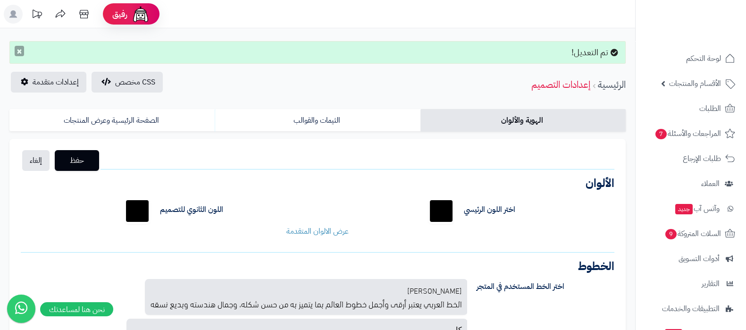
click at [21, 53] on button "×" at bounding box center [19, 51] width 9 height 10
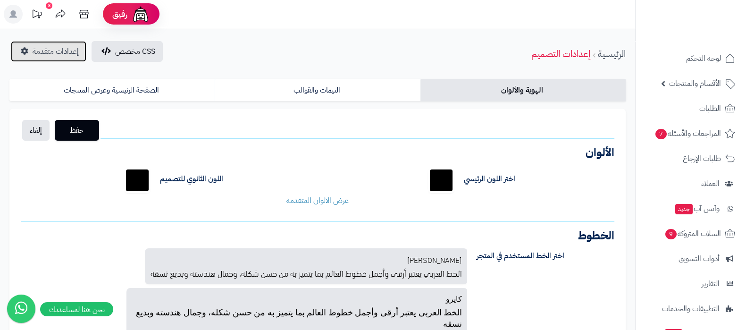
click at [35, 56] on span "إعدادات متقدمة" at bounding box center [56, 51] width 46 height 11
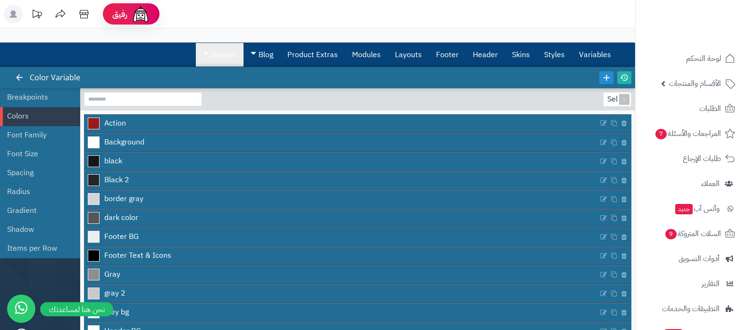
click at [219, 48] on link "System" at bounding box center [220, 55] width 48 height 24
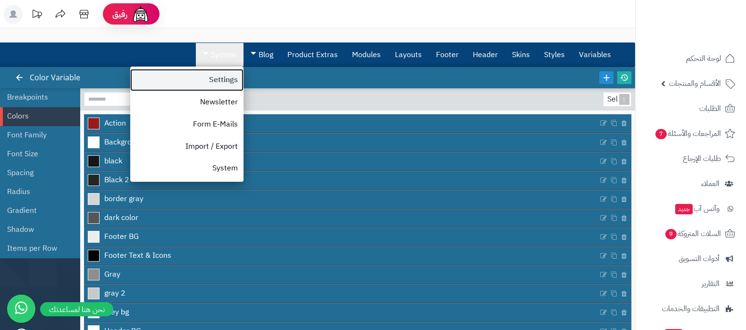
click at [215, 81] on link "Settings" at bounding box center [186, 80] width 113 height 22
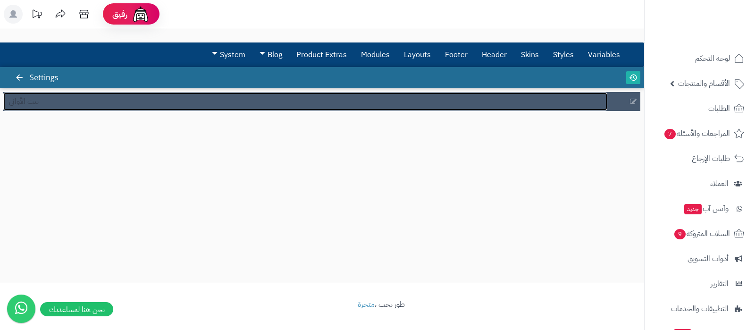
click at [31, 108] on link "بيت الأواني" at bounding box center [305, 101] width 604 height 18
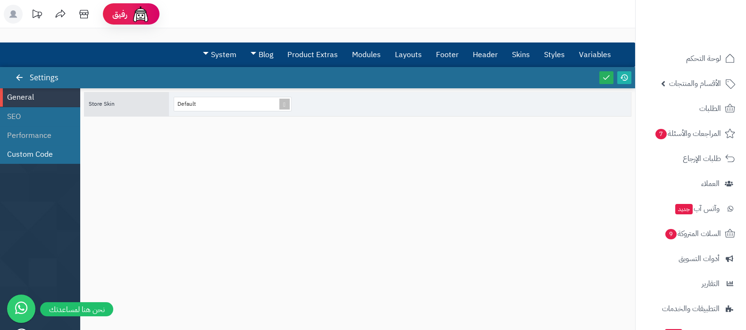
click at [43, 154] on li "Custom Code" at bounding box center [40, 154] width 80 height 19
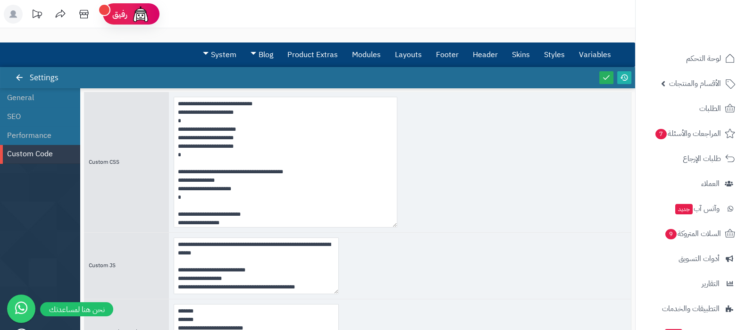
drag, startPoint x: 335, startPoint y: 149, endPoint x: 422, endPoint y: 166, distance: 89.0
click at [397, 227] on textarea at bounding box center [286, 162] width 224 height 131
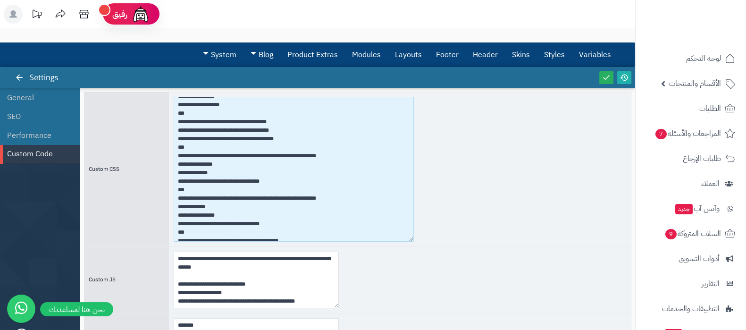
scroll to position [5562, 0]
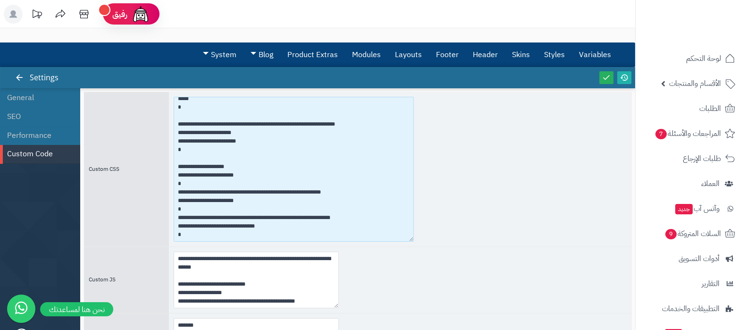
click at [213, 236] on textarea at bounding box center [294, 169] width 240 height 145
paste textarea "**********"
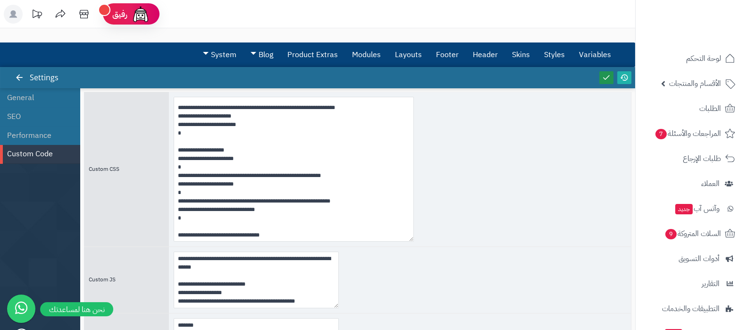
click at [607, 77] on icon at bounding box center [606, 77] width 8 height 8
type textarea "**********"
click at [622, 77] on icon at bounding box center [624, 77] width 8 height 8
